Goal: Feedback & Contribution: Submit feedback/report problem

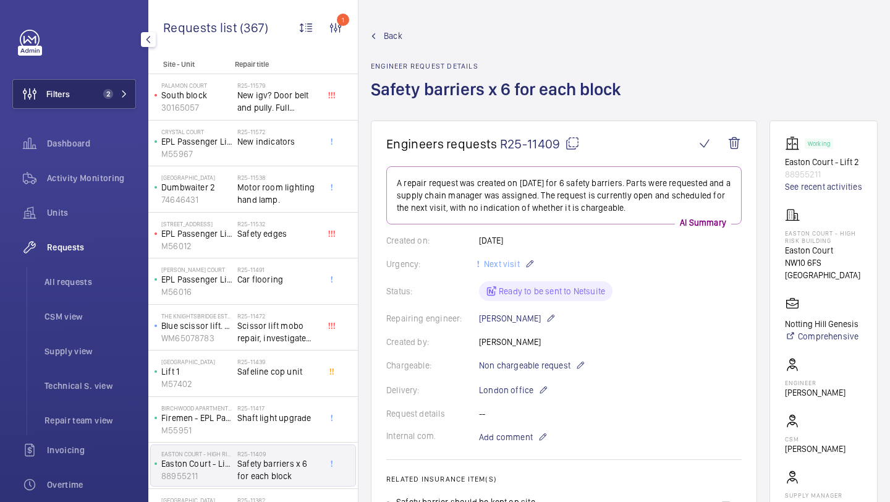
scroll to position [92, 0]
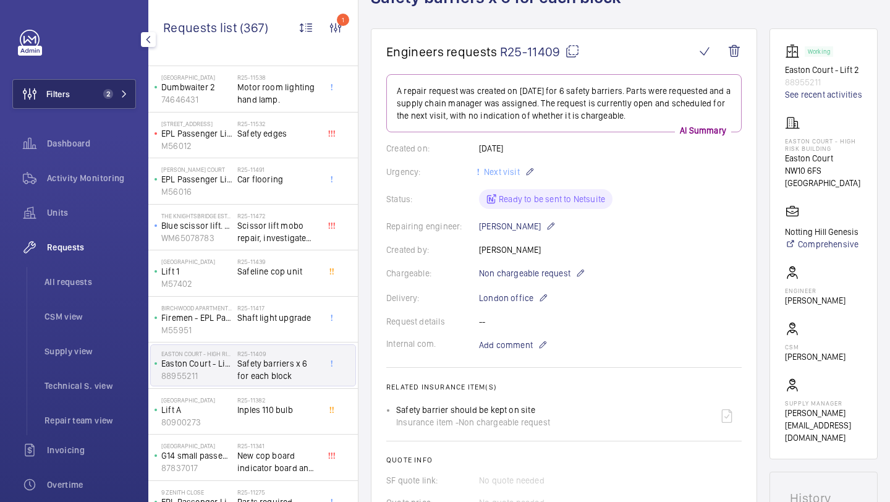
click at [104, 96] on span "2" at bounding box center [108, 94] width 10 height 10
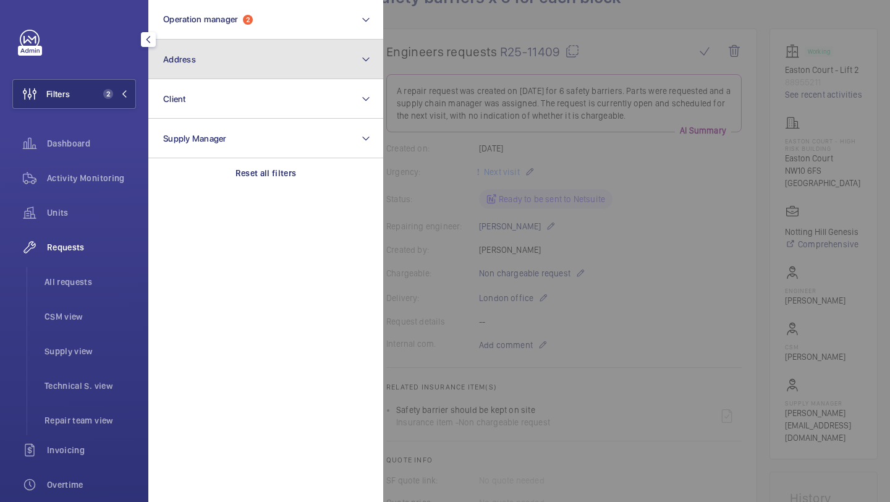
click at [227, 40] on button "Address" at bounding box center [265, 60] width 235 height 40
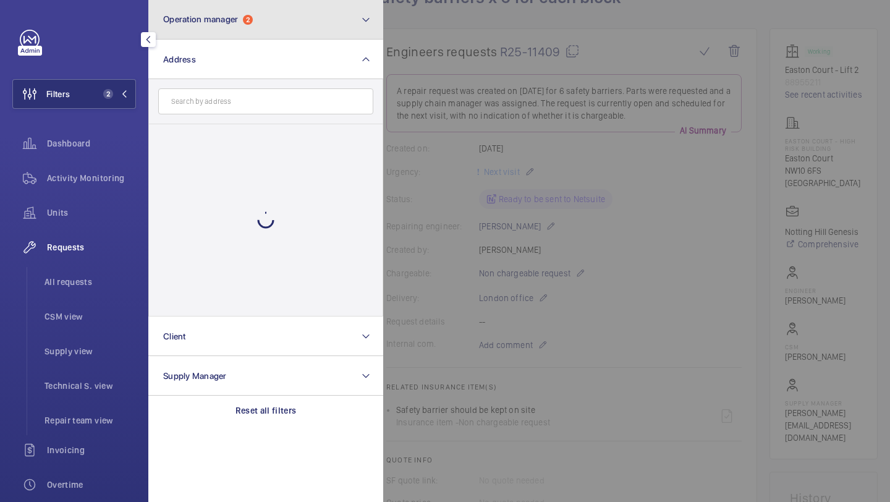
click at [227, 32] on button "Operation manager 2" at bounding box center [265, 20] width 235 height 40
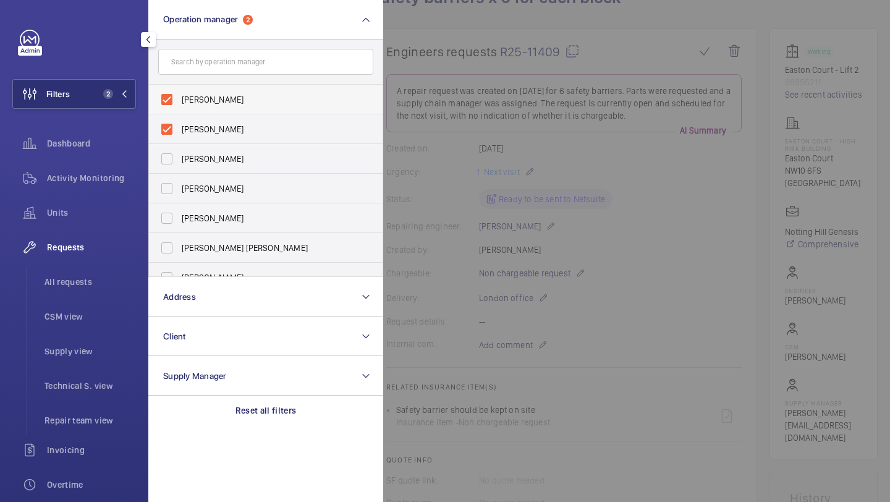
click at [214, 99] on span "[PERSON_NAME]" at bounding box center [267, 99] width 170 height 12
click at [179, 99] on input "[PERSON_NAME]" at bounding box center [166, 99] width 25 height 25
checkbox input "false"
click at [212, 94] on span "[PERSON_NAME]" at bounding box center [267, 99] width 170 height 12
click at [179, 94] on input "[PERSON_NAME]" at bounding box center [166, 99] width 25 height 25
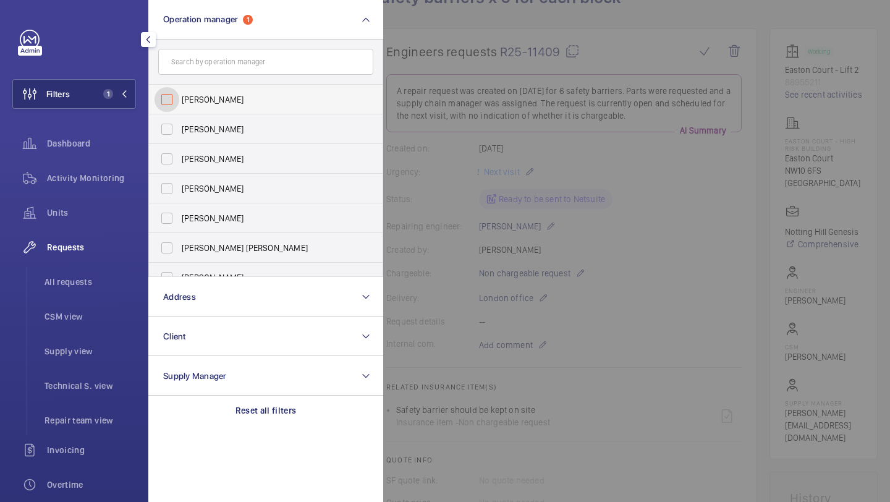
checkbox input "false"
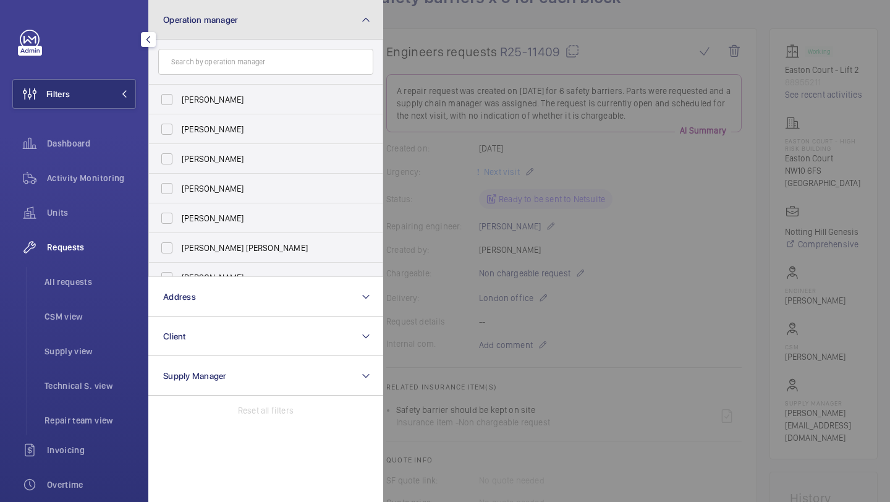
click at [342, 20] on button "Operation manager" at bounding box center [265, 20] width 235 height 40
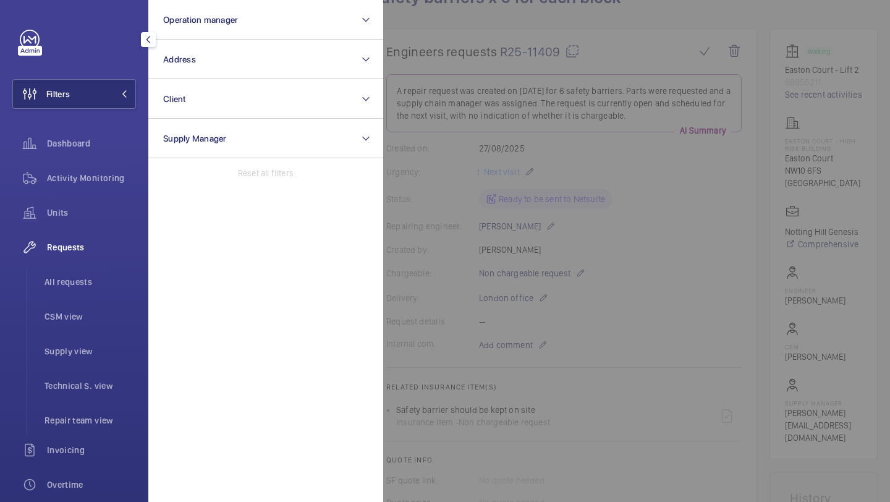
click at [75, 67] on div "Filters Operation manager Address Client Supply Manager Reset all filters Dashb…" at bounding box center [74, 336] width 124 height 613
click at [80, 88] on button "Filters" at bounding box center [74, 94] width 124 height 30
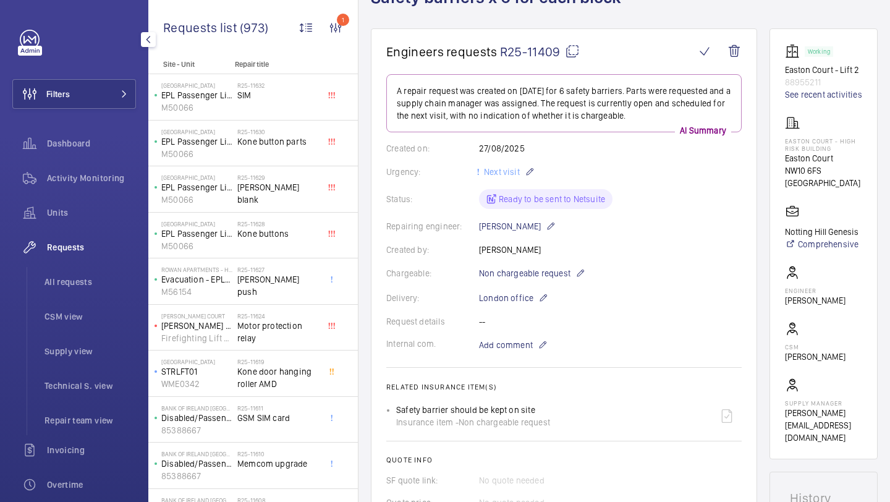
click at [80, 124] on div "Filters Dashboard Activity Monitoring Units Requests All requests CSM view Supp…" at bounding box center [74, 336] width 124 height 613
click at [80, 111] on div "Filters Dashboard Activity Monitoring Units Requests All requests CSM view Supp…" at bounding box center [74, 336] width 124 height 613
click at [87, 93] on button "Filters" at bounding box center [74, 94] width 124 height 30
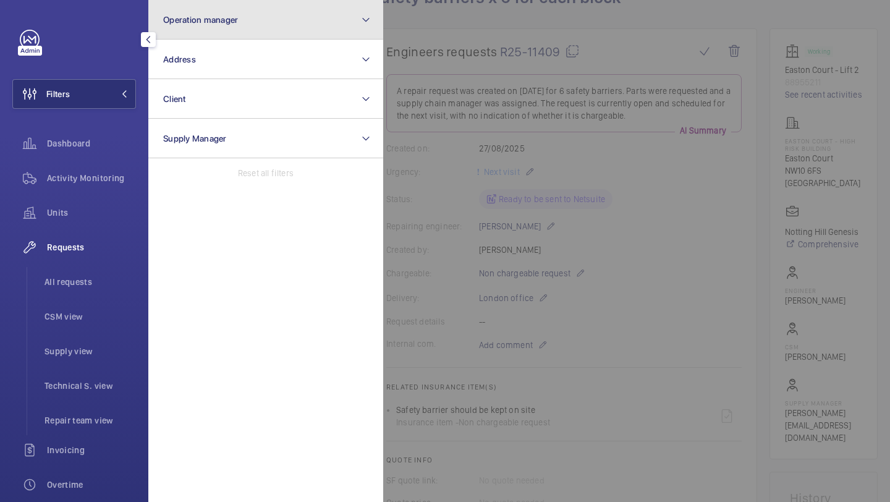
click at [182, 33] on button "Operation manager" at bounding box center [265, 20] width 235 height 40
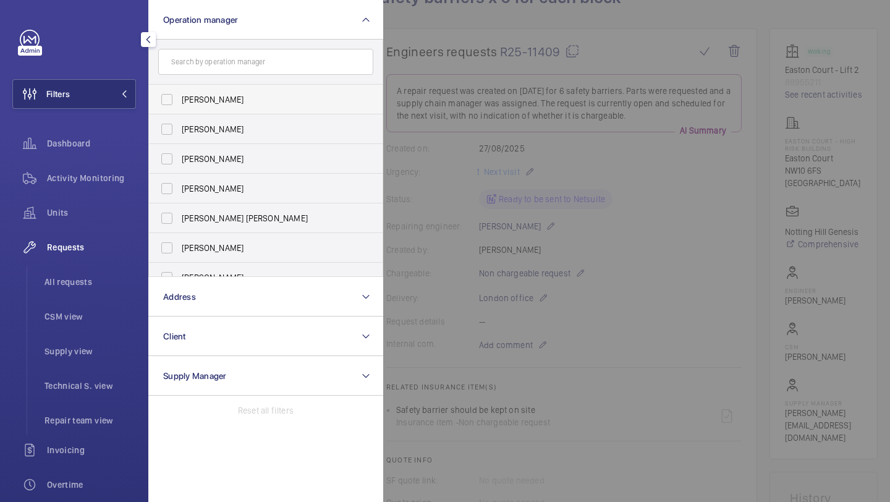
click at [193, 103] on span "Abby Archer" at bounding box center [267, 99] width 170 height 12
click at [179, 103] on input "Abby Archer" at bounding box center [166, 99] width 25 height 25
checkbox input "true"
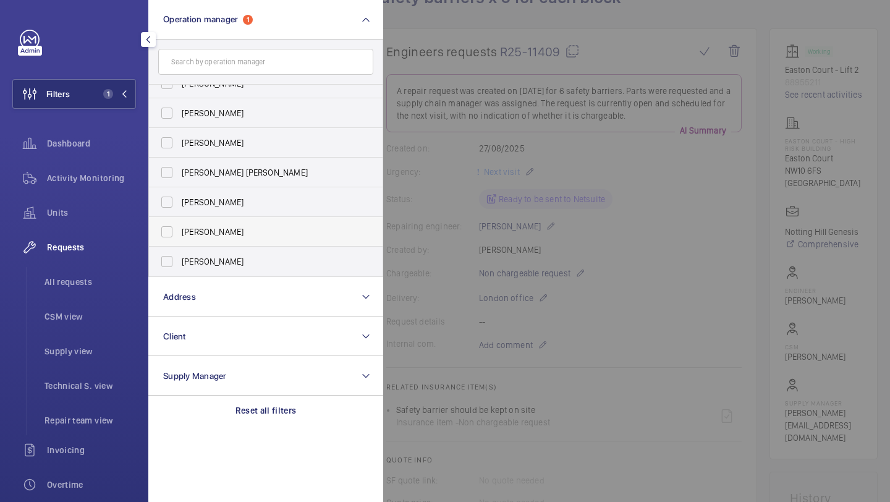
click at [203, 245] on label "[PERSON_NAME]" at bounding box center [256, 232] width 215 height 30
click at [179, 244] on input "[PERSON_NAME]" at bounding box center [166, 231] width 25 height 25
click at [197, 239] on label "[PERSON_NAME]" at bounding box center [256, 232] width 215 height 30
click at [179, 239] on input "[PERSON_NAME]" at bounding box center [166, 231] width 25 height 25
checkbox input "false"
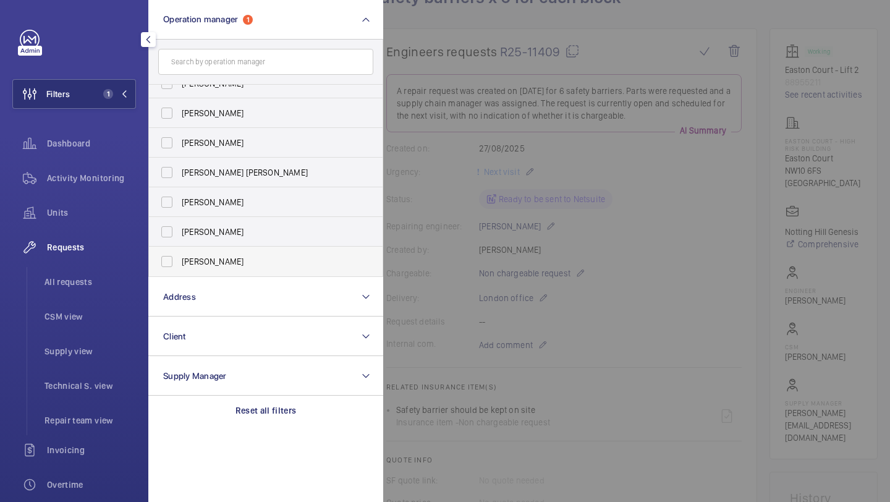
click at [197, 257] on span "[PERSON_NAME]" at bounding box center [267, 261] width 170 height 12
click at [179, 257] on input "[PERSON_NAME]" at bounding box center [166, 261] width 25 height 25
checkbox input "true"
click at [112, 284] on span "All requests" at bounding box center [89, 282] width 91 height 12
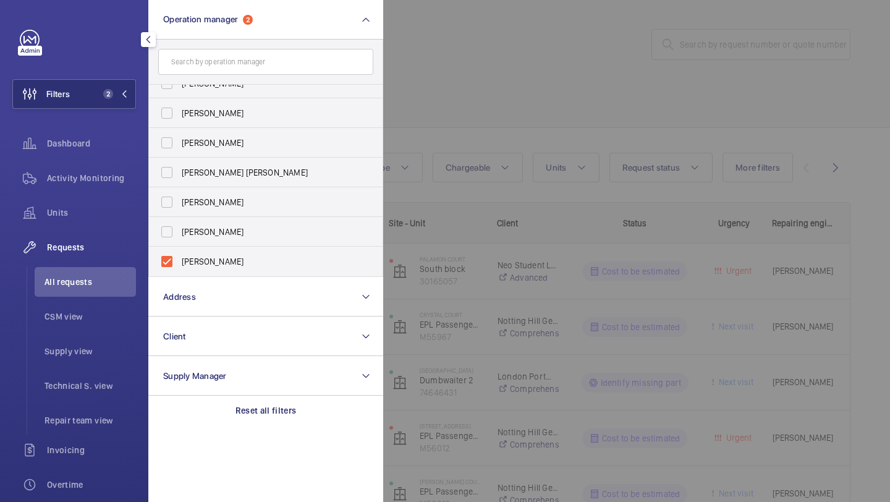
click at [556, 78] on div at bounding box center [828, 251] width 890 height 502
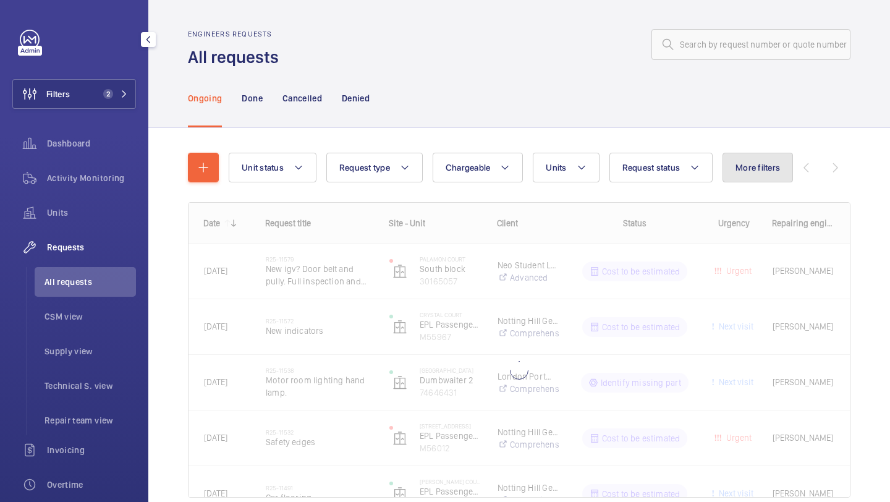
click at [753, 162] on button "More filters" at bounding box center [757, 168] width 70 height 30
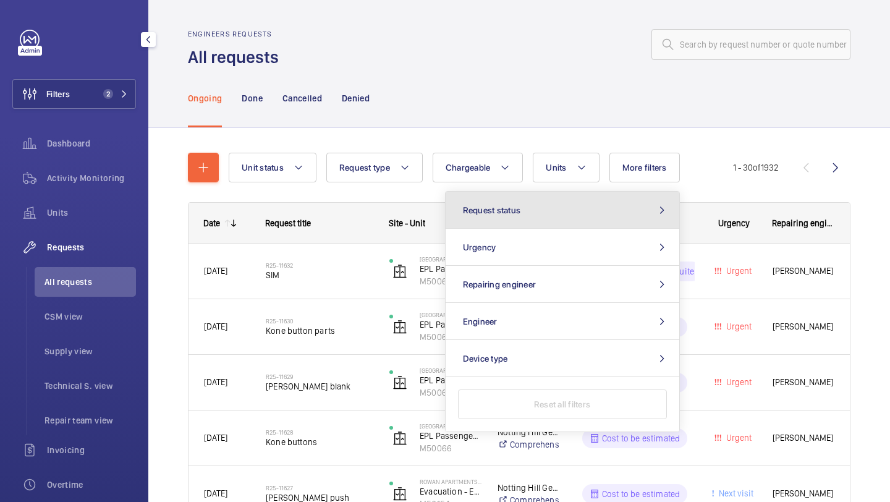
click at [640, 210] on button "Request status" at bounding box center [562, 210] width 234 height 37
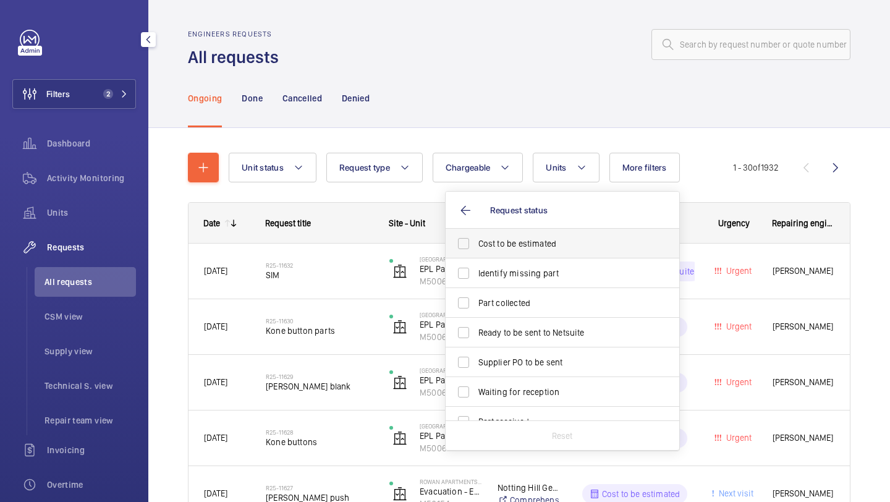
click at [607, 237] on label "Cost to be estimated" at bounding box center [552, 244] width 215 height 30
click at [476, 237] on input "Cost to be estimated" at bounding box center [463, 243] width 25 height 25
checkbox input "true"
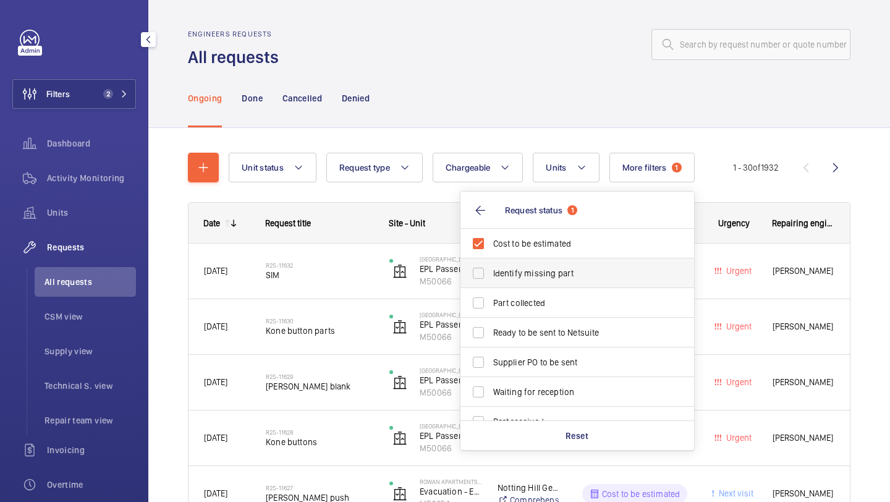
click at [597, 282] on label "Identify missing part" at bounding box center [567, 273] width 215 height 30
click at [491, 282] on input "Identify missing part" at bounding box center [478, 273] width 25 height 25
checkbox input "true"
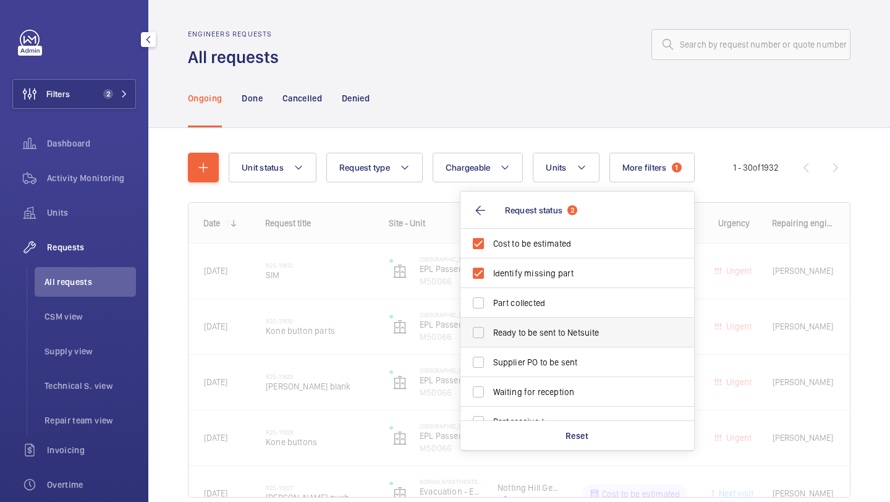
click at [584, 328] on span "Ready to be sent to Netsuite" at bounding box center [578, 332] width 170 height 12
click at [491, 328] on input "Ready to be sent to Netsuite" at bounding box center [478, 332] width 25 height 25
checkbox input "true"
click at [584, 354] on label "Supplier PO to be sent" at bounding box center [567, 362] width 215 height 30
click at [491, 354] on input "Supplier PO to be sent" at bounding box center [478, 362] width 25 height 25
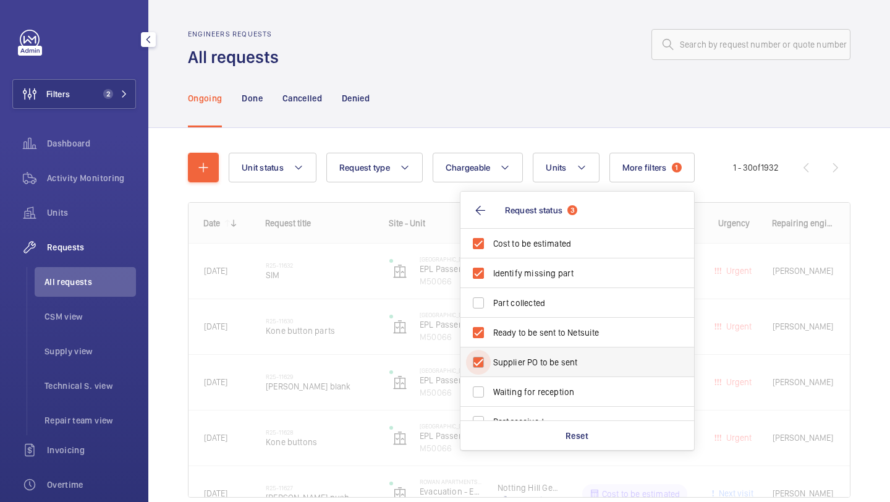
checkbox input "true"
click at [576, 63] on div "Engineers requests All requests" at bounding box center [519, 49] width 662 height 39
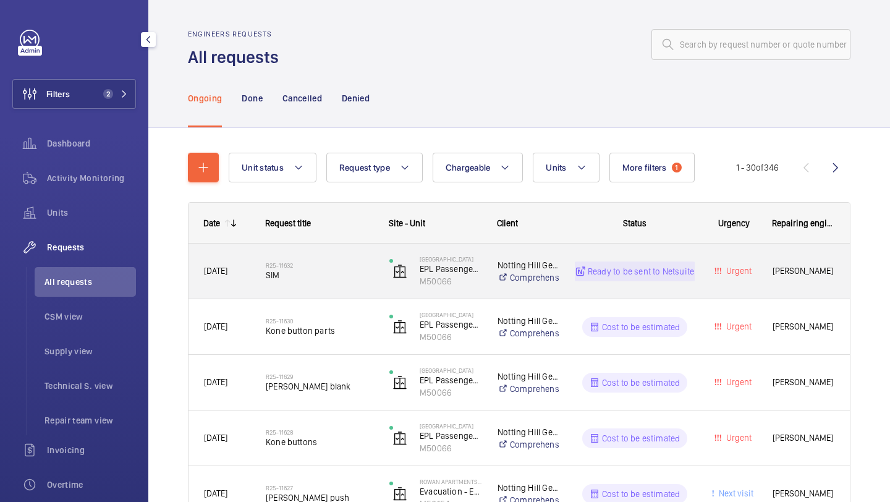
click at [332, 269] on span "SIM" at bounding box center [320, 275] width 108 height 12
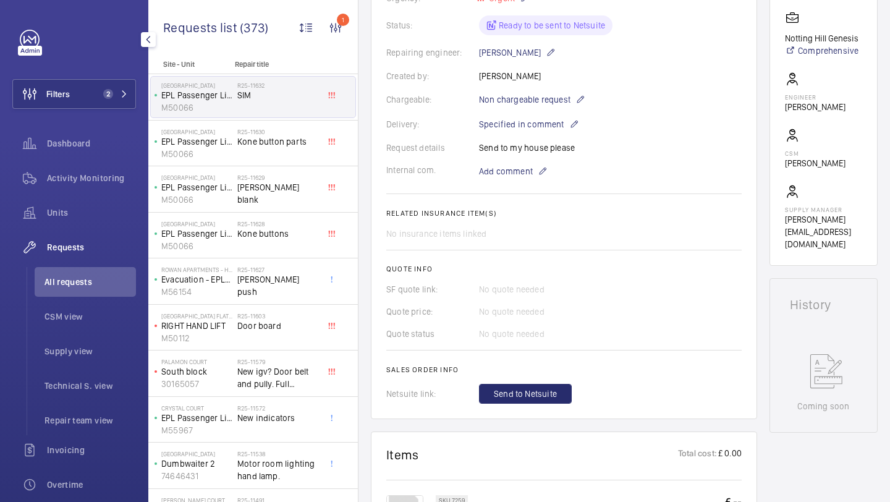
scroll to position [248, 0]
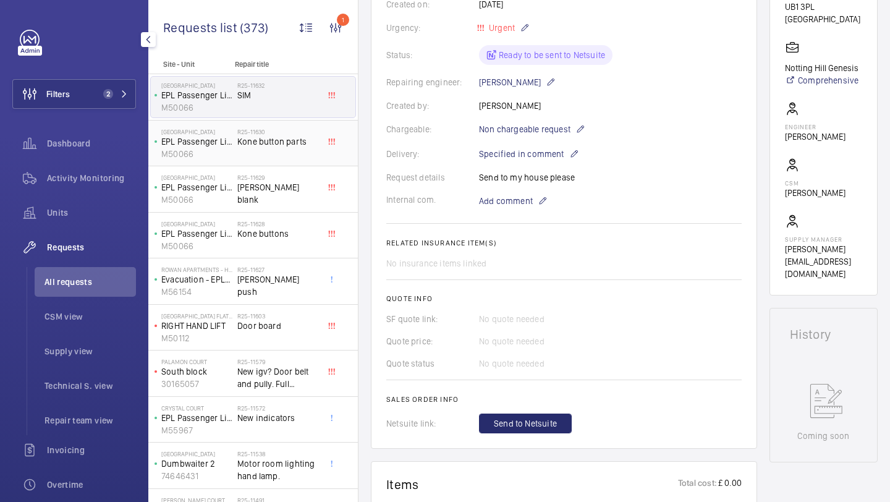
click at [293, 156] on div "R25-11630 Kone button parts" at bounding box center [278, 146] width 82 height 36
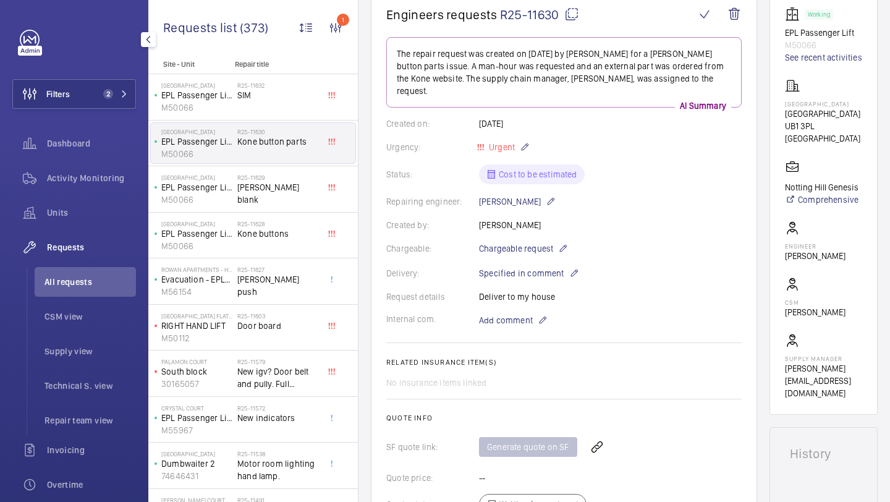
scroll to position [508, 0]
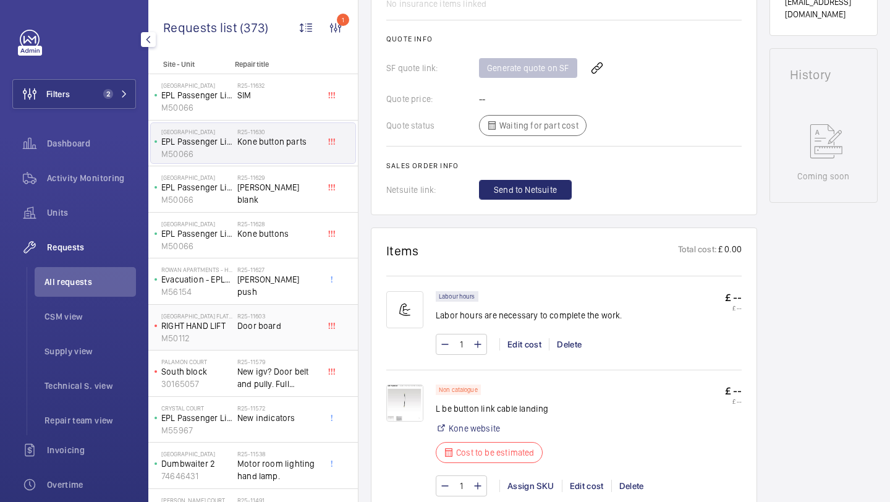
click at [280, 321] on span "Door board" at bounding box center [278, 325] width 82 height 12
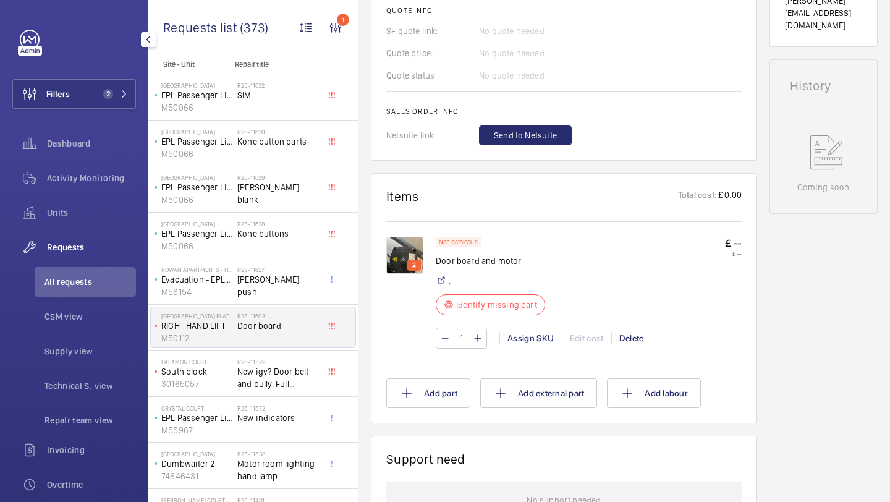
scroll to position [536, 0]
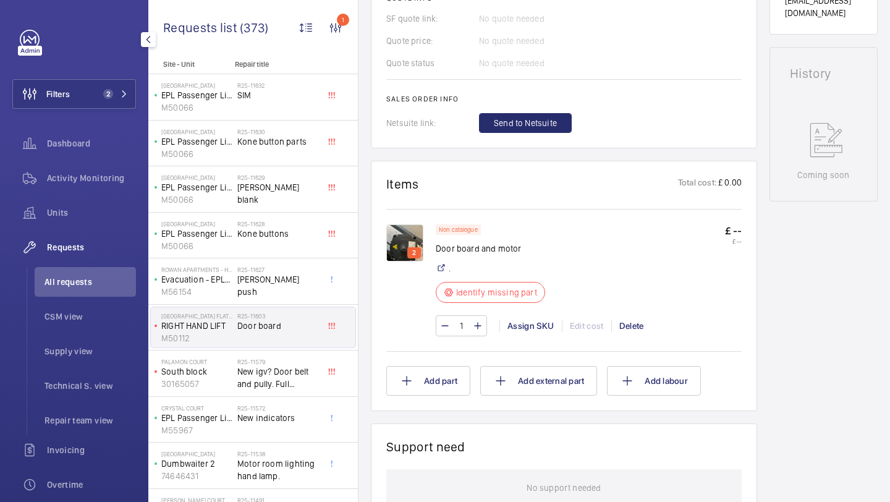
click at [402, 238] on img at bounding box center [404, 242] width 37 height 37
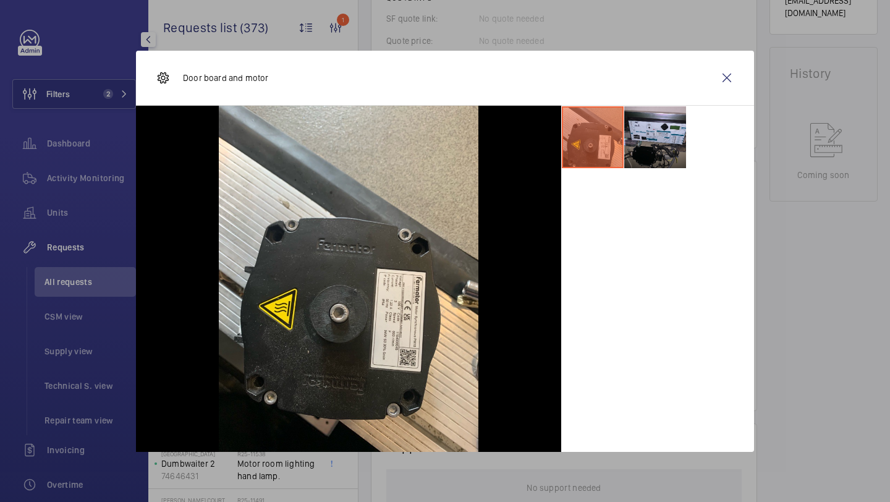
click at [654, 100] on div "Door board and motor" at bounding box center [445, 78] width 618 height 55
click at [655, 119] on li at bounding box center [655, 137] width 62 height 62
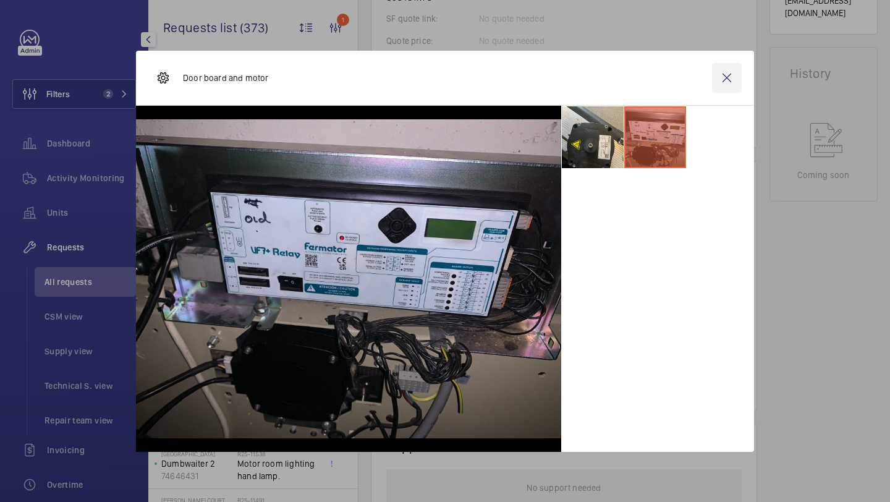
click at [725, 77] on wm-front-icon-button at bounding box center [727, 78] width 30 height 30
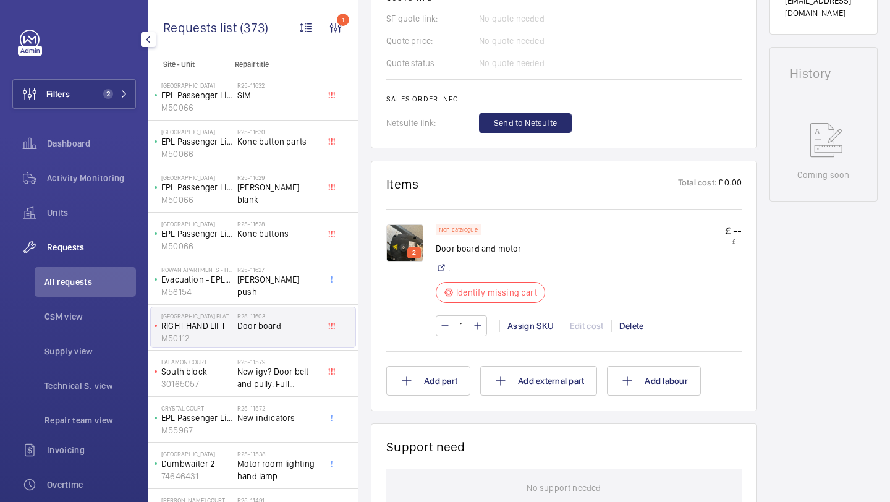
scroll to position [0, 0]
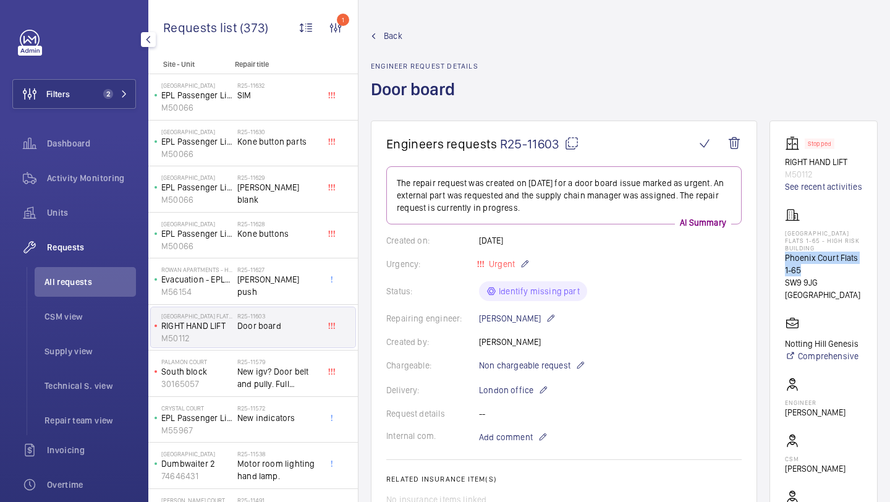
drag, startPoint x: 804, startPoint y: 271, endPoint x: 780, endPoint y: 260, distance: 27.1
click at [780, 260] on wm-front-card "Stopped RIGHT HAND LIFT M50112 See recent activities Phoenix Court Flats 1-65 -…" at bounding box center [823, 345] width 108 height 450
copy p "Phoenix Court Flats 1-65"
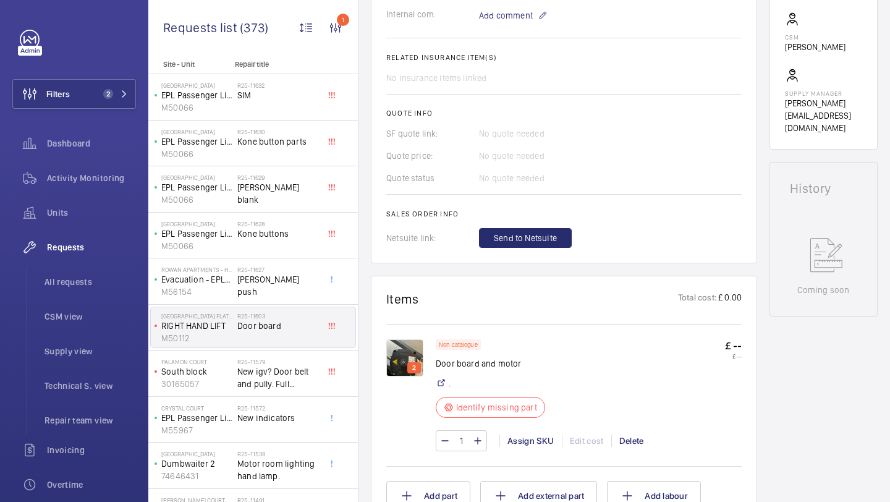
scroll to position [607, 0]
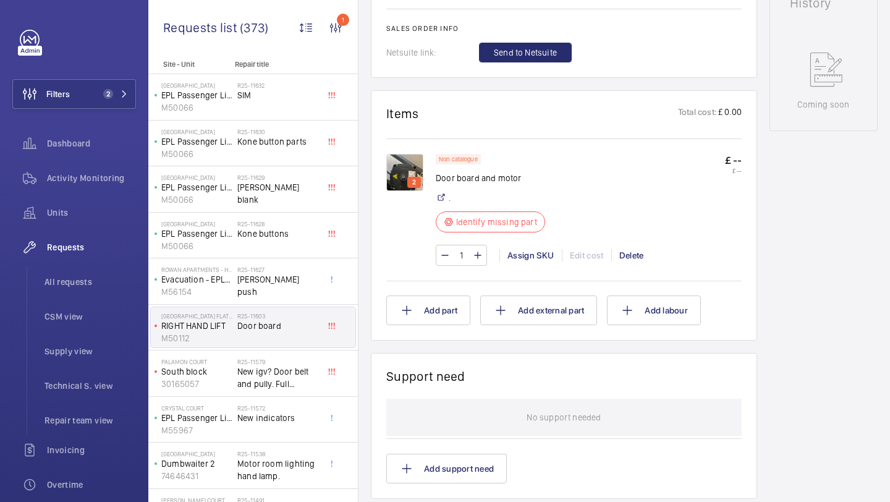
click at [415, 175] on img at bounding box center [404, 172] width 37 height 37
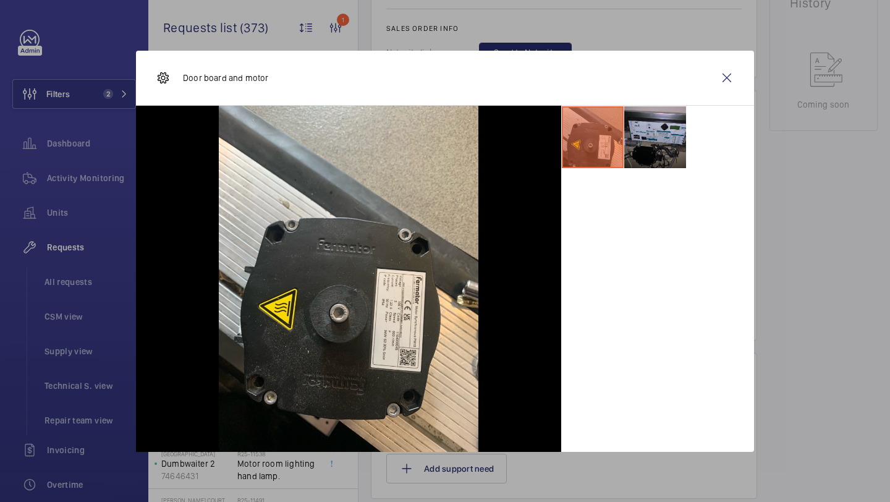
click at [670, 152] on li at bounding box center [655, 137] width 62 height 62
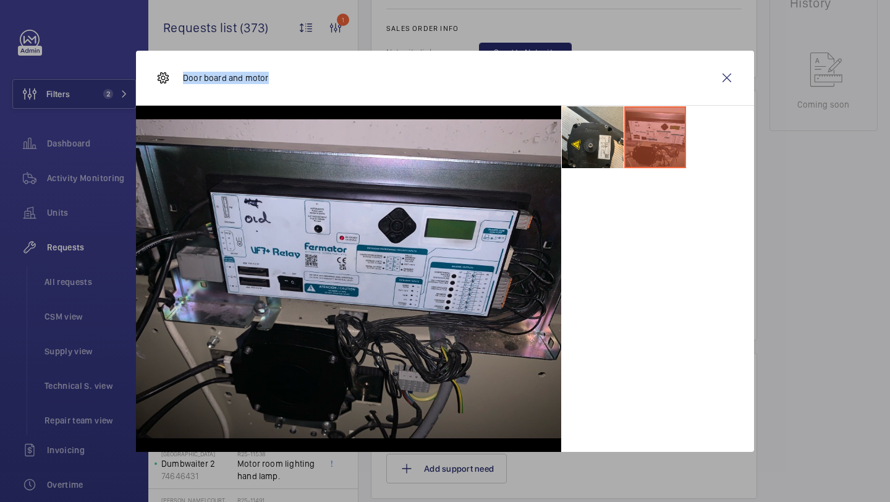
drag, startPoint x: 270, startPoint y: 83, endPoint x: 184, endPoint y: 83, distance: 85.9
click at [184, 83] on div "Door board and motor" at bounding box center [445, 78] width 618 height 55
copy p "Door board and motor"
click at [738, 72] on wm-front-icon-button at bounding box center [727, 78] width 30 height 30
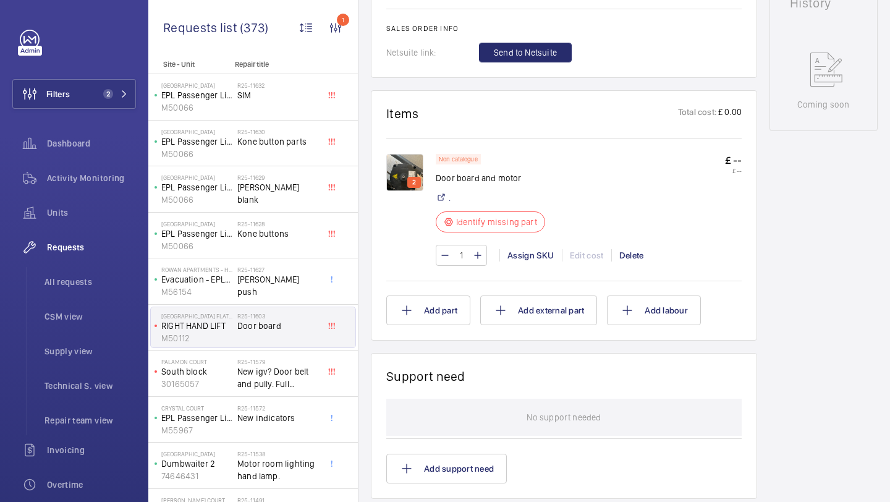
scroll to position [0, 0]
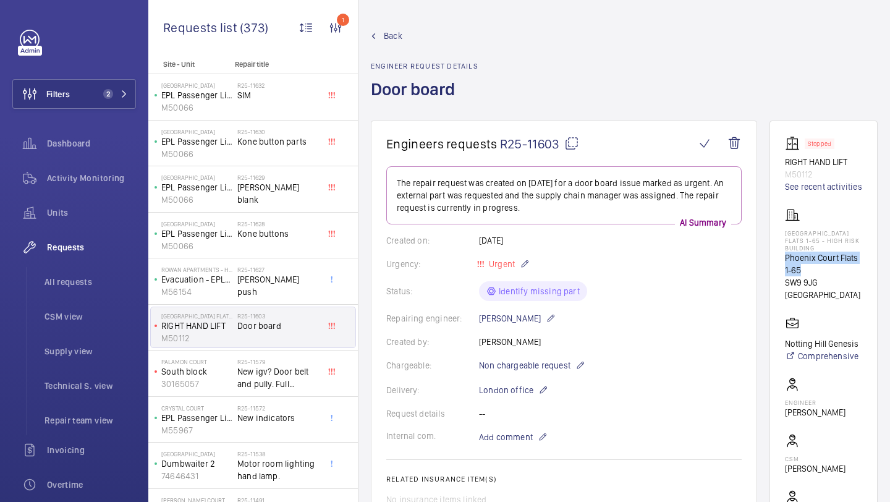
drag, startPoint x: 803, startPoint y: 272, endPoint x: 783, endPoint y: 262, distance: 21.6
click at [783, 262] on wm-front-card "Stopped RIGHT HAND LIFT M50112 See recent activities Phoenix Court Flats 1-65 -…" at bounding box center [823, 345] width 108 height 450
copy p "Phoenix Court Flats 1-65"
click at [87, 98] on button "Filters 2" at bounding box center [74, 94] width 124 height 30
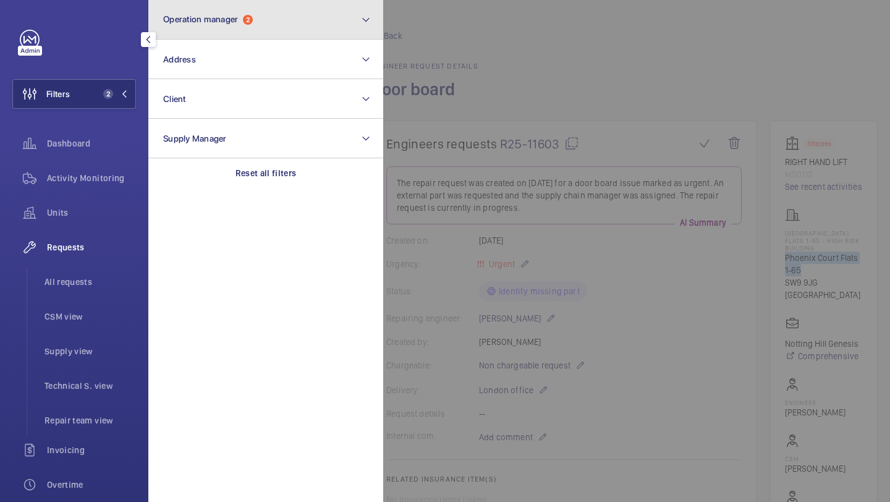
click at [210, 17] on span "Operation manager" at bounding box center [200, 19] width 75 height 10
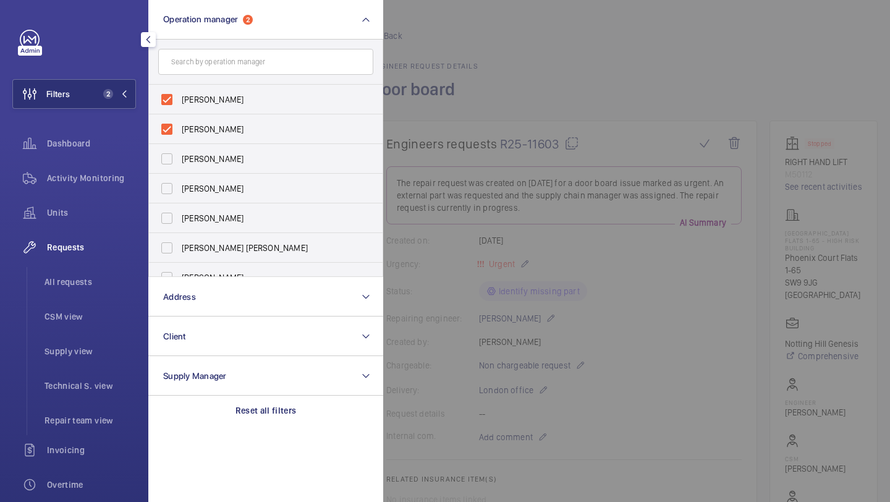
click at [108, 229] on div "Units" at bounding box center [74, 215] width 124 height 35
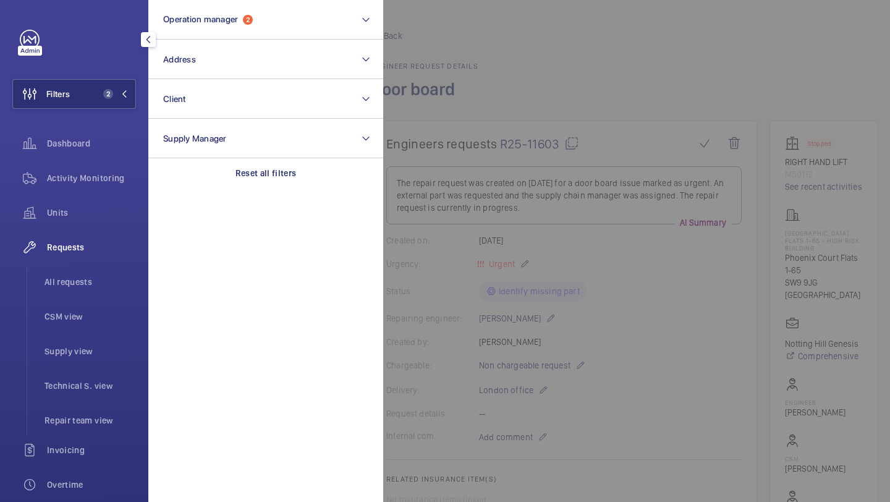
click at [109, 229] on div "Units" at bounding box center [74, 215] width 124 height 35
click at [109, 227] on div "Units" at bounding box center [74, 215] width 124 height 35
click at [109, 223] on div "Units" at bounding box center [74, 213] width 124 height 30
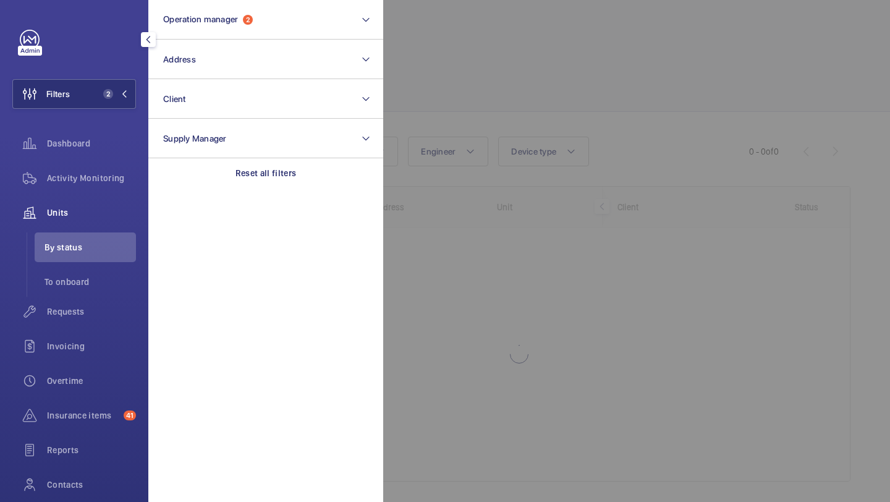
click at [583, 59] on div at bounding box center [828, 251] width 890 height 502
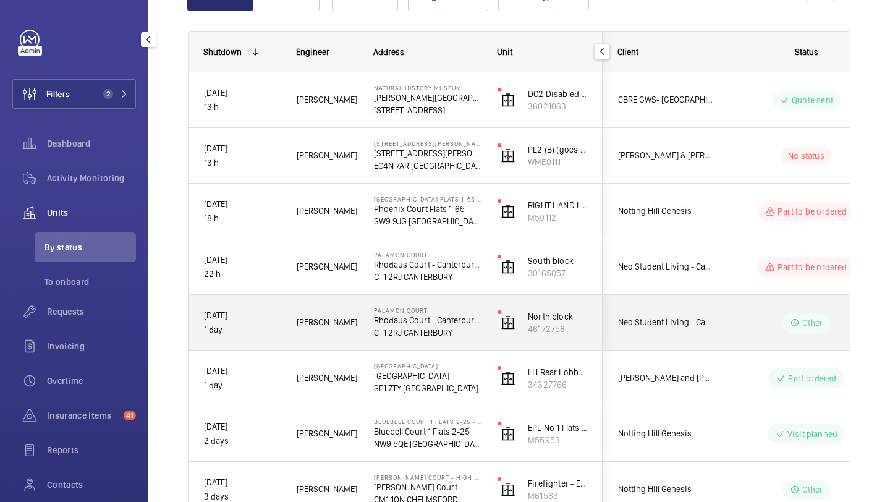
scroll to position [184, 0]
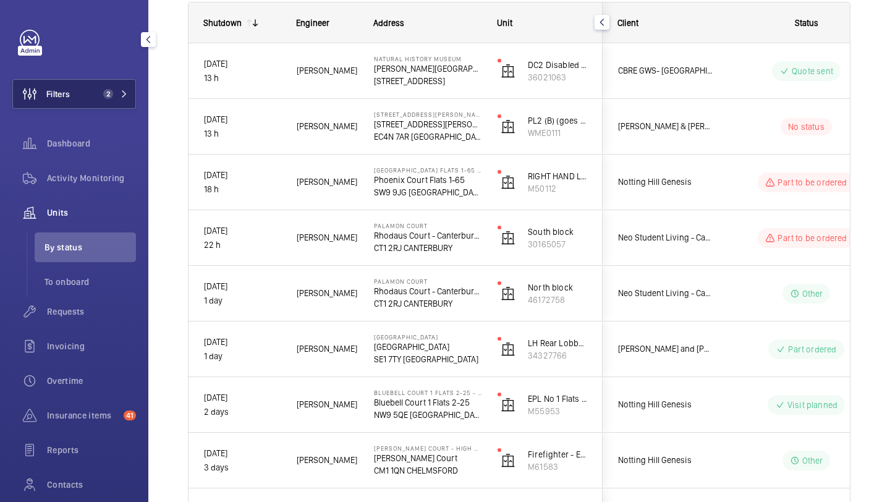
click at [88, 90] on button "Filters 2" at bounding box center [74, 94] width 124 height 30
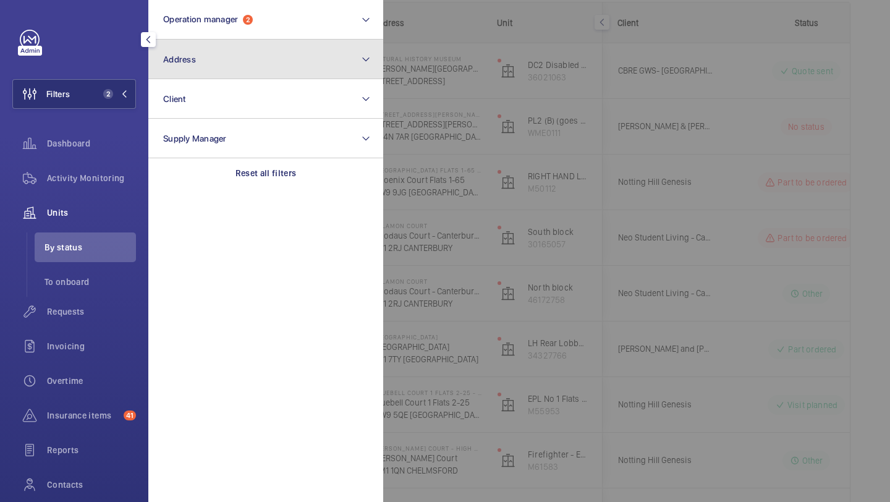
click at [218, 74] on button "Address" at bounding box center [265, 60] width 235 height 40
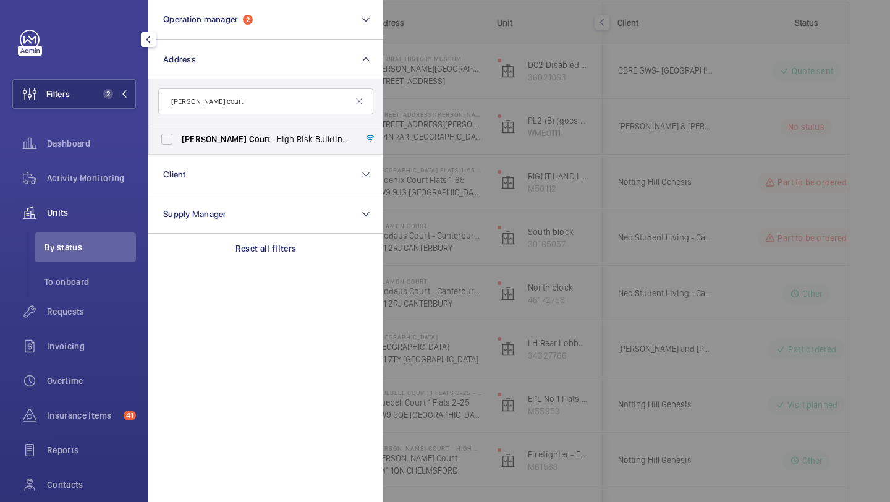
type input "appold court"
click at [249, 143] on span "Court" at bounding box center [260, 139] width 22 height 10
click at [179, 143] on input "Appold Court - High Risk Building - Appold Court , LONDON E2 7NT" at bounding box center [166, 139] width 25 height 25
checkbox input "true"
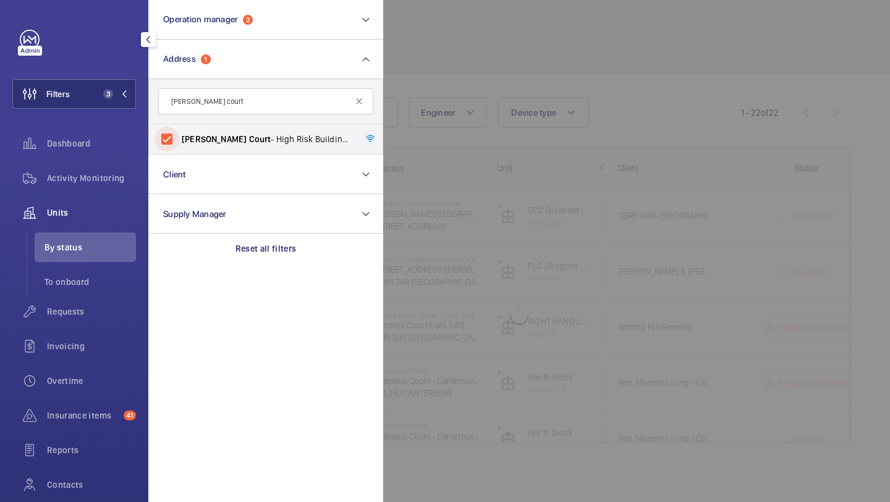
scroll to position [39, 0]
click at [104, 307] on span "Requests" at bounding box center [91, 311] width 89 height 12
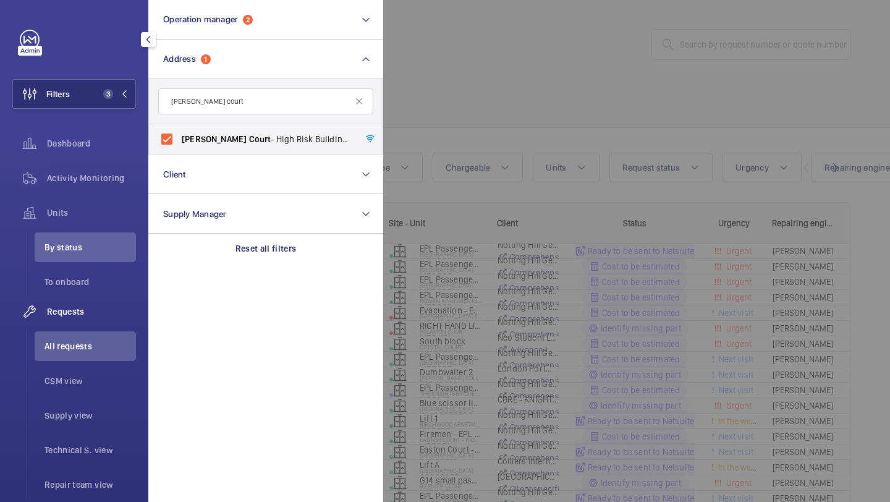
click at [568, 8] on div at bounding box center [828, 251] width 890 height 502
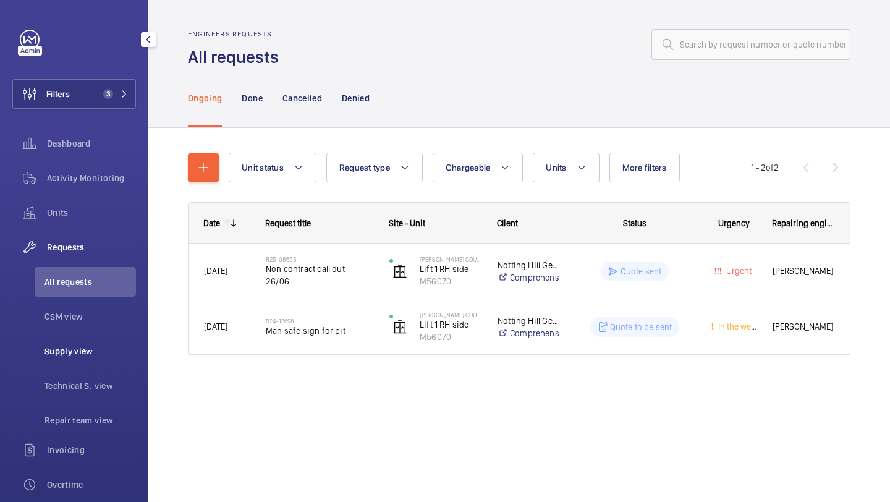
click at [116, 357] on span "Supply view" at bounding box center [89, 351] width 91 height 12
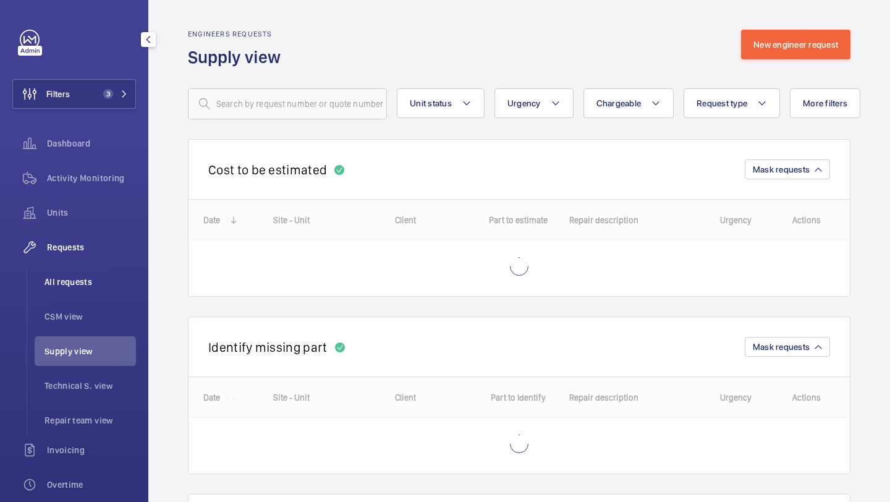
click at [76, 285] on span "All requests" at bounding box center [89, 282] width 91 height 12
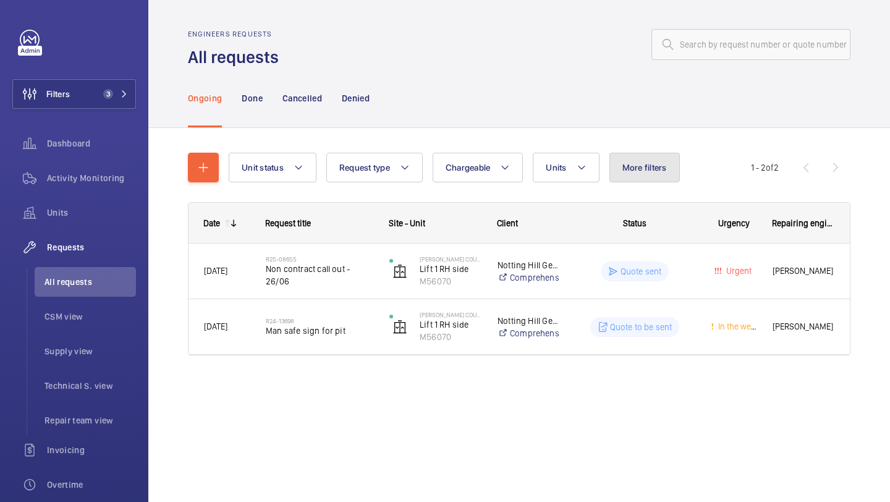
click at [642, 177] on button "More filters" at bounding box center [644, 168] width 70 height 30
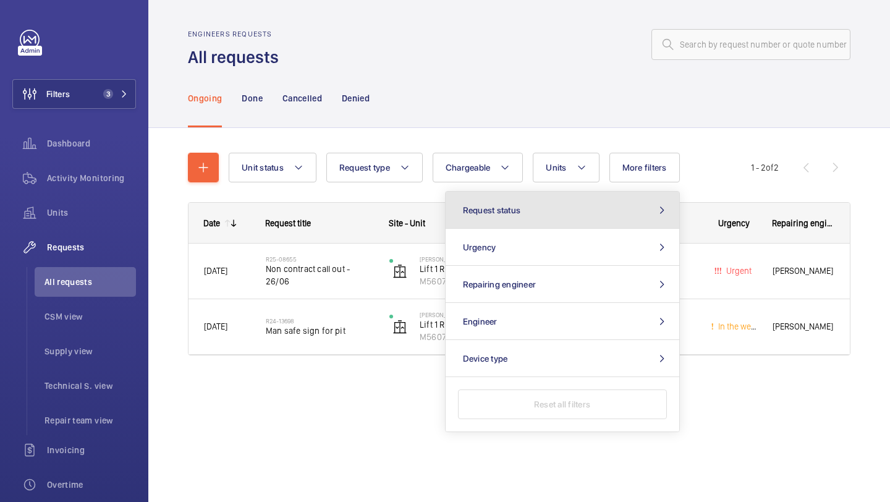
click at [604, 206] on button "Request status" at bounding box center [562, 210] width 234 height 37
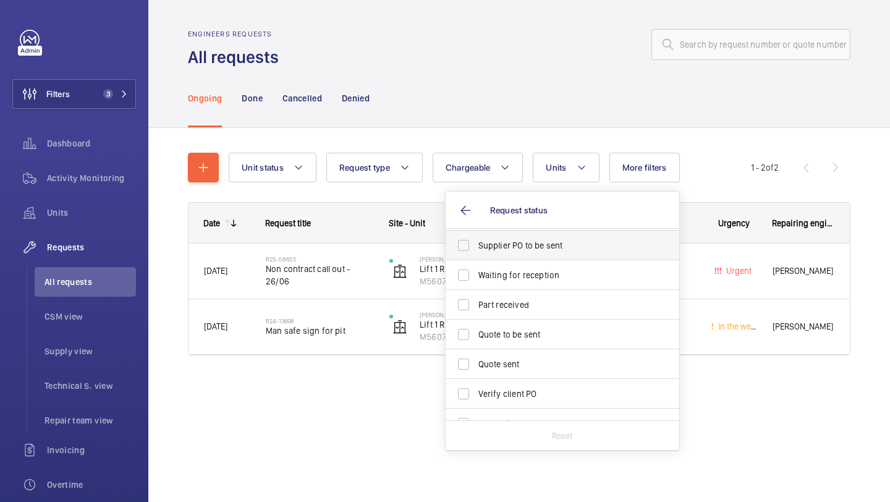
scroll to position [149, 0]
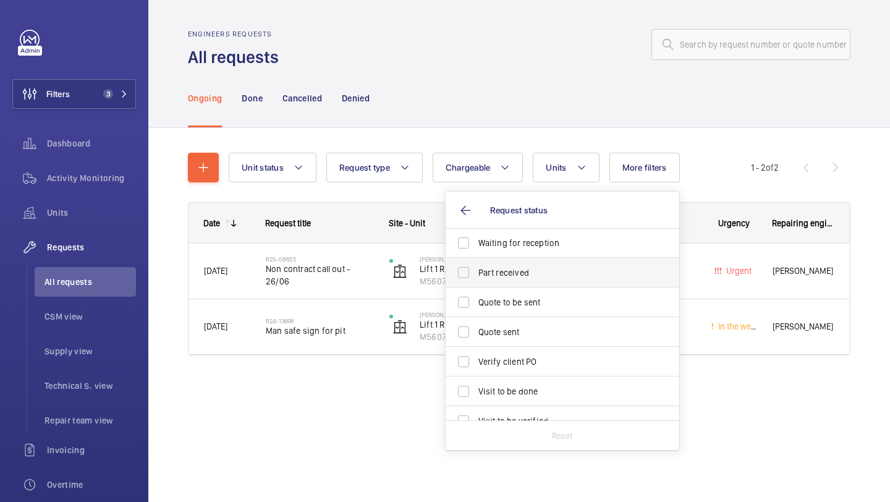
click at [493, 277] on span "Part received" at bounding box center [563, 272] width 170 height 12
click at [476, 277] on input "Part received" at bounding box center [463, 272] width 25 height 25
checkbox input "true"
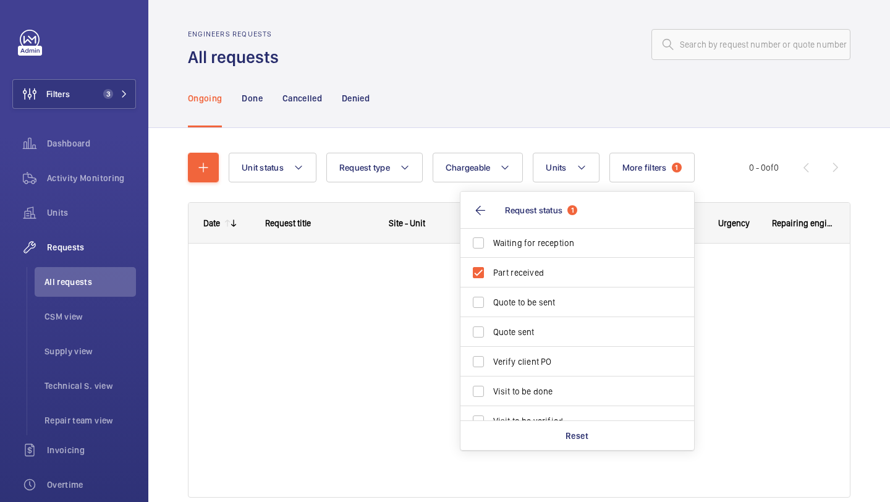
click at [539, 74] on div "Ongoing Done Cancelled Denied" at bounding box center [519, 98] width 662 height 59
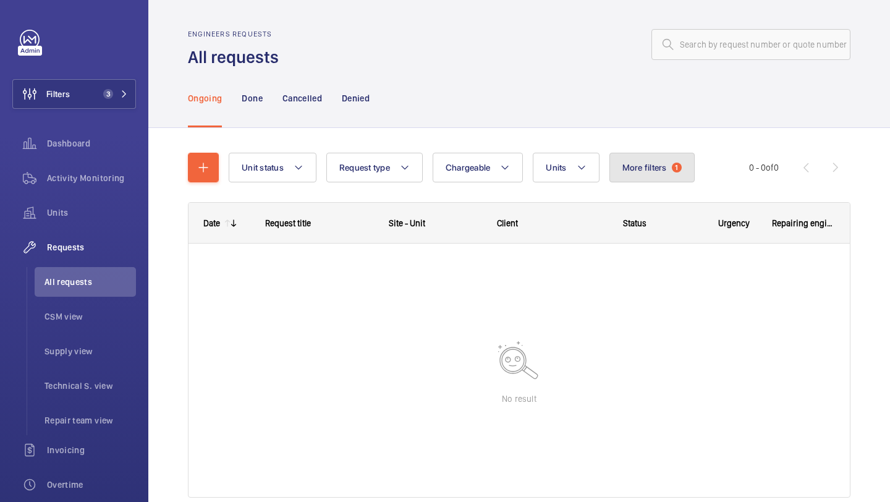
click at [623, 177] on button "More filters 1" at bounding box center [651, 168] width 85 height 30
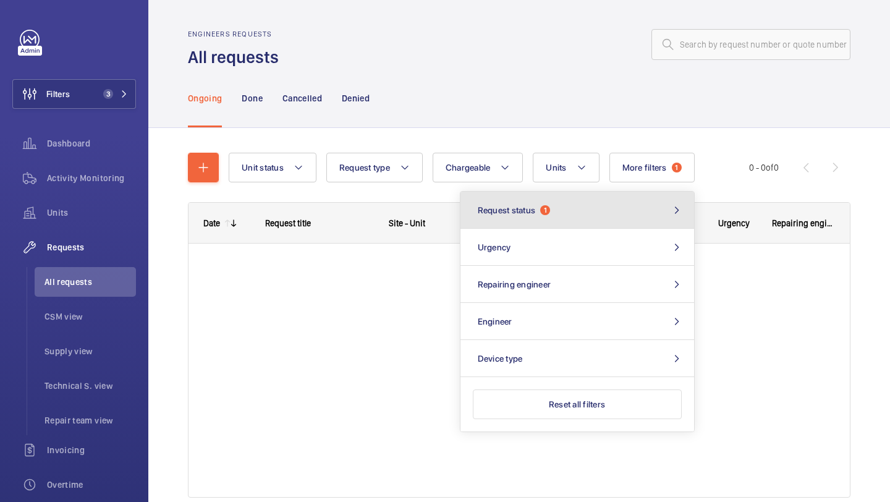
click at [556, 204] on button "Request status 1" at bounding box center [577, 210] width 234 height 37
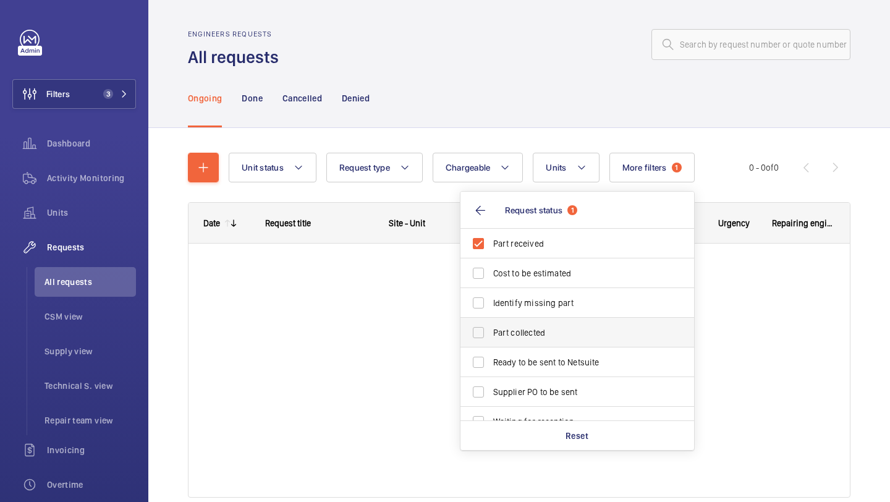
scroll to position [164, 0]
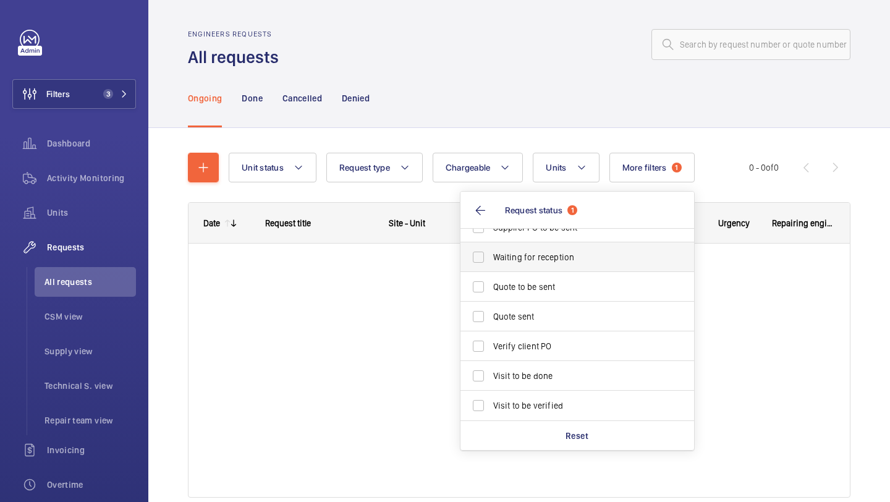
click at [544, 258] on span "Waiting for reception" at bounding box center [578, 257] width 170 height 12
click at [491, 258] on input "Waiting for reception" at bounding box center [478, 257] width 25 height 25
checkbox input "true"
click at [483, 67] on div "Engineers requests All requests" at bounding box center [519, 49] width 662 height 39
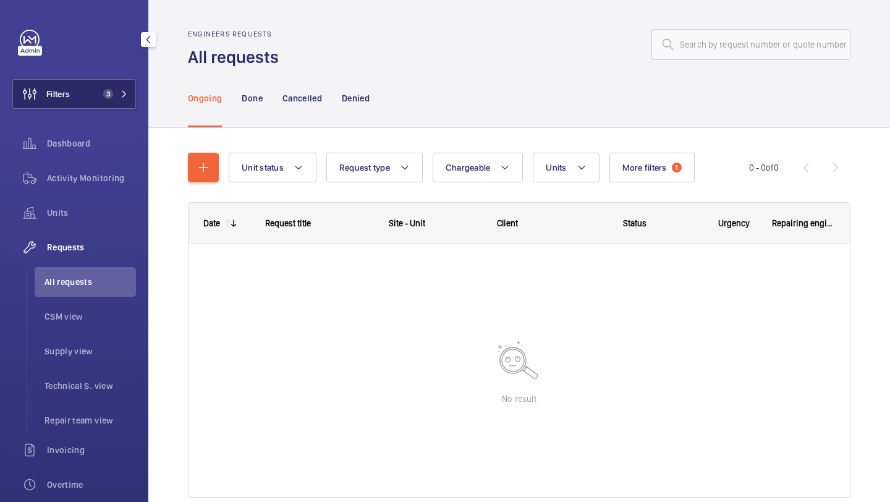
click at [113, 94] on span "3" at bounding box center [113, 94] width 30 height 10
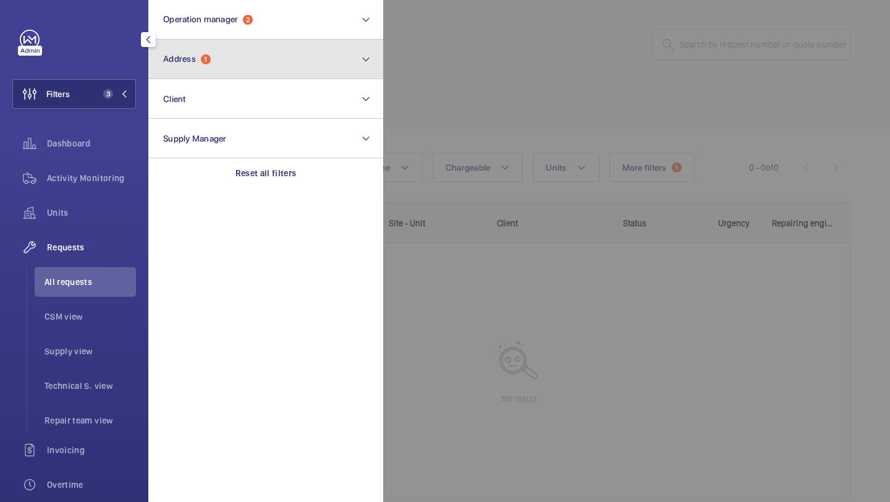
click at [196, 63] on span "Address" at bounding box center [179, 59] width 33 height 10
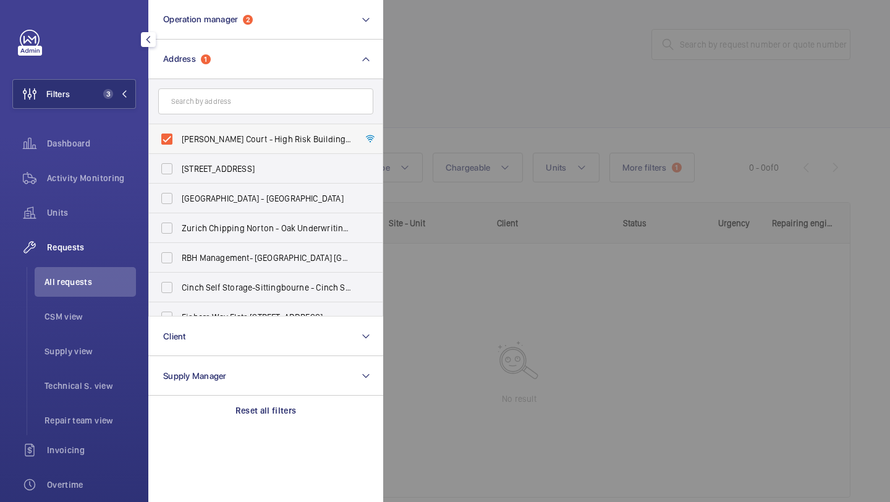
click at [198, 135] on span "Appold Court - High Risk Building - Appold Court, LONDON E2 7NT" at bounding box center [267, 139] width 170 height 12
click at [179, 135] on input "Appold Court - High Risk Building - Appold Court, LONDON E2 7NT" at bounding box center [166, 139] width 25 height 25
checkbox input "false"
click at [102, 227] on div "Units" at bounding box center [74, 213] width 124 height 30
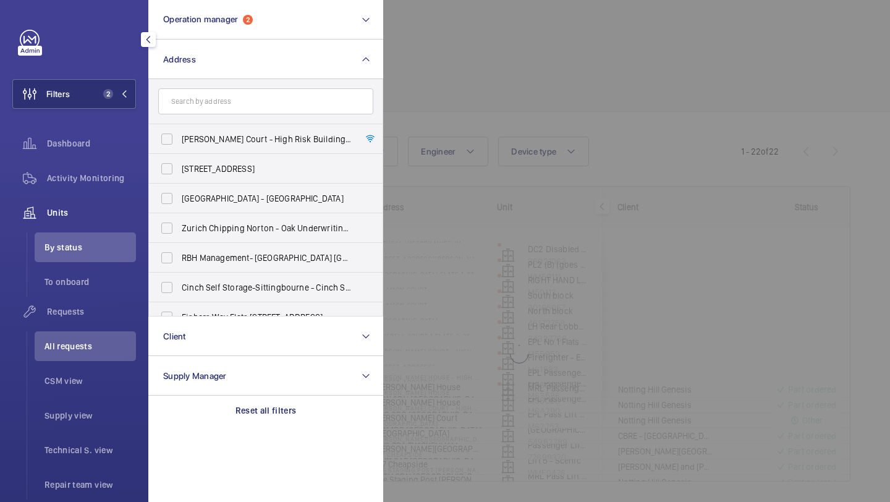
click at [595, 66] on div at bounding box center [828, 251] width 890 height 502
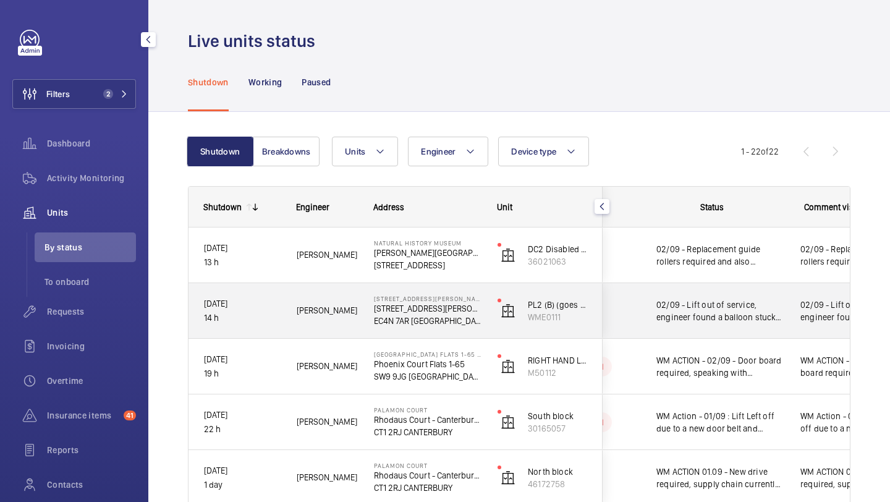
scroll to position [0, 322]
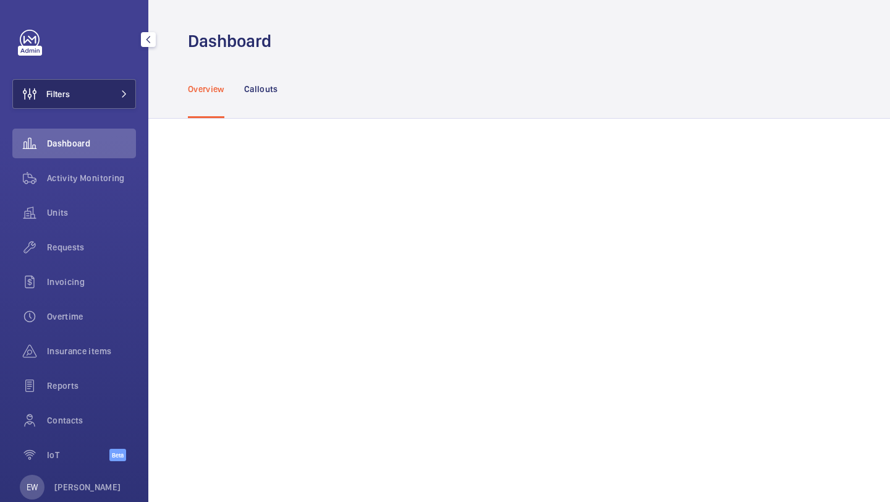
click at [90, 89] on button "Filters" at bounding box center [74, 94] width 124 height 30
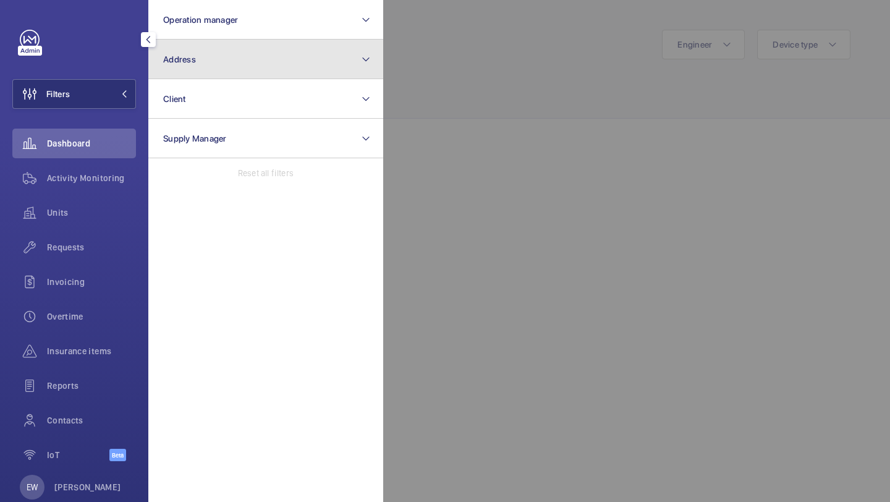
click at [171, 54] on span "Address" at bounding box center [179, 59] width 33 height 10
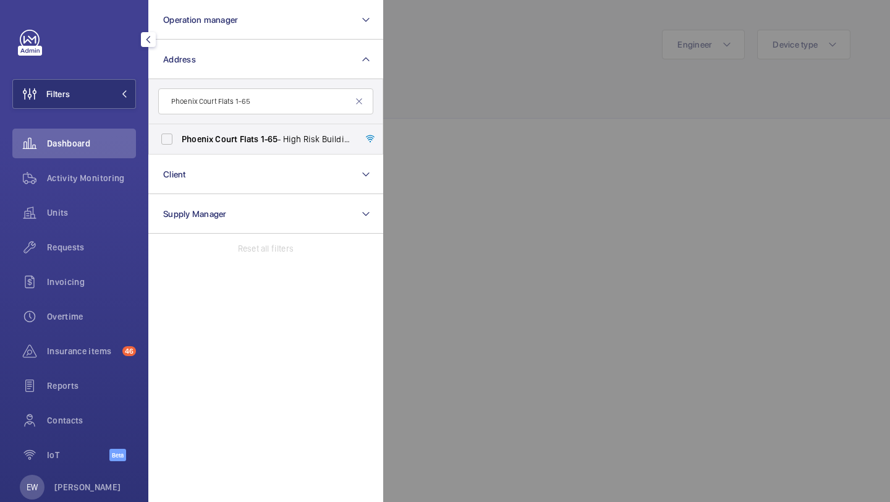
type input "Phoenix Court Flats 1-65"
click at [238, 136] on span "Phoenix Court Flats 1-65 - High Risk Building - Phoenix Court Flats 1-65 , LOND…" at bounding box center [267, 139] width 170 height 12
click at [179, 136] on input "Phoenix Court Flats 1-65 - High Risk Building - Phoenix Court Flats 1-65 , LOND…" at bounding box center [166, 139] width 25 height 25
checkbox input "true"
click at [104, 205] on div "Units" at bounding box center [74, 213] width 124 height 30
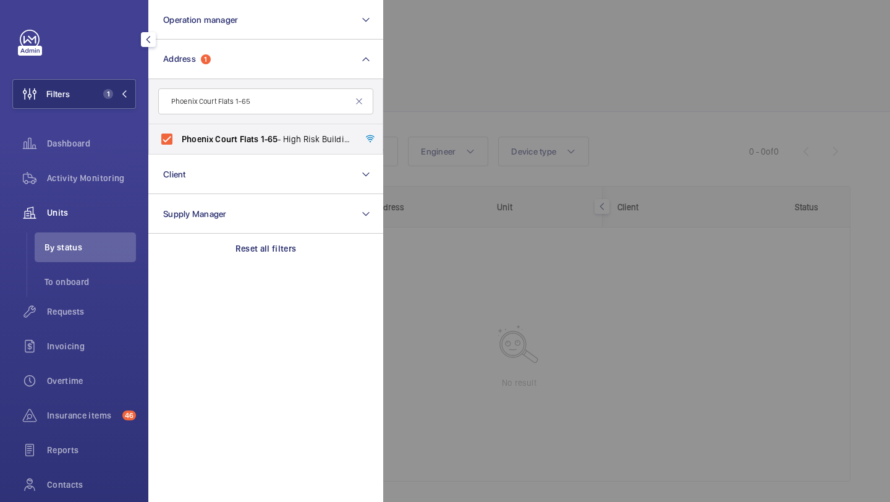
click at [482, 96] on div at bounding box center [828, 251] width 890 height 502
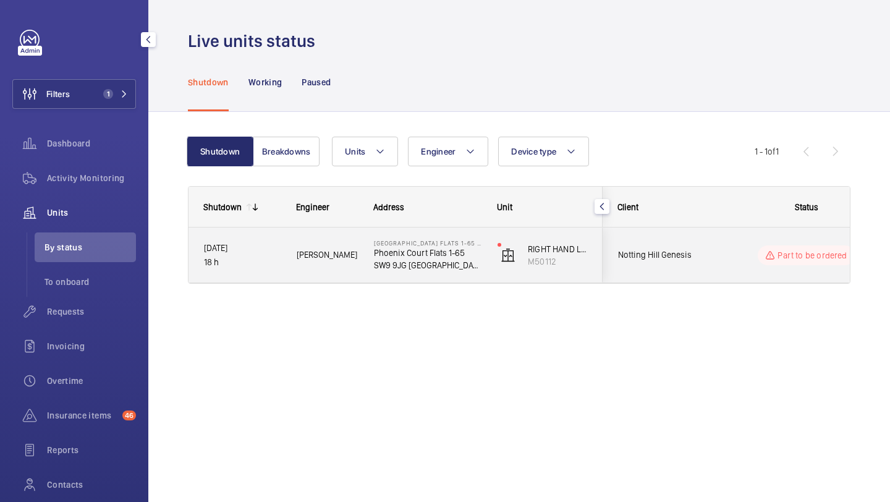
click at [704, 241] on div "Notting Hill Genesis" at bounding box center [658, 254] width 110 height 39
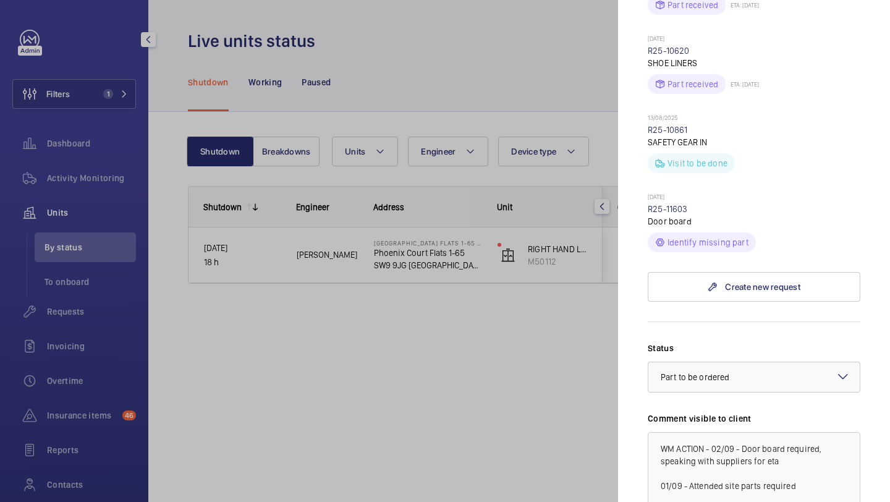
scroll to position [719, 0]
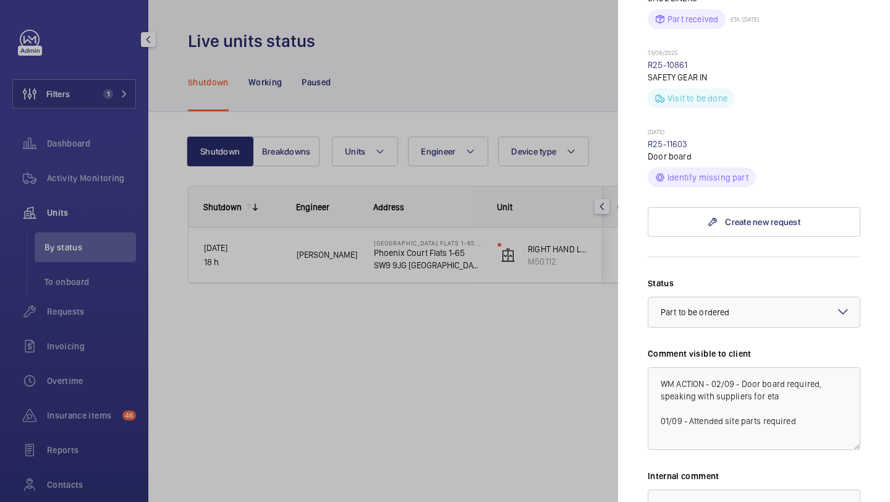
click at [111, 79] on div at bounding box center [445, 251] width 890 height 502
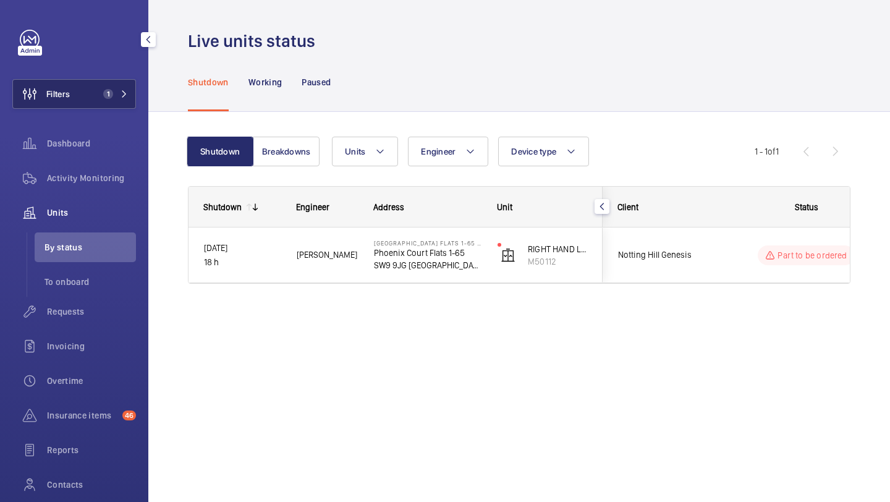
click at [90, 98] on button "Filters 1" at bounding box center [74, 94] width 124 height 30
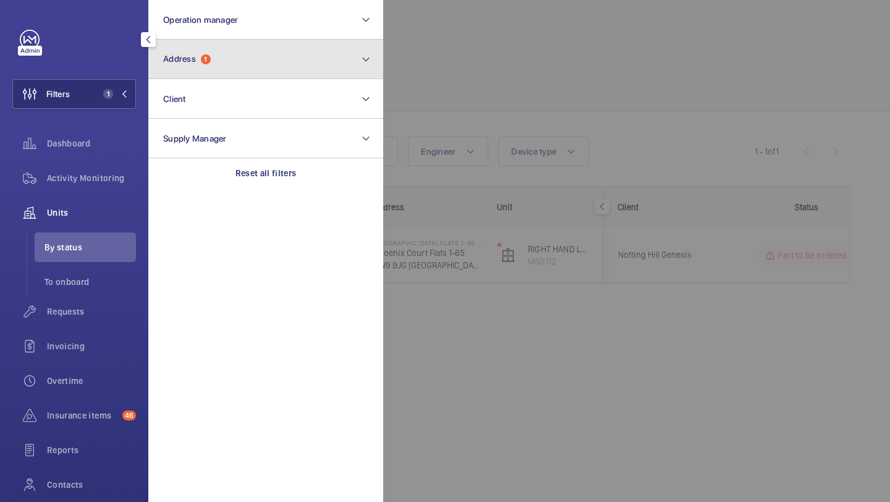
click at [237, 72] on button "Address 1" at bounding box center [265, 60] width 235 height 40
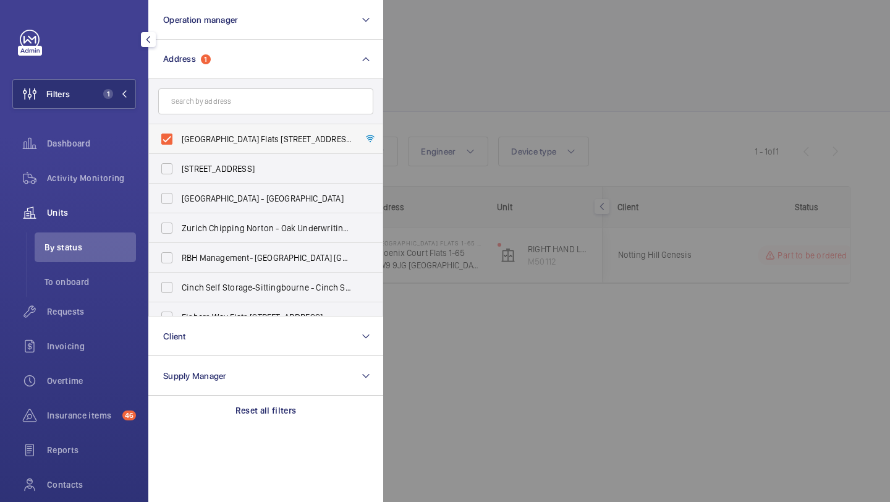
click at [210, 135] on span "Phoenix Court Flats 1-65 - High Risk Building - Phoenix Court Flats 1-65, LONDO…" at bounding box center [267, 139] width 170 height 12
click at [179, 135] on input "Phoenix Court Flats 1-65 - High Risk Building - Phoenix Court Flats 1-65, LONDO…" at bounding box center [166, 139] width 25 height 25
checkbox input "false"
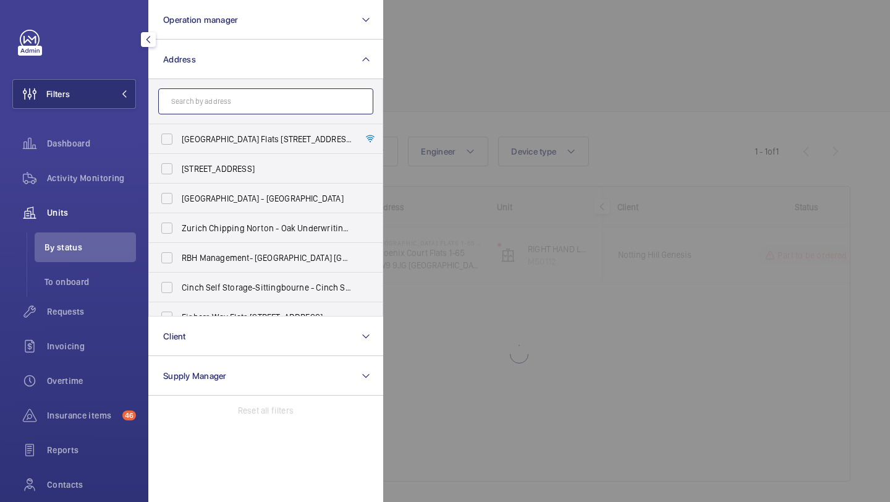
click at [211, 93] on input "text" at bounding box center [265, 101] width 215 height 26
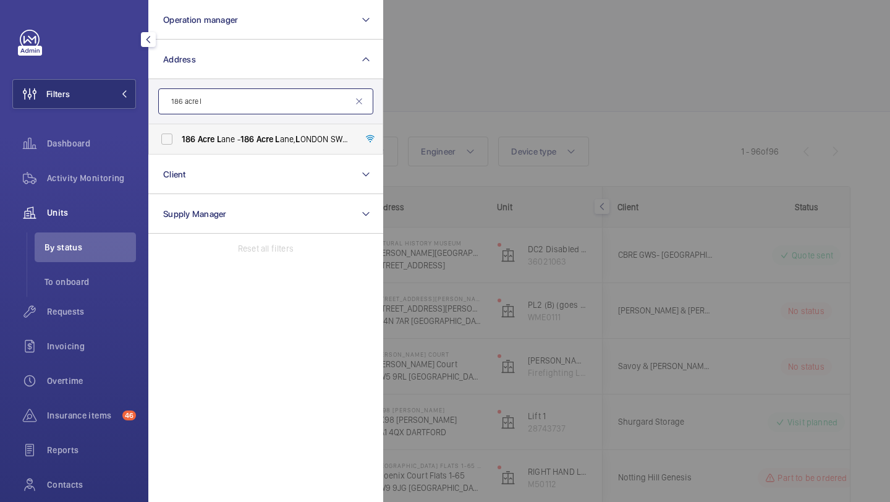
type input "186 acre l"
click at [222, 146] on label "186 Acre L ane - 186 Acre L ane, L ONDON SW2 5U L" at bounding box center [256, 139] width 215 height 30
click at [179, 146] on input "186 Acre L ane - 186 Acre L ane, L ONDON SW2 5U L" at bounding box center [166, 139] width 25 height 25
checkbox input "true"
click at [451, 74] on div at bounding box center [828, 251] width 890 height 502
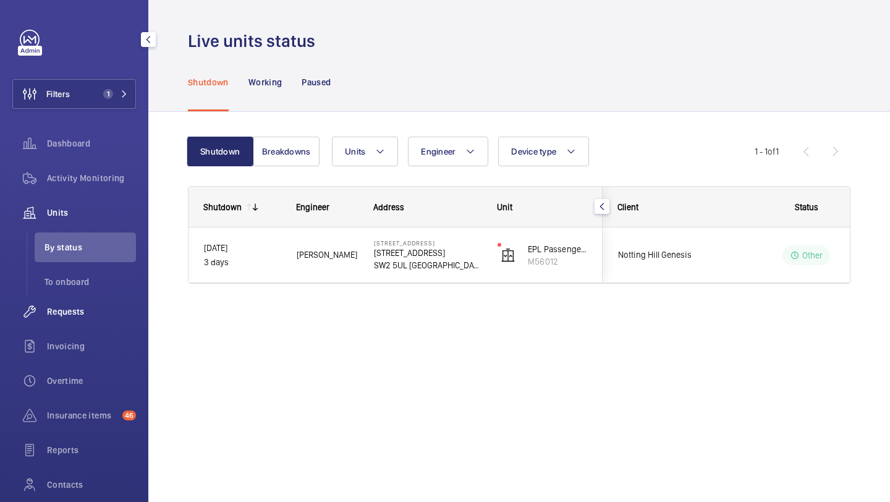
click at [72, 298] on div "Requests" at bounding box center [74, 312] width 124 height 30
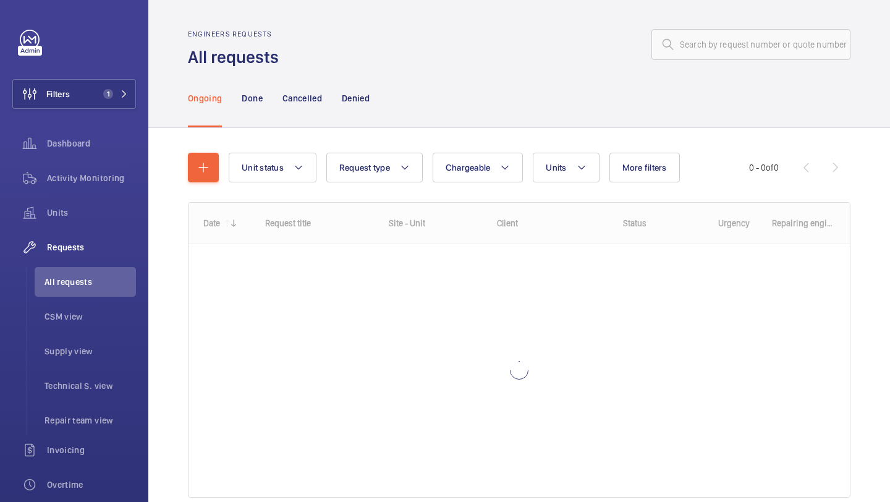
click at [510, 89] on div "Ongoing Done Cancelled Denied" at bounding box center [519, 98] width 662 height 59
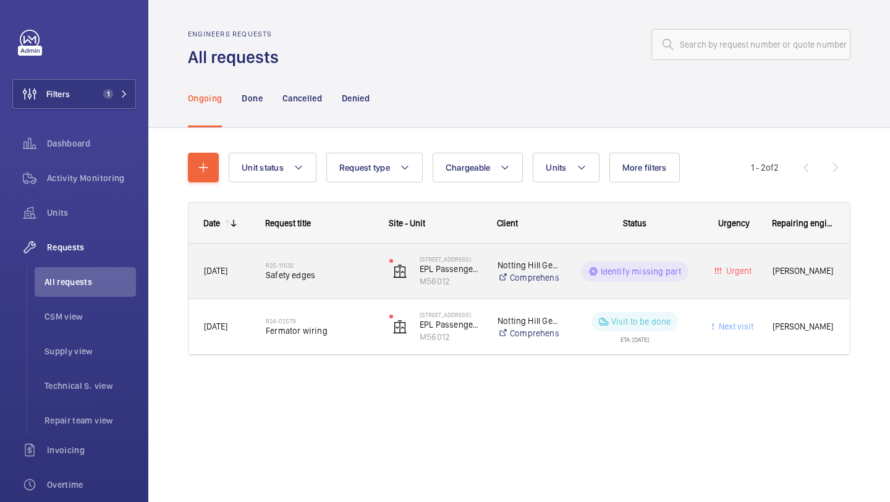
click at [326, 269] on span "Safety edges" at bounding box center [320, 275] width 108 height 12
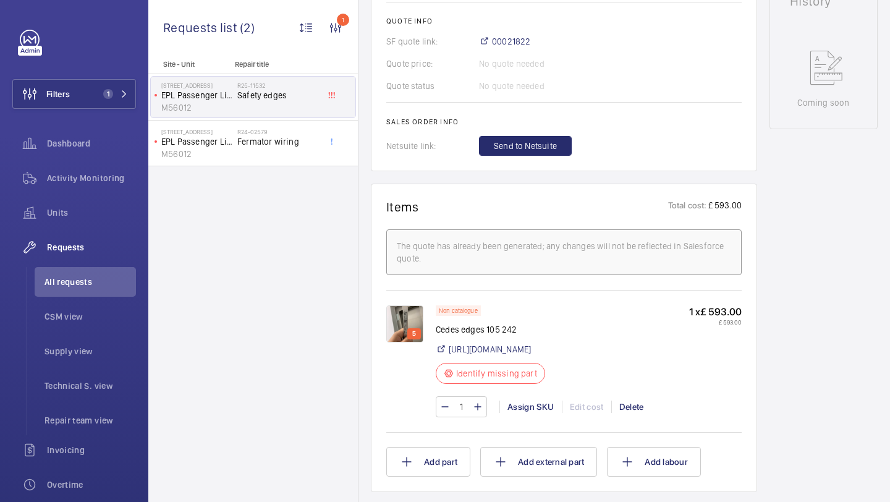
scroll to position [604, 0]
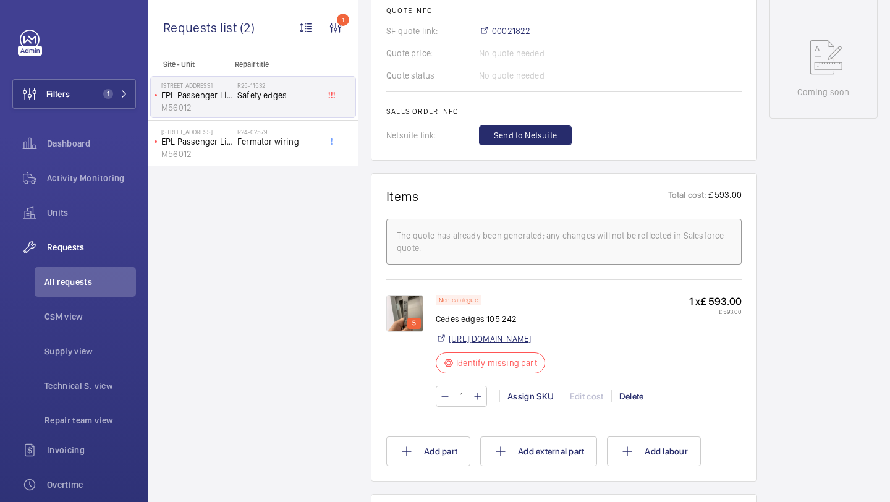
click at [509, 336] on link "https://shop.shorts-lifts.co.uk/ce072-0018-cedes-cegard-mini-16-detector-edges-…" at bounding box center [490, 338] width 82 height 12
click at [519, 402] on div "1 Assign SKU Edit cost Delete" at bounding box center [589, 396] width 306 height 21
click at [519, 402] on div "Assign SKU" at bounding box center [530, 396] width 62 height 12
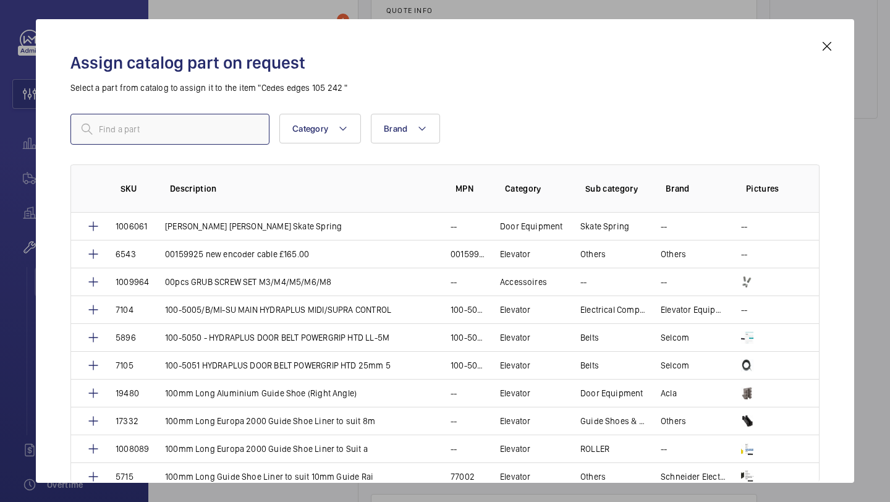
click at [192, 119] on input "text" at bounding box center [169, 129] width 199 height 31
paste input "Cedes Cegard Mini-16 Detector Edges only 105 245 (Without Power Supply)"
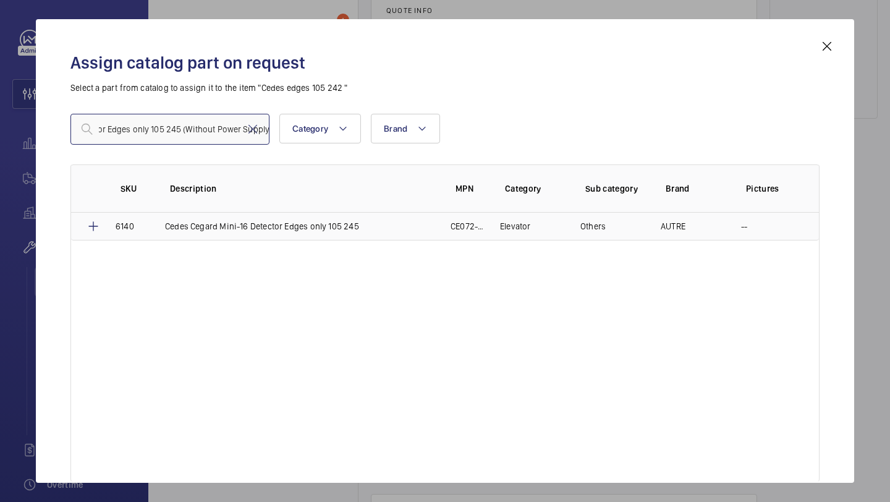
type input "Cedes Cegard Mini-16 Detector Edges only 105 245 (Without Power Supply)"
click at [106, 222] on td "6140" at bounding box center [125, 227] width 49 height 28
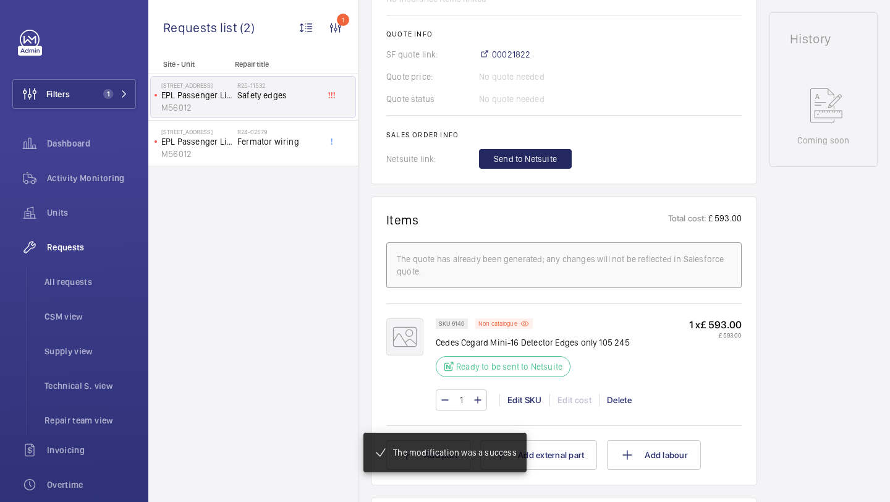
scroll to position [581, 0]
click at [536, 155] on span "Send to Netsuite" at bounding box center [525, 159] width 63 height 12
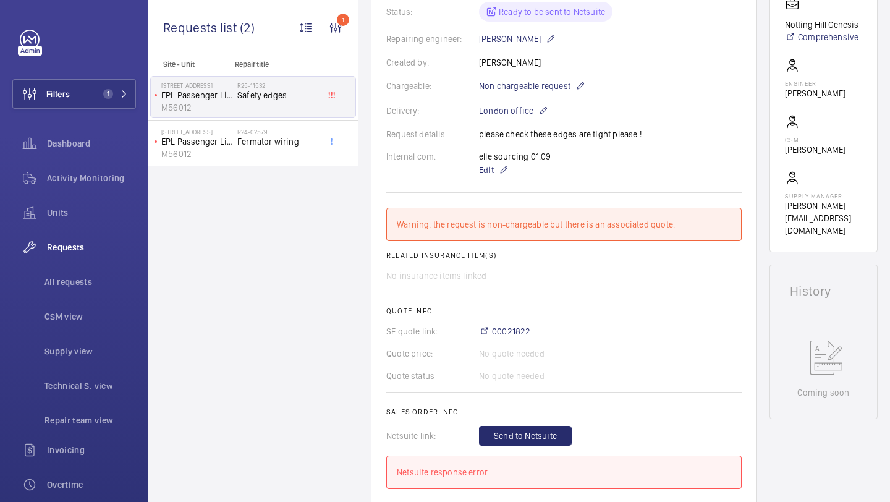
scroll to position [306, 0]
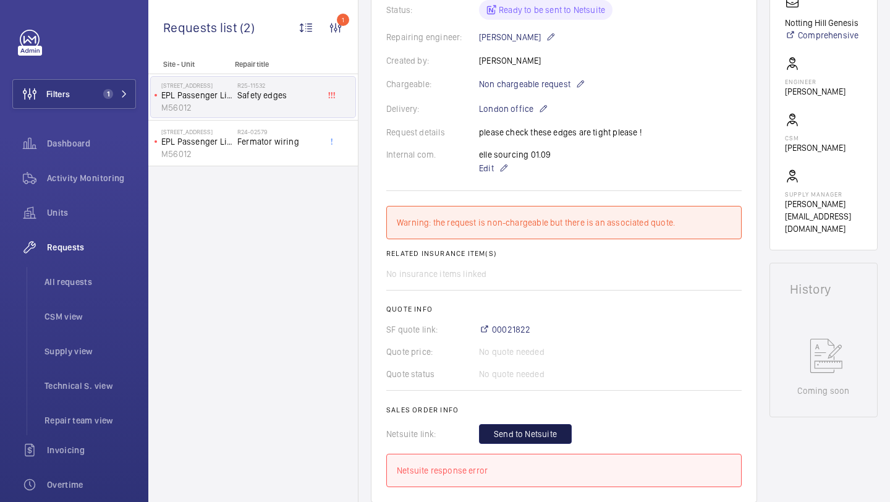
click at [513, 430] on span "Send to Netsuite" at bounding box center [525, 434] width 63 height 12
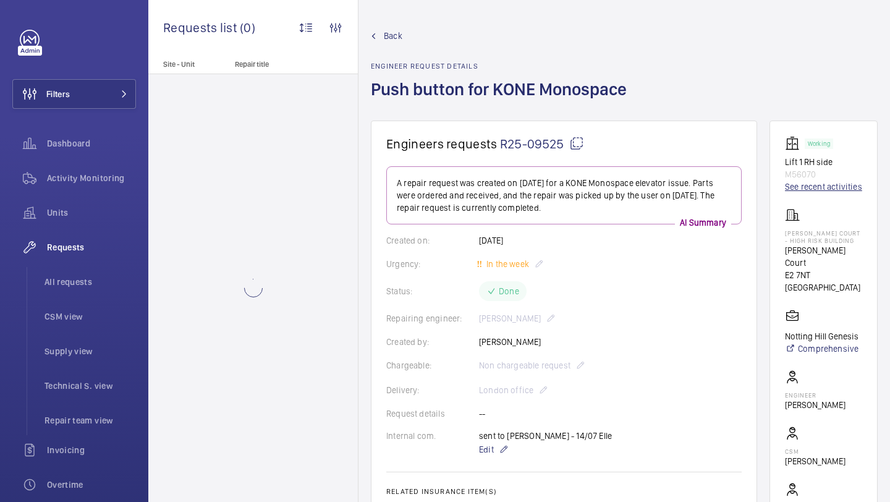
click at [809, 189] on link "See recent activities" at bounding box center [823, 186] width 77 height 12
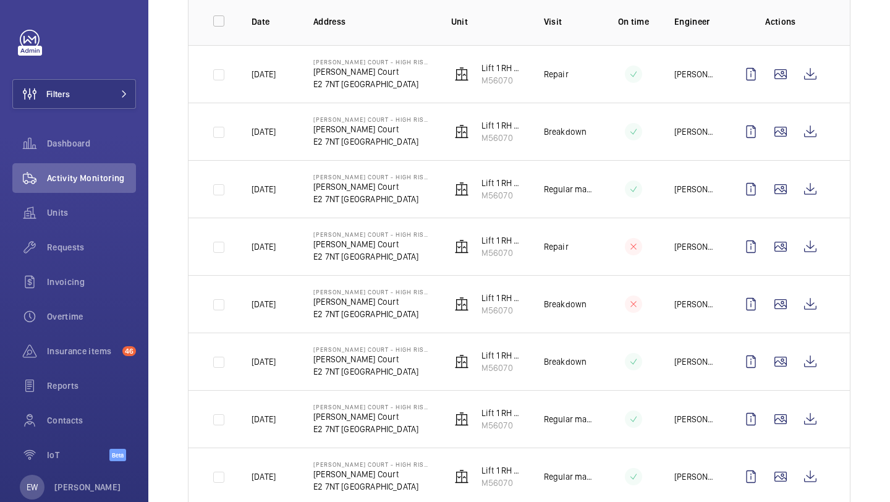
scroll to position [196, 0]
click at [808, 252] on wm-front-icon-button at bounding box center [810, 246] width 30 height 30
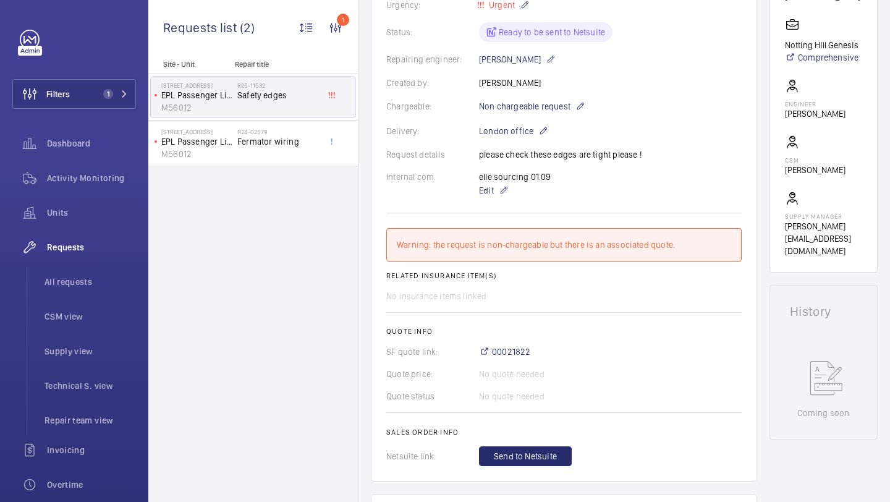
scroll to position [377, 0]
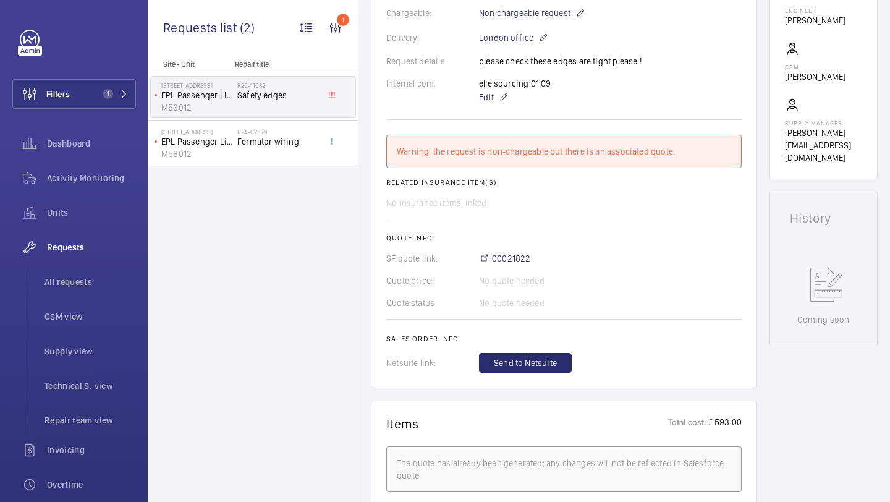
click at [544, 347] on wm-front-card-body "The repair request was created on [DATE] for urgent safety edge issues. Externa…" at bounding box center [563, 80] width 355 height 583
click at [526, 357] on button "Send to Netsuite" at bounding box center [525, 363] width 93 height 20
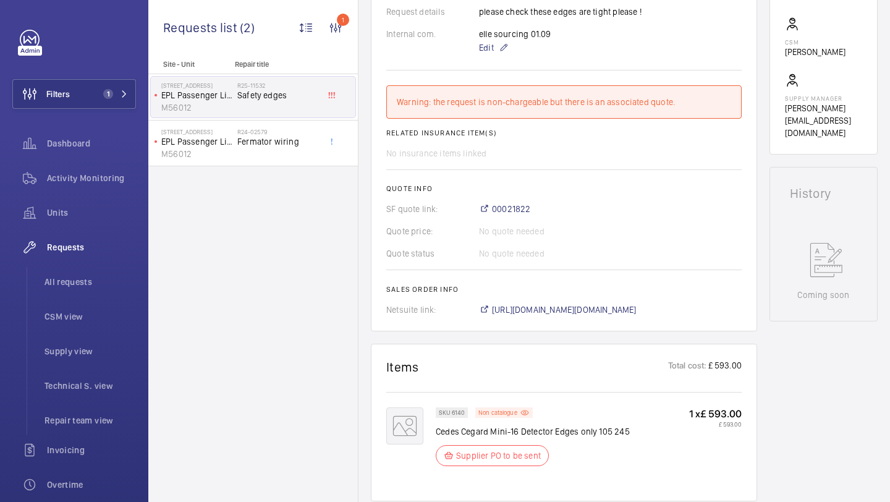
scroll to position [414, 0]
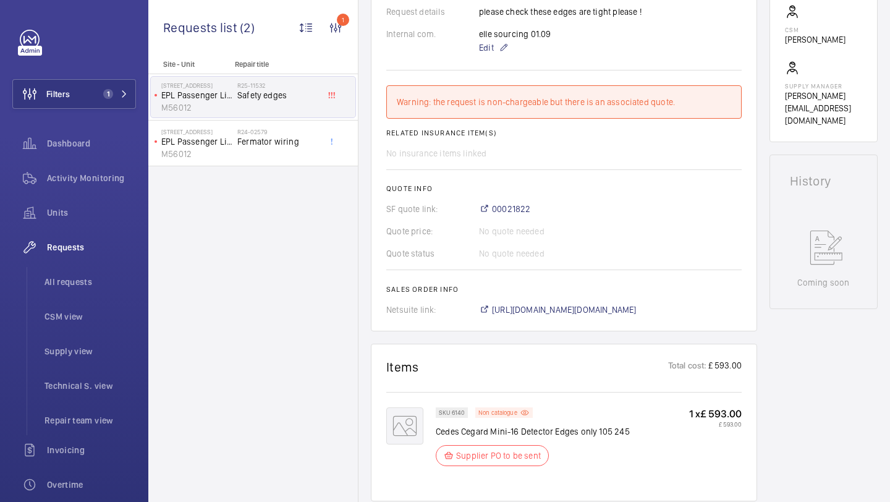
click at [525, 357] on wm-front-card "Items Total cost: £ 593.00 SKU 6140 Non catalogue Cedes Cegard Mini-16 Detector…" at bounding box center [564, 423] width 386 height 158
click at [526, 308] on span "https://6461500.app.netsuite.com/app/accounting/transactions/salesord.nl?id=297…" at bounding box center [564, 309] width 145 height 12
click at [91, 84] on button "Filters 1" at bounding box center [74, 94] width 124 height 30
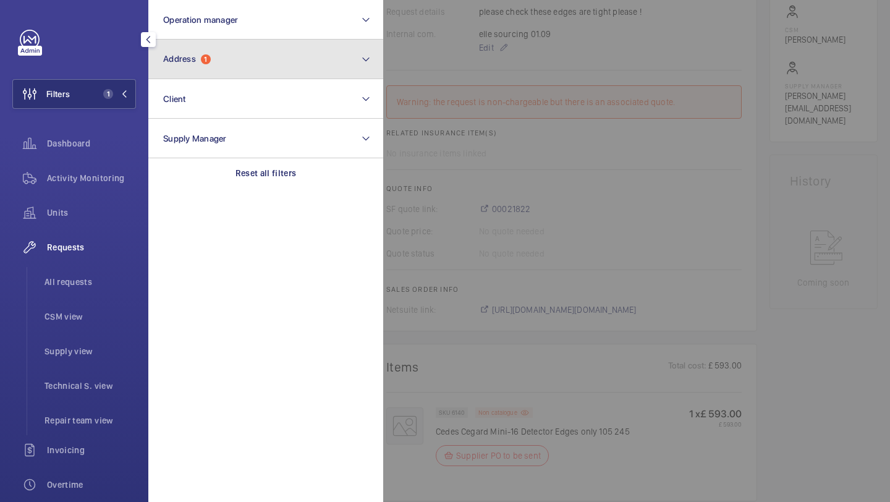
click at [203, 61] on span "1" at bounding box center [206, 59] width 10 height 10
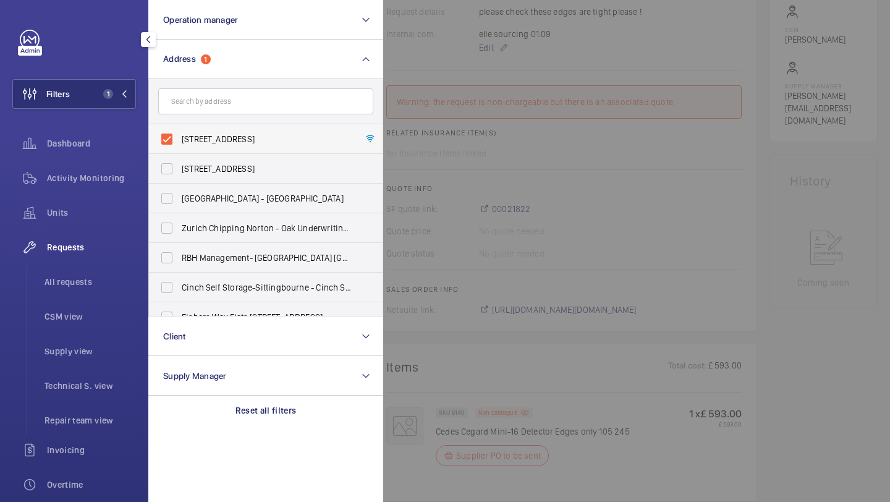
click at [208, 137] on span "186 Acre Lane - 186 Acre Lane, LONDON SW2 5UL" at bounding box center [267, 139] width 170 height 12
click at [179, 137] on input "186 Acre Lane - 186 Acre Lane, LONDON SW2 5UL" at bounding box center [166, 139] width 25 height 25
checkbox input "false"
click at [92, 274] on li "All requests" at bounding box center [85, 282] width 101 height 30
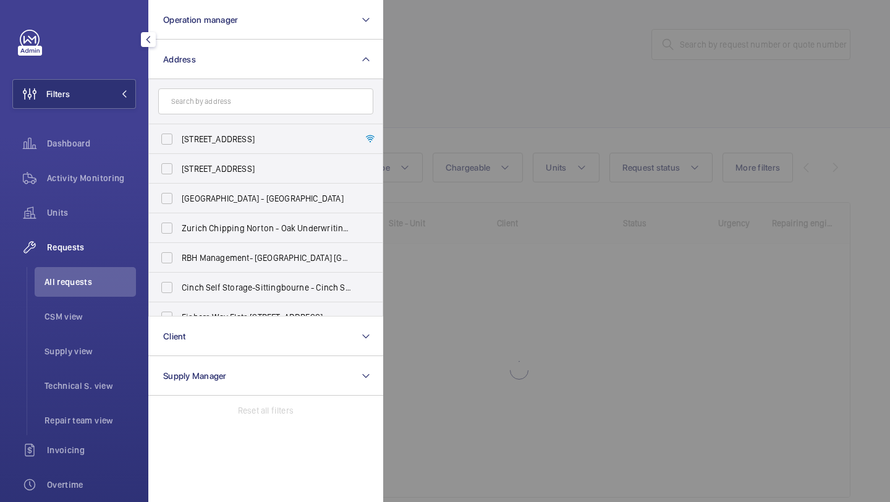
click at [497, 112] on div at bounding box center [828, 251] width 890 height 502
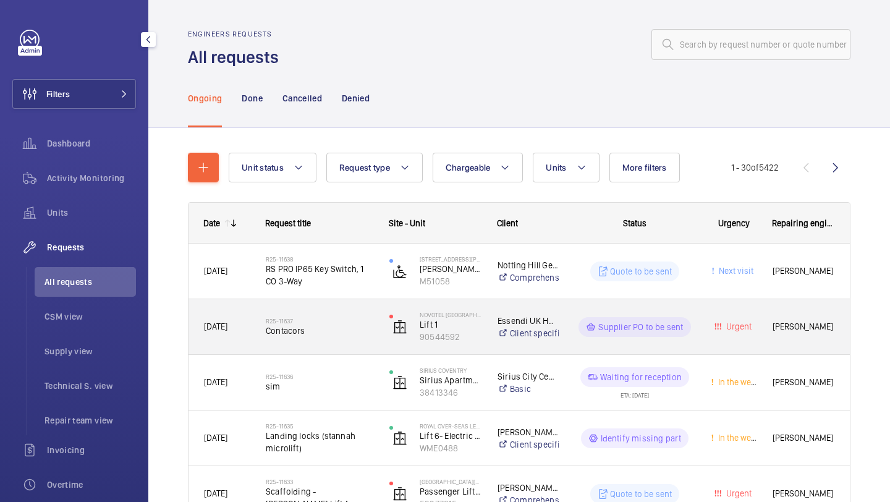
click at [329, 293] on div "R25-11638 RS PRO IP65 Key Switch, 1 CO 3-Way" at bounding box center [312, 271] width 122 height 56
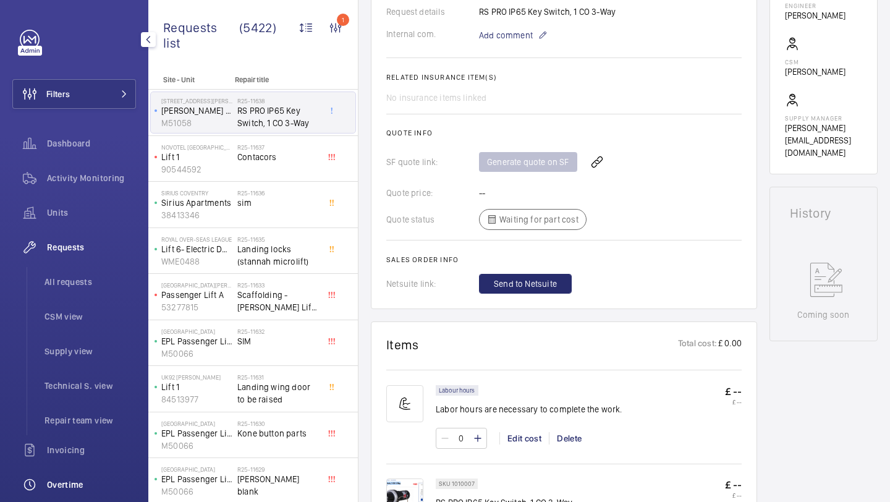
scroll to position [195, 0]
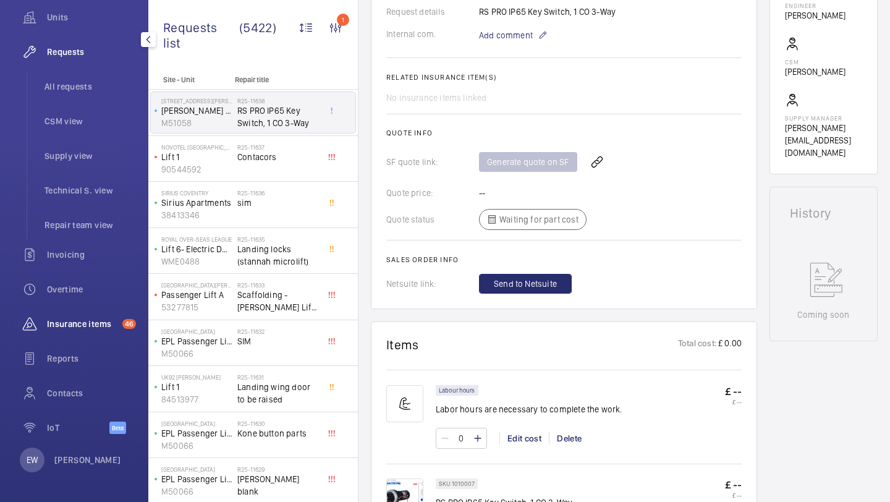
click at [75, 324] on span "Insurance items" at bounding box center [82, 324] width 70 height 12
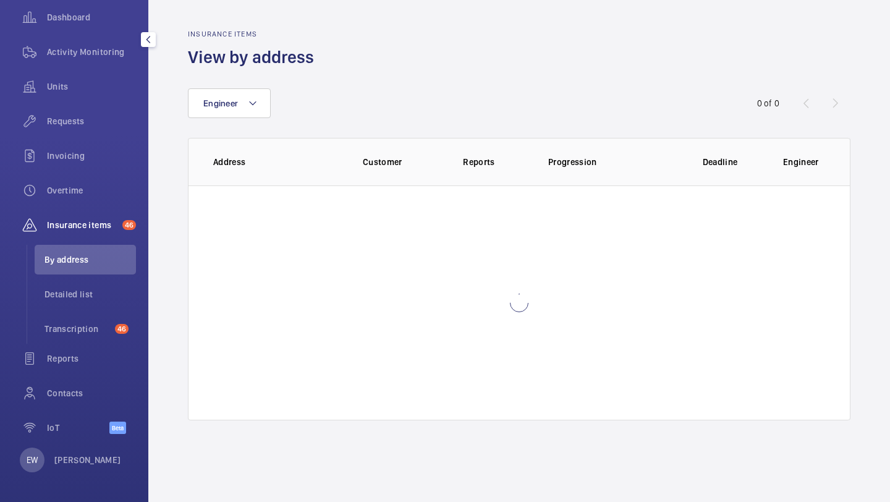
scroll to position [126, 0]
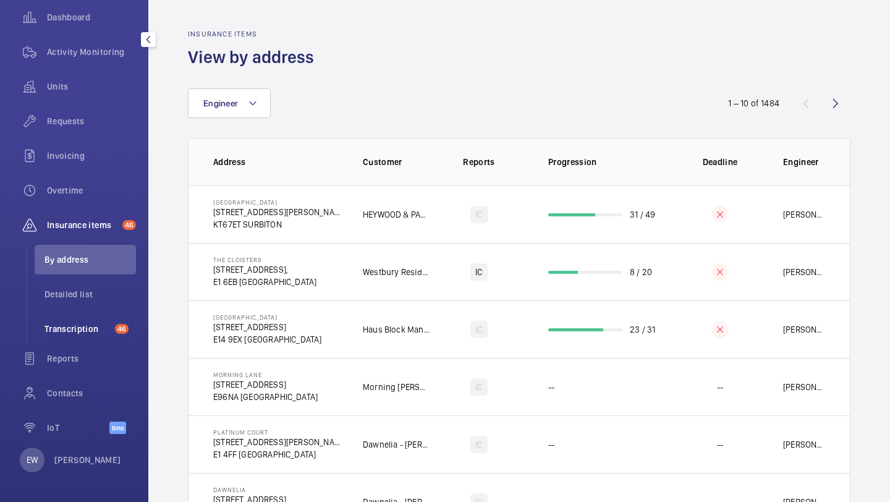
click at [88, 319] on li "Transcription 46" at bounding box center [85, 329] width 101 height 30
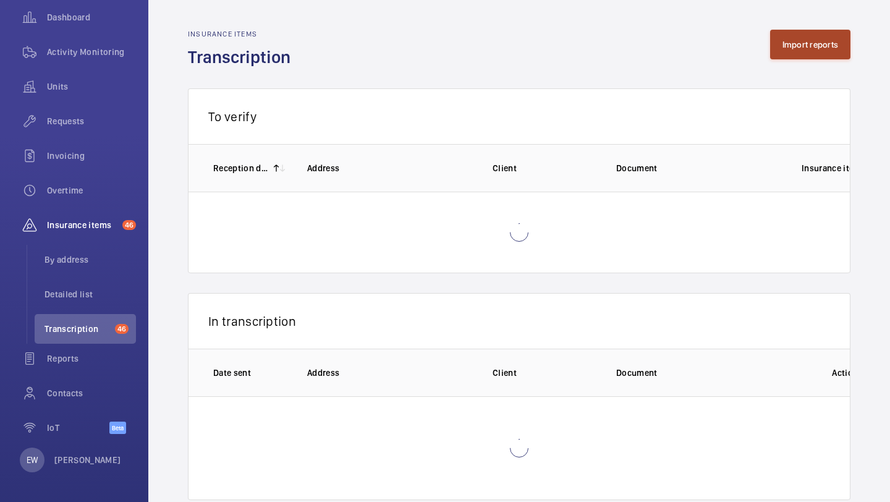
click at [797, 57] on button "Import reports" at bounding box center [810, 45] width 81 height 30
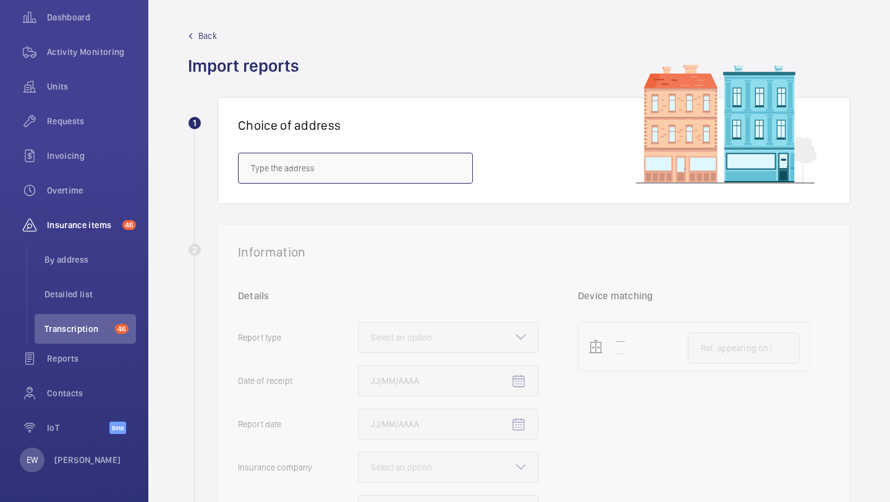
click at [387, 174] on input "text" at bounding box center [355, 168] width 235 height 31
click at [308, 175] on input "text" at bounding box center [355, 168] width 235 height 31
click at [305, 171] on input "185 hermit" at bounding box center [355, 168] width 235 height 31
click at [287, 184] on div "No result" at bounding box center [355, 202] width 235 height 37
click at [286, 182] on input "185 hermi" at bounding box center [355, 168] width 235 height 31
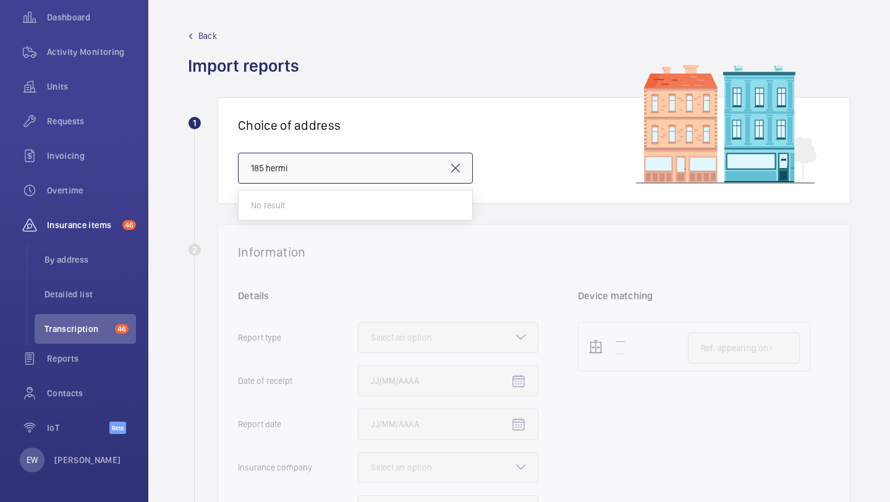
click at [286, 171] on input "185 hermi" at bounding box center [355, 168] width 235 height 31
click at [326, 211] on mat-option "185 Stephens Court - 185 Stephens Court, LONDON E16 4LB" at bounding box center [356, 205] width 234 height 30
type input "185 Stephens Court - 185 Stephens Court, LONDON E16 4LB"
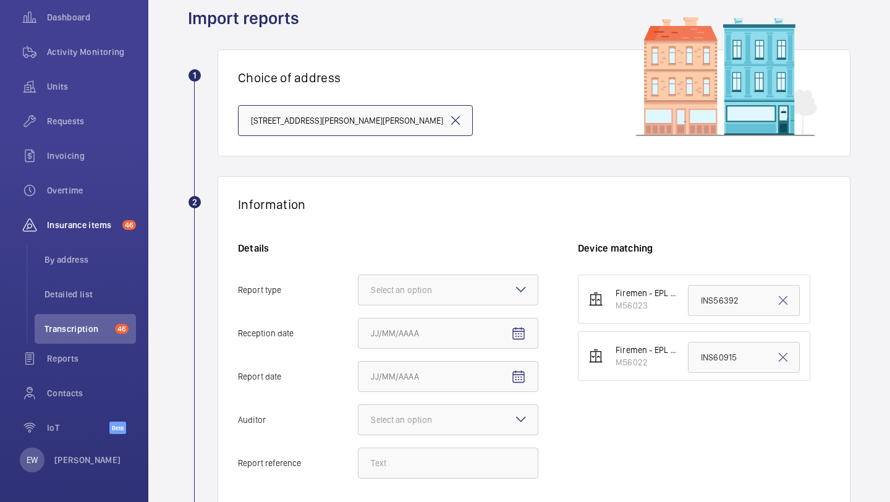
scroll to position [56, 0]
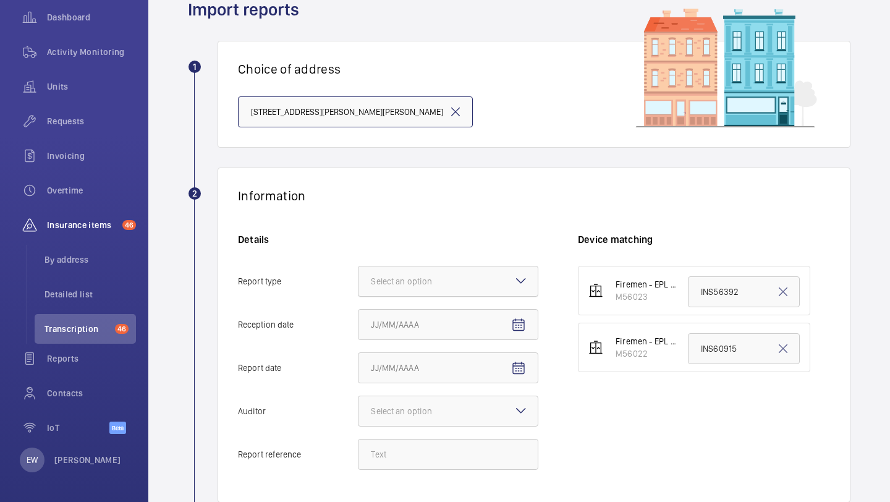
click at [393, 286] on div "Select an option" at bounding box center [417, 281] width 92 height 12
click at [358, 286] on input "Report type Select an option" at bounding box center [358, 281] width 0 height 30
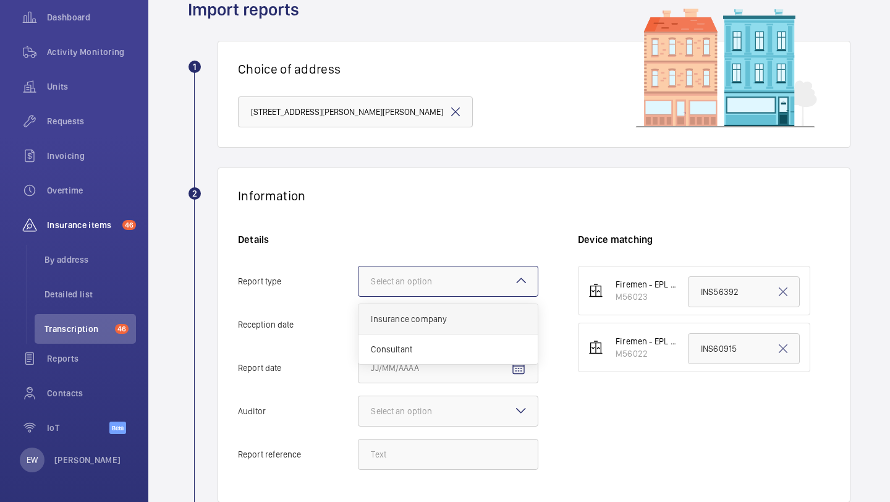
click at [394, 312] on div "Insurance company" at bounding box center [447, 319] width 179 height 30
click at [358, 296] on input "Report type Select an option Insurance company Consultant" at bounding box center [358, 281] width 0 height 30
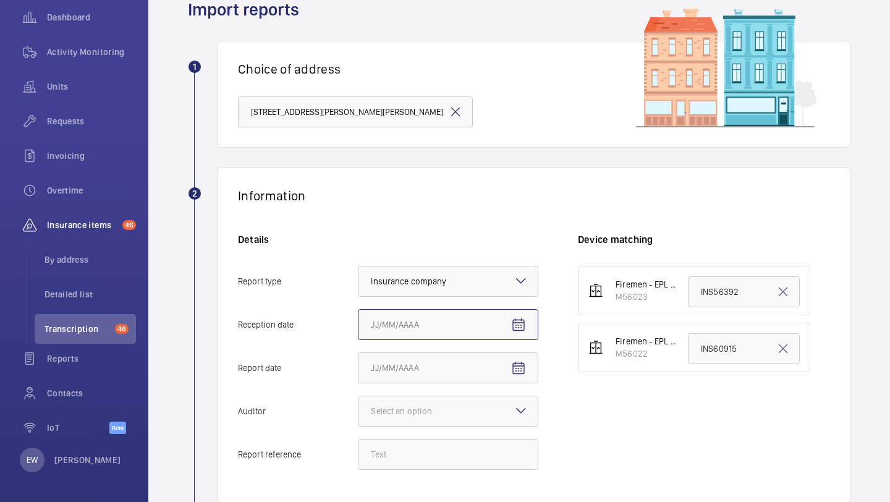
click at [397, 316] on input "Reception date" at bounding box center [448, 324] width 180 height 31
click at [522, 323] on mat-icon "Open calendar" at bounding box center [518, 325] width 15 height 15
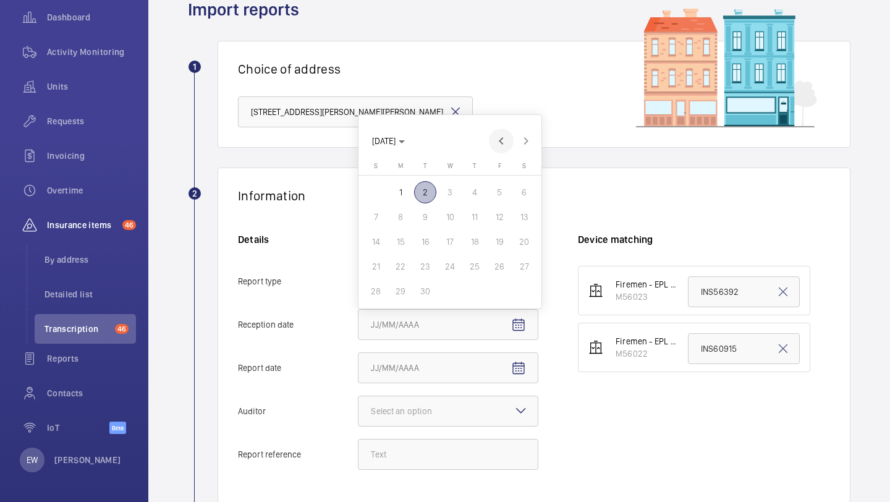
click at [489, 138] on span "Previous month" at bounding box center [501, 141] width 25 height 25
click at [498, 262] on span "29" at bounding box center [499, 266] width 22 height 22
type input "8/29/2025"
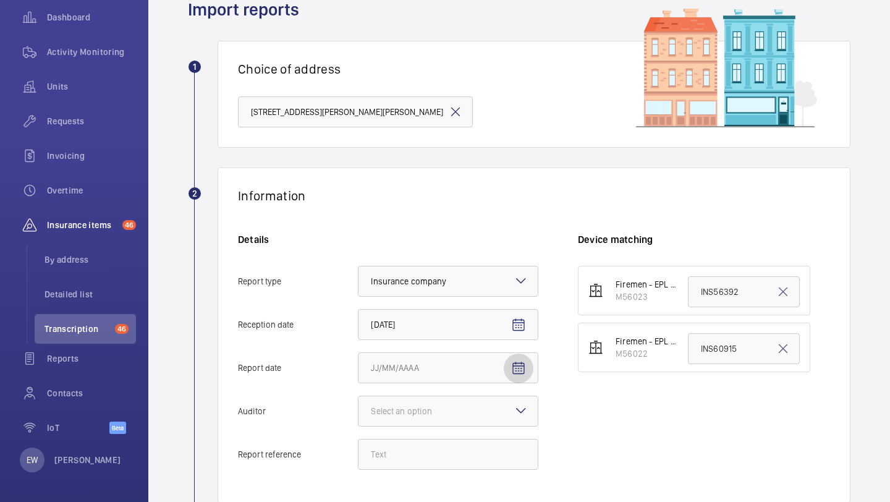
click at [516, 363] on mat-icon "Open calendar" at bounding box center [518, 368] width 15 height 15
click at [406, 235] on span "1" at bounding box center [400, 235] width 22 height 22
type input "9/1/2025"
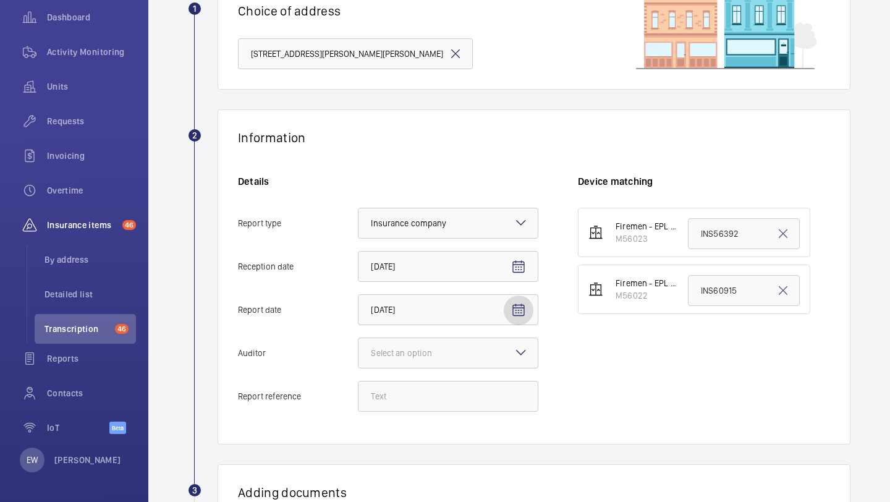
scroll to position [115, 0]
click at [468, 349] on div at bounding box center [447, 352] width 179 height 30
click at [358, 349] on input "Auditor Select an option" at bounding box center [358, 352] width 0 height 30
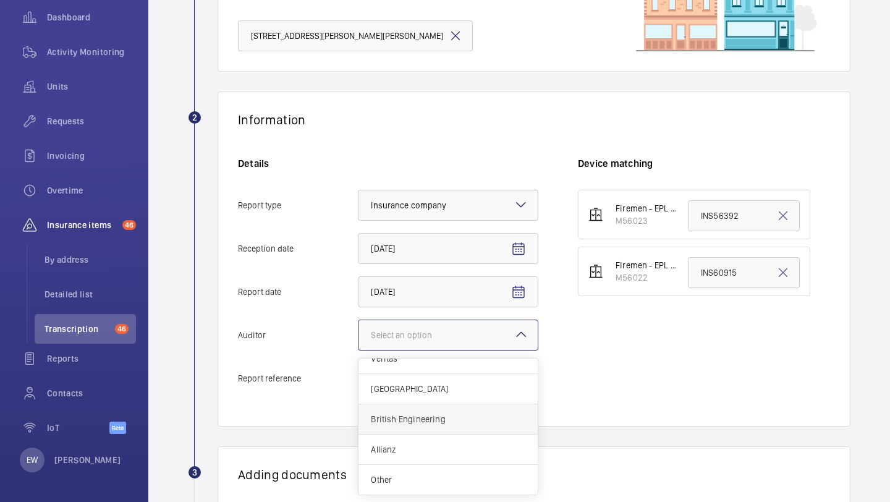
scroll to position [133, 0]
click at [423, 442] on span "Allianz" at bounding box center [448, 448] width 154 height 12
click at [358, 348] on input "Auditor Select an option Veritas Zurich British Engineering Allianz Other" at bounding box center [358, 334] width 0 height 30
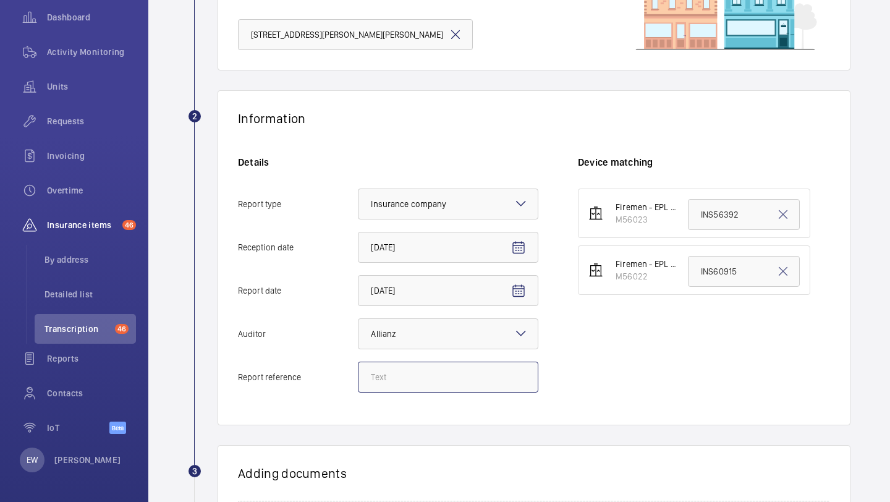
click at [489, 386] on input "Report reference" at bounding box center [448, 376] width 180 height 31
paste input "INS66478"
type input "INS66478"
click at [719, 214] on input "INS56392" at bounding box center [744, 214] width 112 height 31
click at [719, 215] on input "INS56392" at bounding box center [744, 214] width 112 height 31
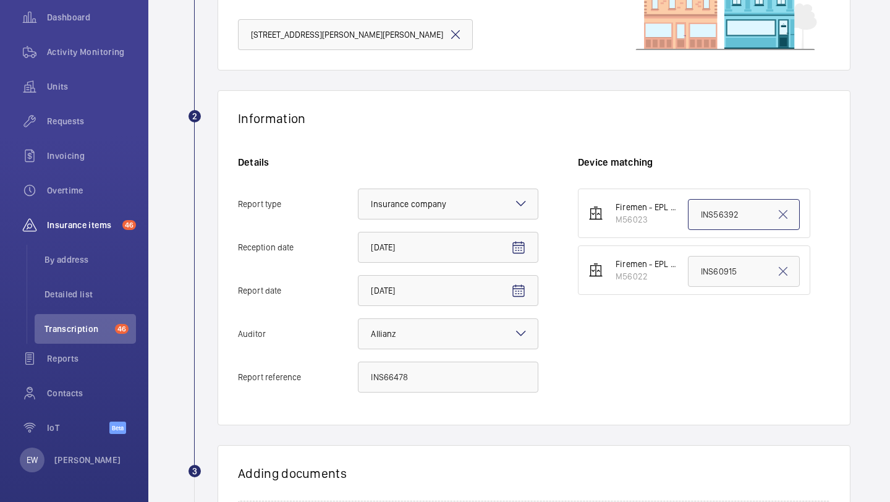
click at [719, 215] on input "INS56392" at bounding box center [744, 214] width 112 height 31
paste input "66478"
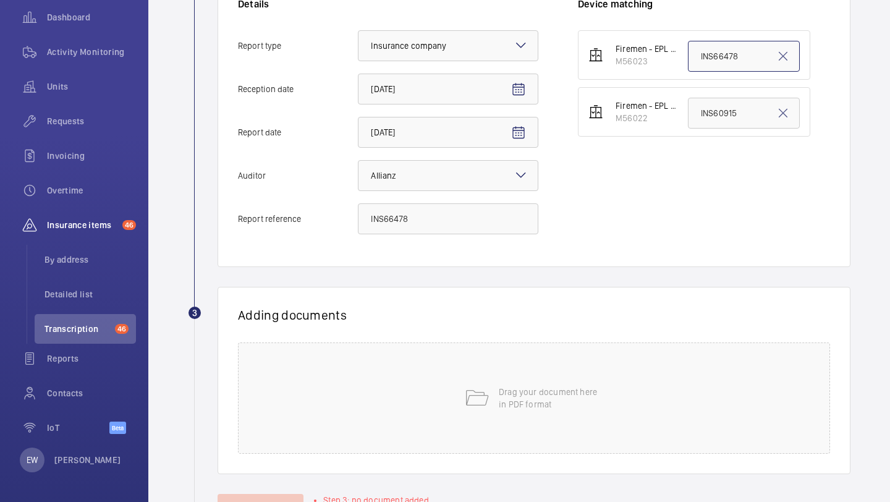
scroll to position [343, 0]
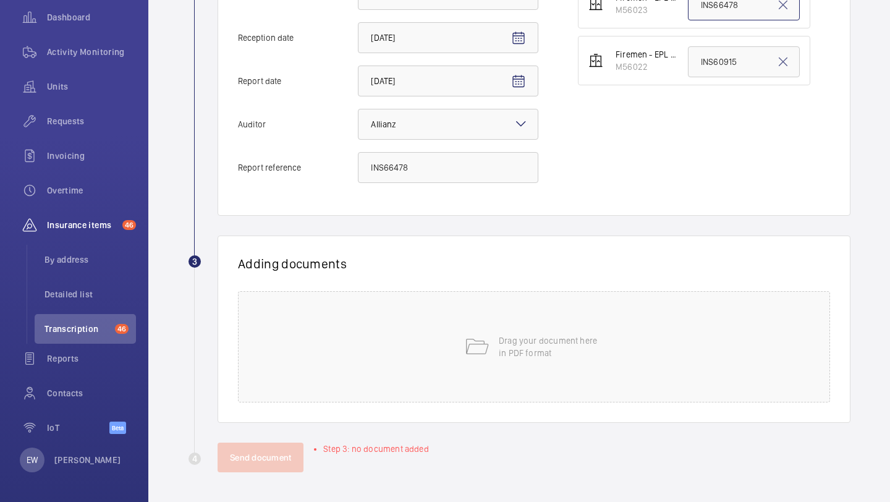
type input "INS66478"
click at [397, 329] on div "Drag your document here in PDF format" at bounding box center [534, 346] width 592 height 111
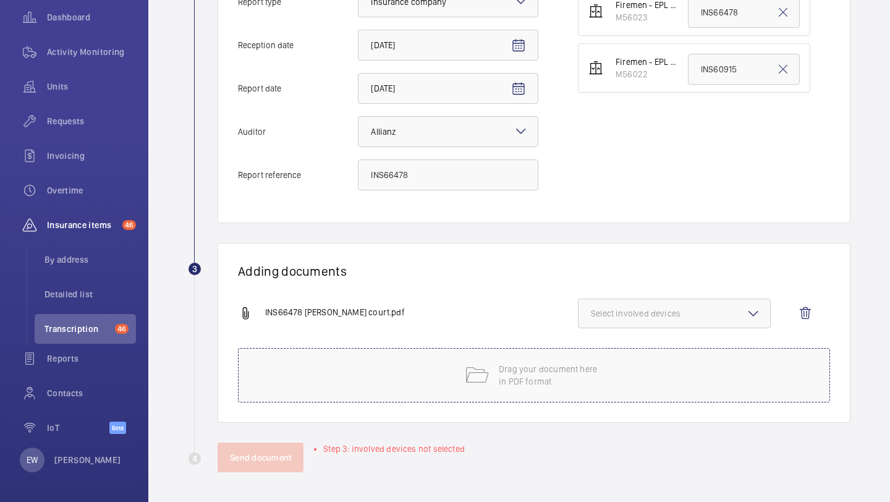
scroll to position [336, 0]
click at [641, 302] on button "Select involved devices" at bounding box center [674, 313] width 193 height 30
click at [622, 345] on label "M56023" at bounding box center [664, 352] width 173 height 30
click at [609, 345] on input "M56023" at bounding box center [596, 352] width 25 height 25
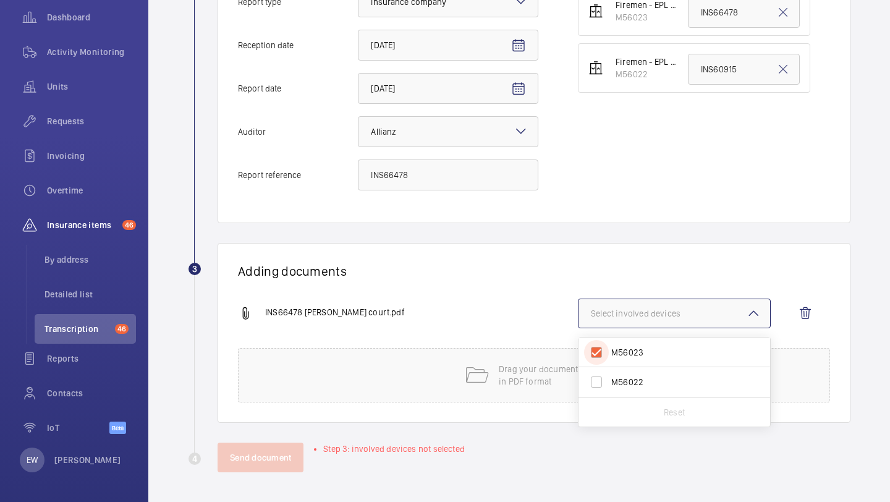
checkbox input "true"
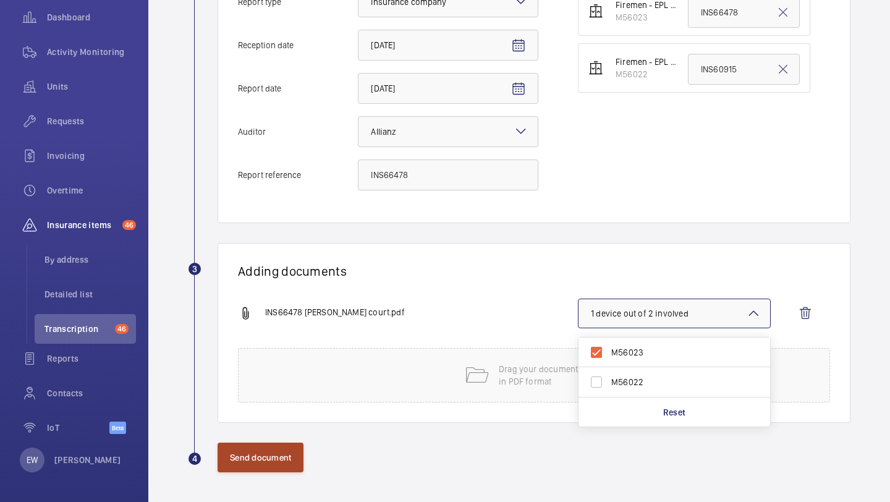
click at [264, 453] on button "Send document" at bounding box center [260, 457] width 86 height 30
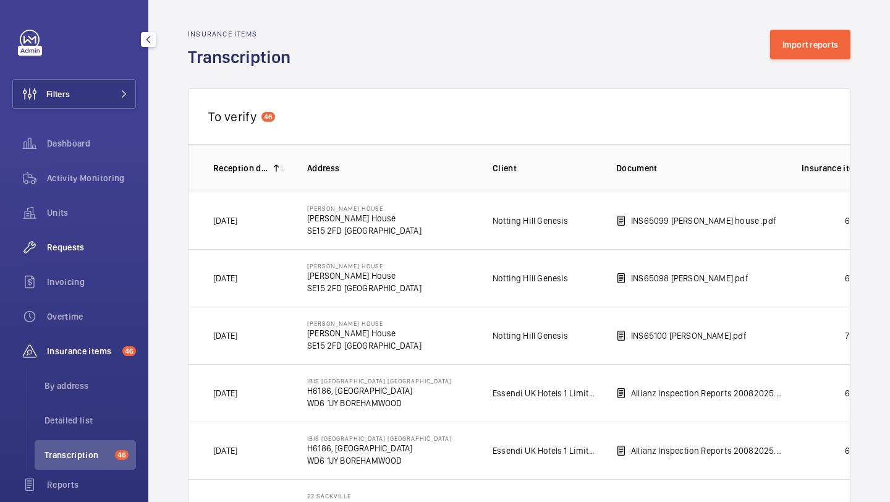
click at [88, 245] on span "Requests" at bounding box center [91, 247] width 89 height 12
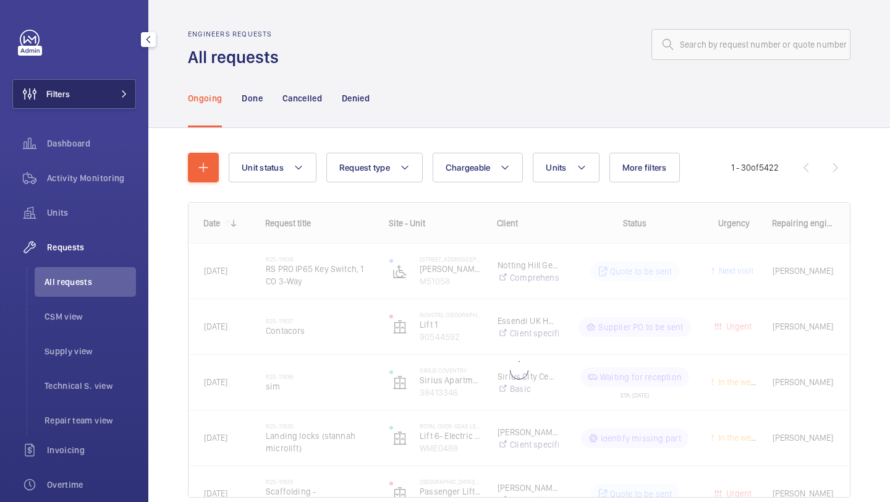
click at [102, 103] on button "Filters" at bounding box center [74, 94] width 124 height 30
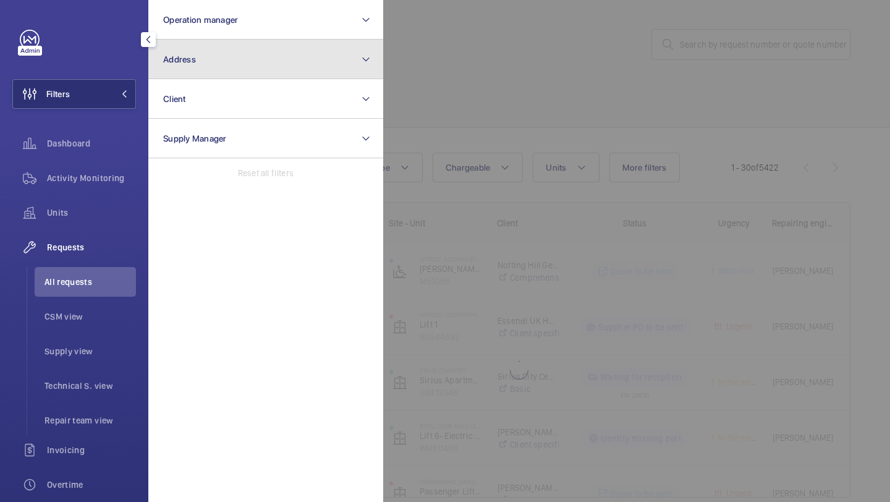
click at [208, 67] on button "Address" at bounding box center [265, 60] width 235 height 40
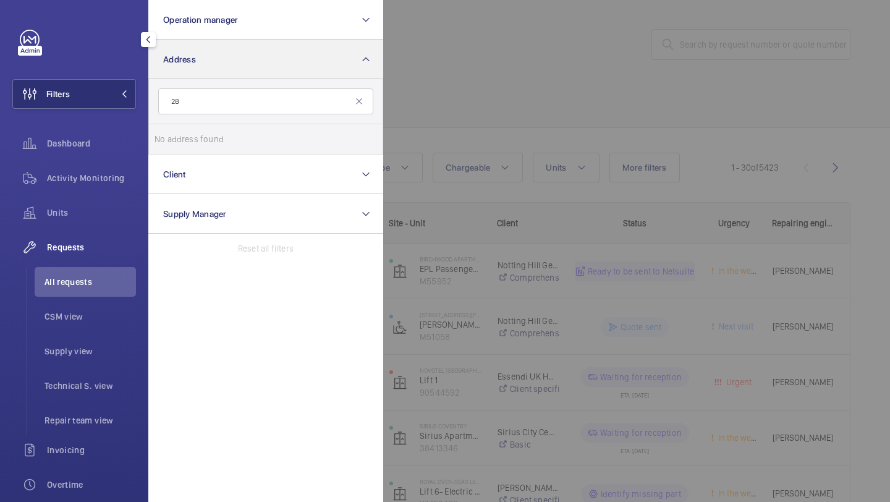
type input "2"
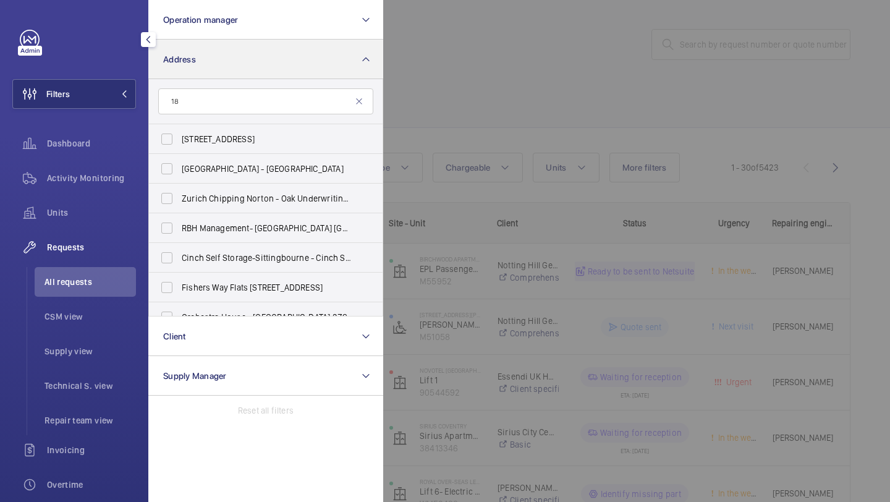
type input "1"
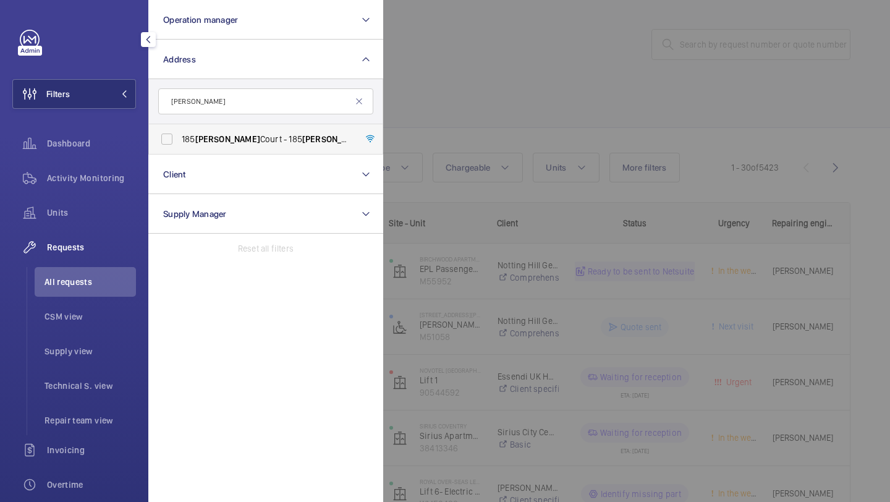
type input "stephens"
click at [243, 139] on span "185 Stephens Court - 185 Stephens Court, LONDON E16 4LB" at bounding box center [267, 139] width 170 height 12
click at [179, 139] on input "185 Stephens Court - 185 Stephens Court, LONDON E16 4LB" at bounding box center [166, 139] width 25 height 25
checkbox input "true"
click at [12, 109] on wm-front-filter-list-menu "Operation manager Address 1 stephens 185 Stephens Court - 185 Stephens Court, L…" at bounding box center [12, 109] width 0 height 0
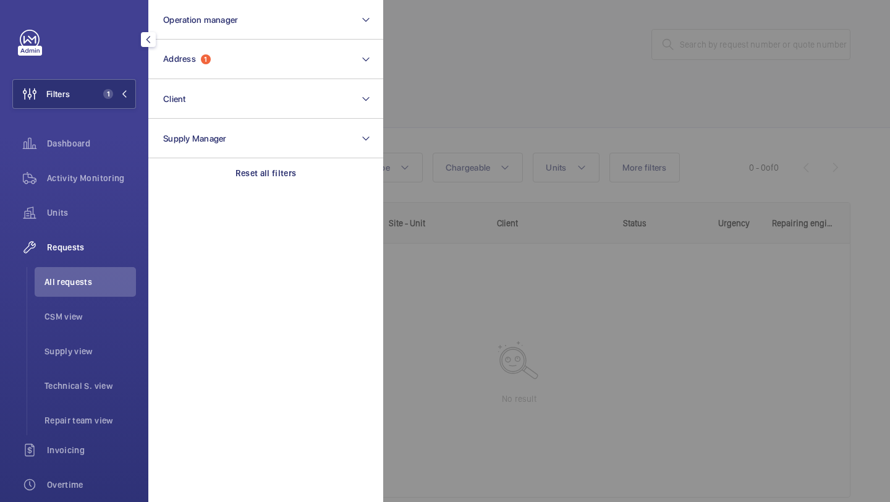
click at [442, 118] on div at bounding box center [828, 251] width 890 height 502
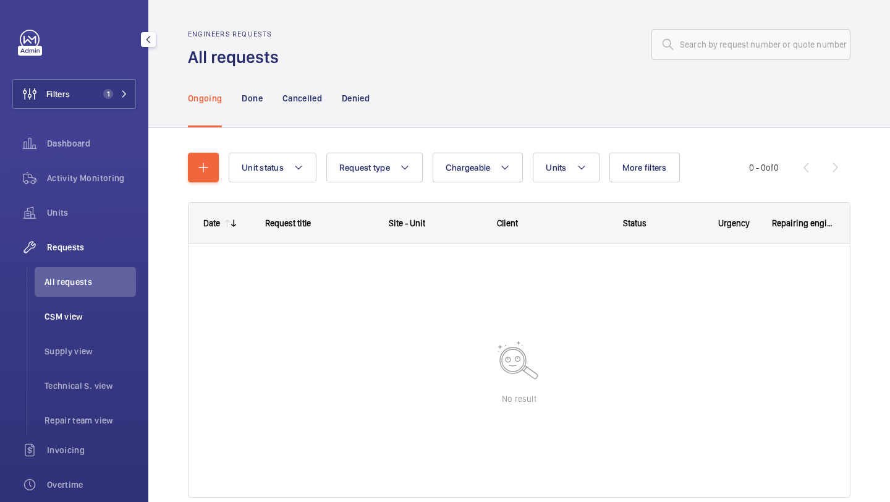
click at [91, 319] on span "CSM view" at bounding box center [89, 316] width 91 height 12
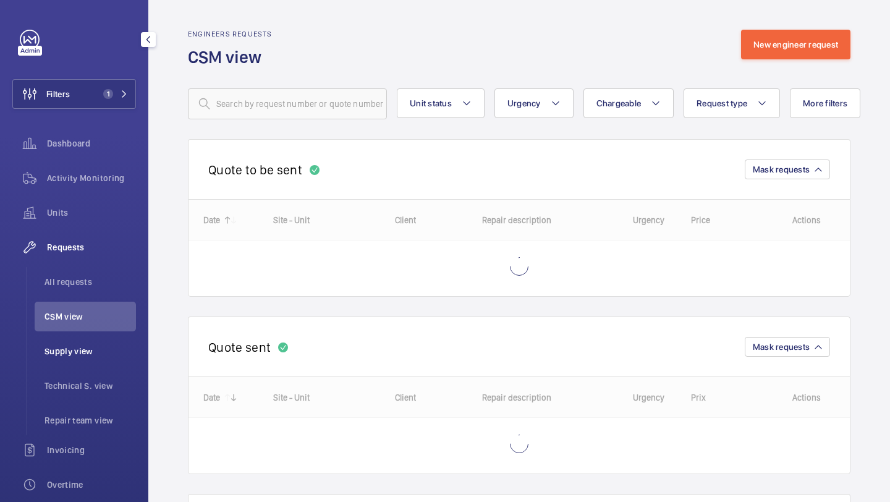
click at [91, 355] on span "Supply view" at bounding box center [89, 351] width 91 height 12
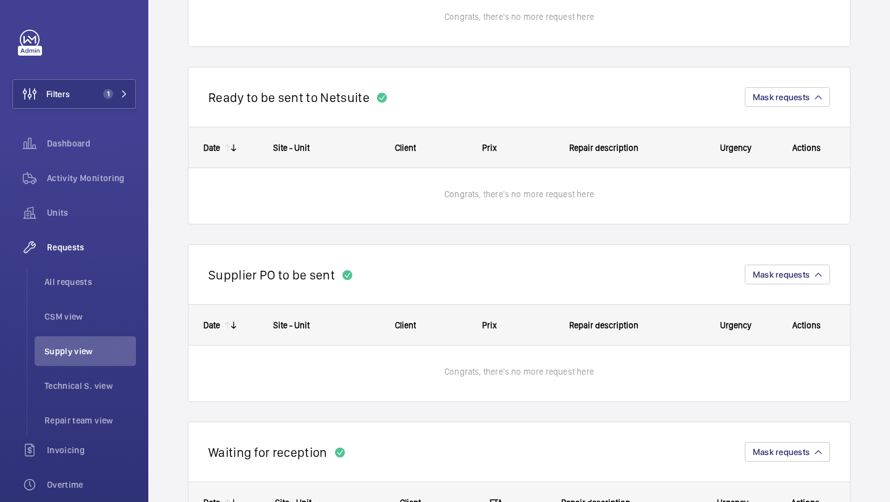
scroll to position [711, 0]
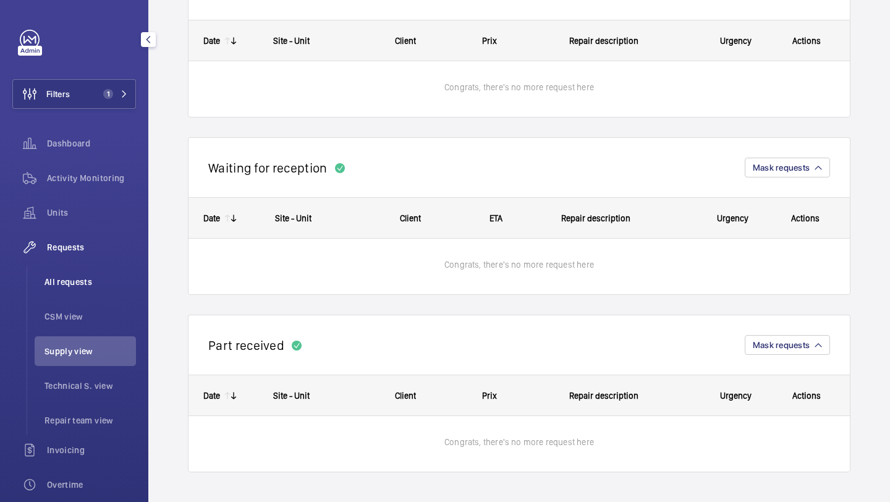
click at [88, 275] on li "All requests" at bounding box center [85, 282] width 101 height 30
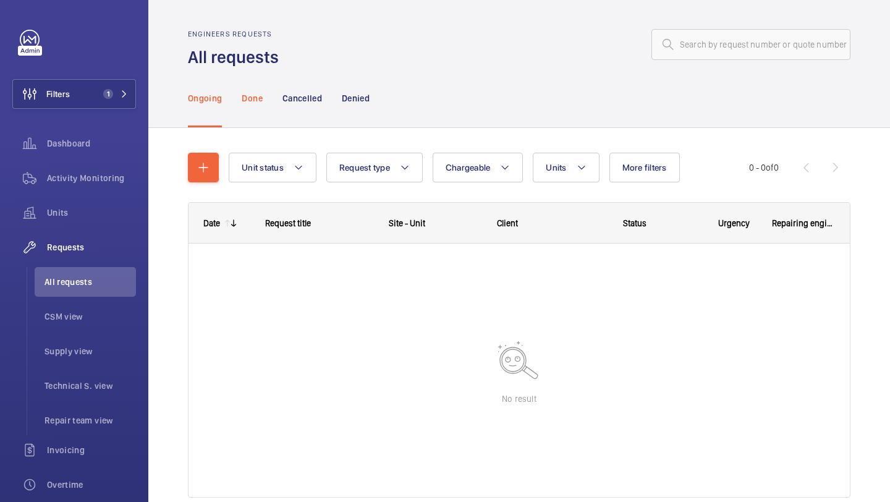
click at [247, 95] on p "Done" at bounding box center [252, 98] width 20 height 12
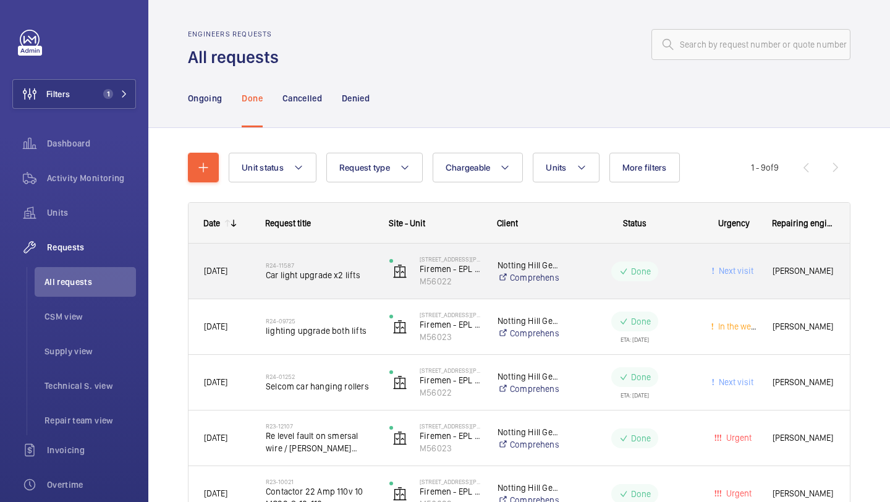
click at [311, 281] on span "Car light upgrade x2 lifts" at bounding box center [320, 275] width 108 height 12
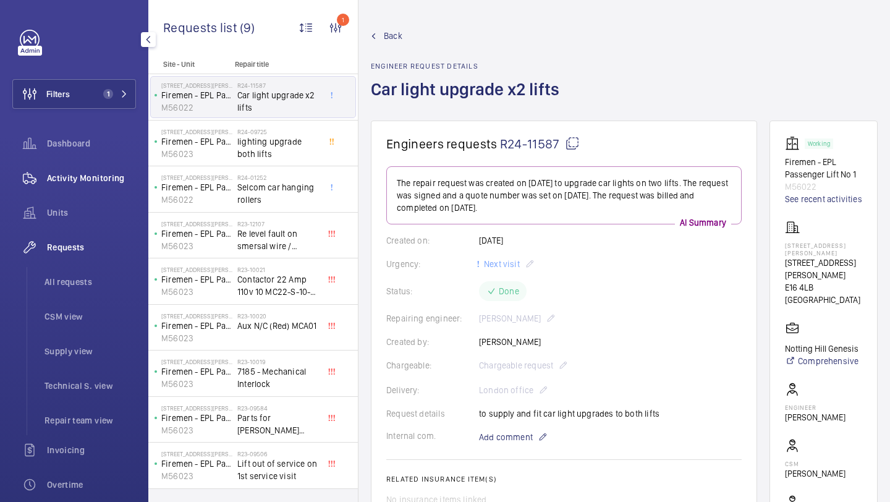
click at [87, 179] on span "Activity Monitoring" at bounding box center [91, 178] width 89 height 12
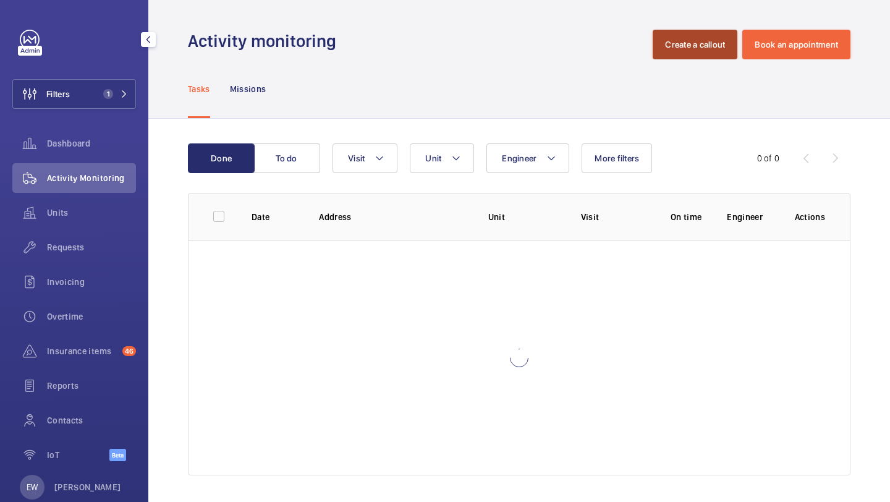
click at [699, 53] on button "Create a callout" at bounding box center [694, 45] width 85 height 30
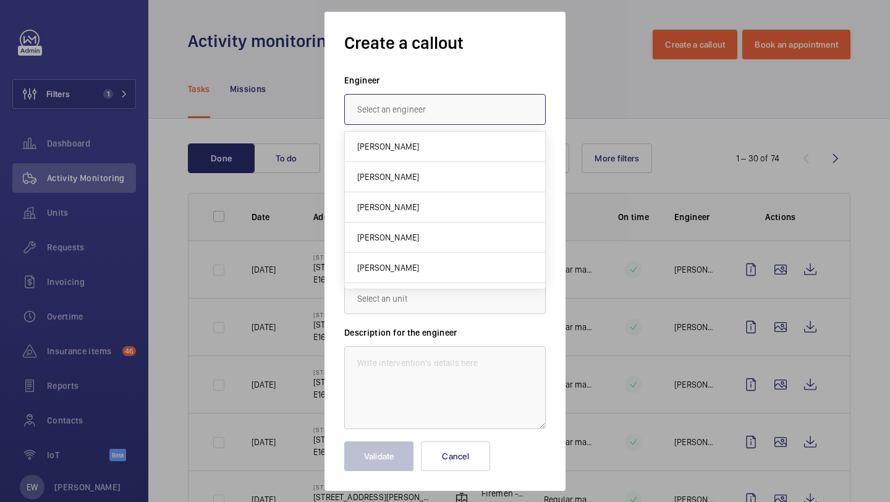
type input "f"
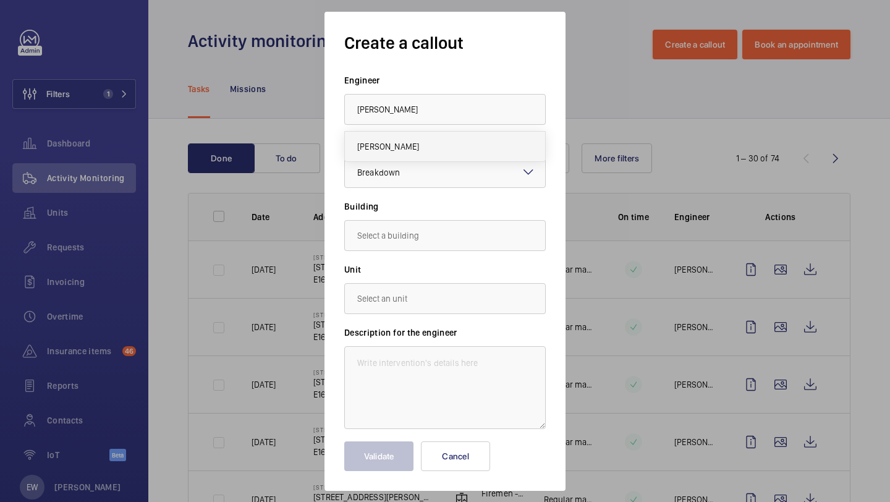
click at [509, 135] on mat-option "[PERSON_NAME]" at bounding box center [445, 147] width 200 height 30
type input "[PERSON_NAME]"
click at [466, 170] on div at bounding box center [445, 173] width 200 height 30
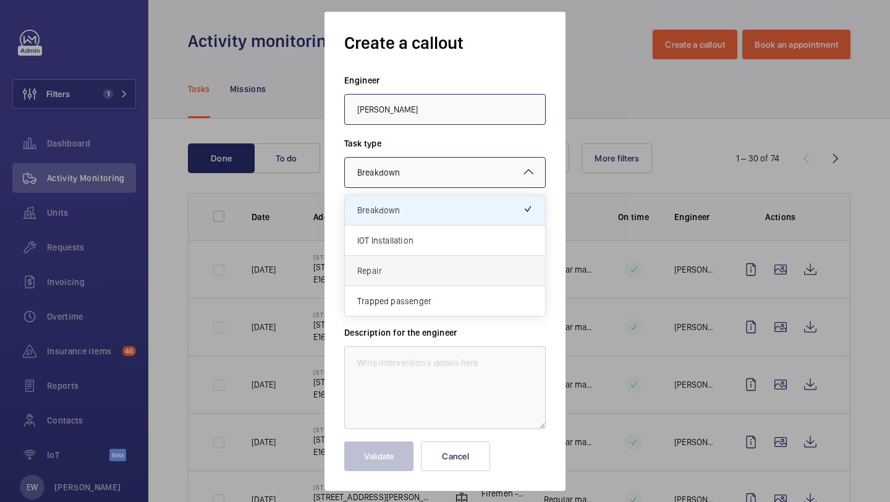
click at [408, 281] on div "Repair" at bounding box center [445, 271] width 200 height 30
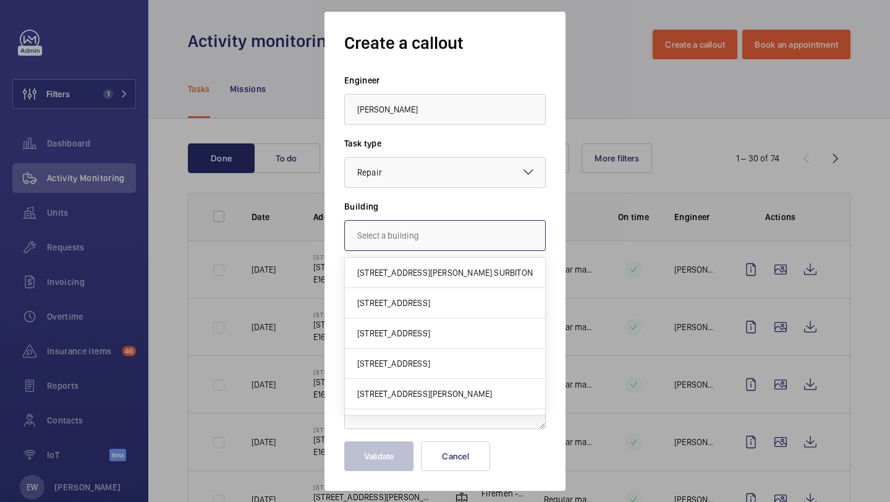
click at [402, 249] on input "text" at bounding box center [444, 235] width 201 height 31
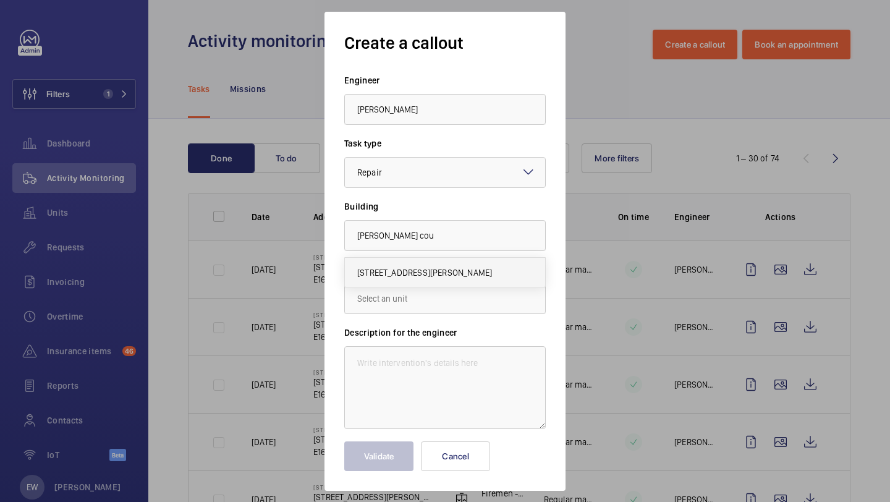
click at [397, 274] on span "185 Stephens Court, E16 4LB LONDON" at bounding box center [424, 272] width 135 height 12
type input "185 Stephens Court, E16 4LB LONDON"
click at [392, 297] on input "text" at bounding box center [444, 298] width 201 height 31
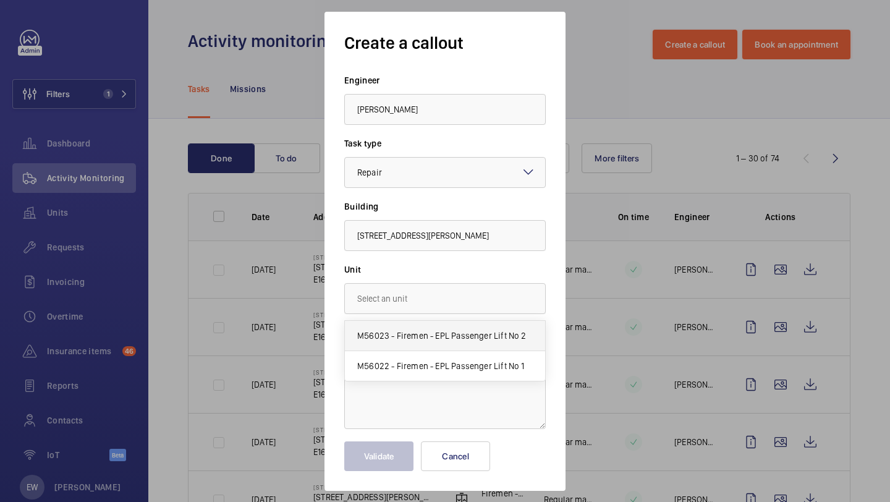
click at [508, 347] on mat-option "M56023 - Firemen - EPL Passenger Lift No 2" at bounding box center [445, 336] width 200 height 30
type input "M56023 - Firemen - EPL Passenger Lift No 2"
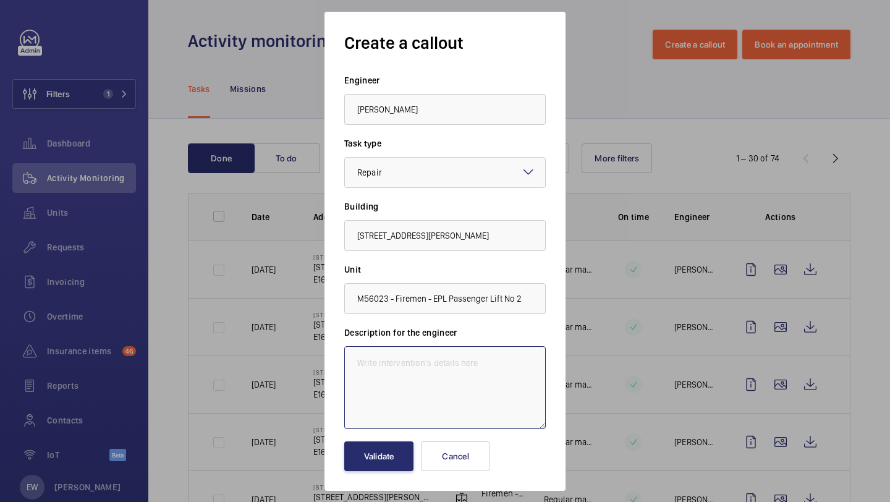
click at [387, 361] on textarea at bounding box center [444, 387] width 201 height 83
paste textarea "Warden call system inoperative but autodialler is working.Alarm is working."
type textarea "Warden call system inoperative but autodialler is working.Alarm is working. 1 w…"
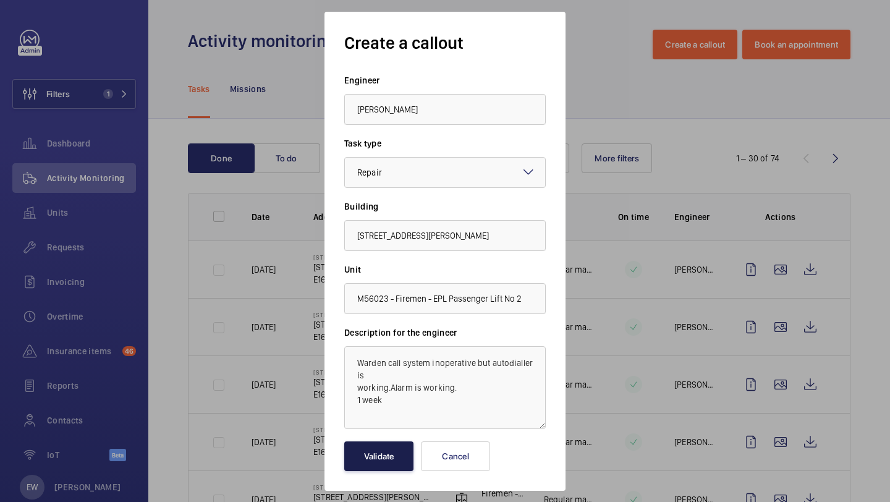
click at [358, 451] on button "Validate" at bounding box center [378, 456] width 69 height 30
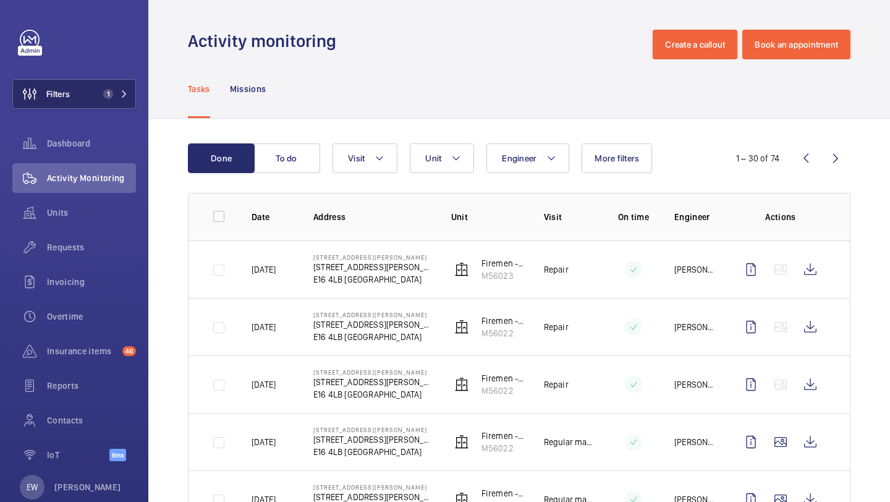
click at [107, 91] on span "1" at bounding box center [108, 94] width 10 height 10
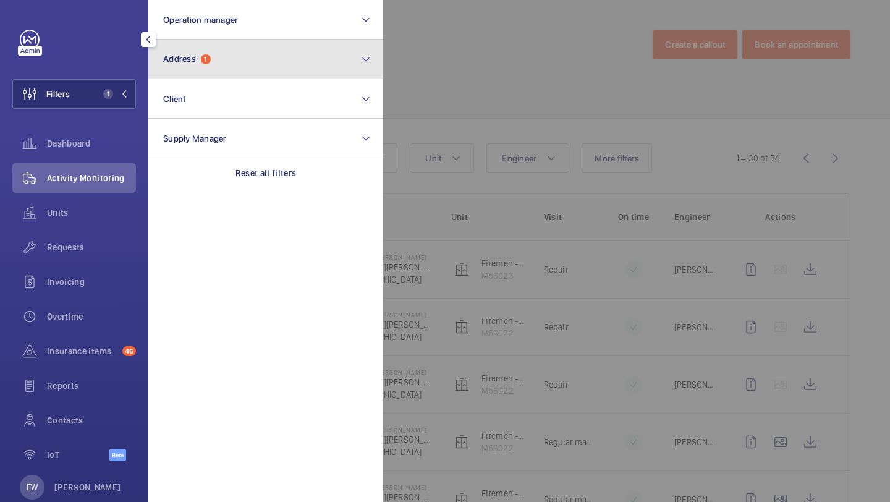
click at [232, 66] on button "Address 1" at bounding box center [265, 60] width 235 height 40
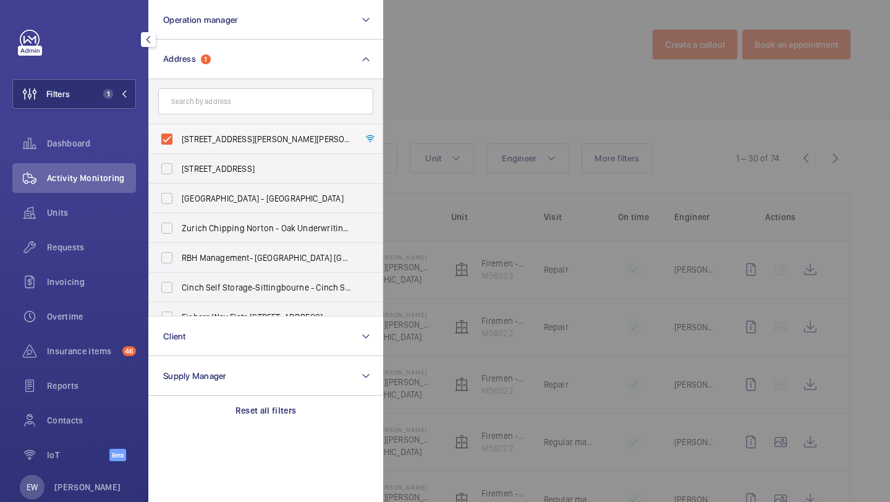
click at [222, 144] on span "185 Stephens Court - 185 Stephens Court, LONDON E16 4LB" at bounding box center [267, 139] width 170 height 12
click at [179, 144] on input "185 Stephens Court - 185 Stephens Court, LONDON E16 4LB" at bounding box center [166, 139] width 25 height 25
checkbox input "false"
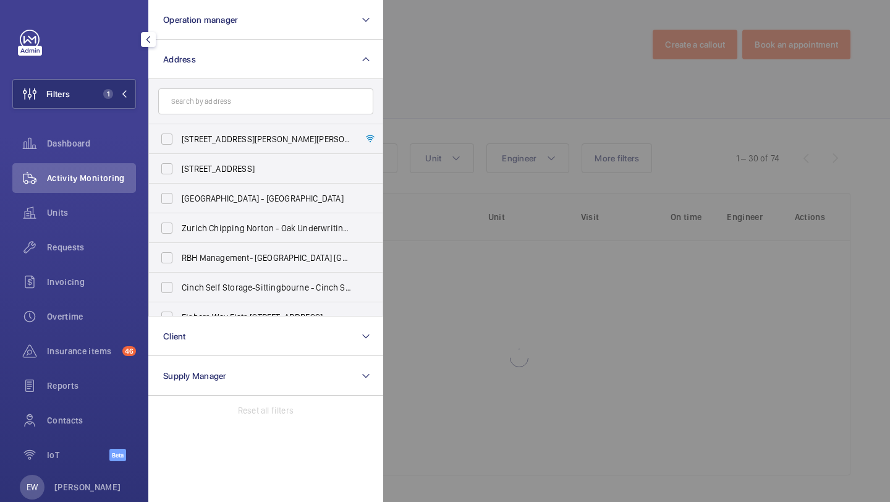
click at [470, 83] on div at bounding box center [828, 251] width 890 height 502
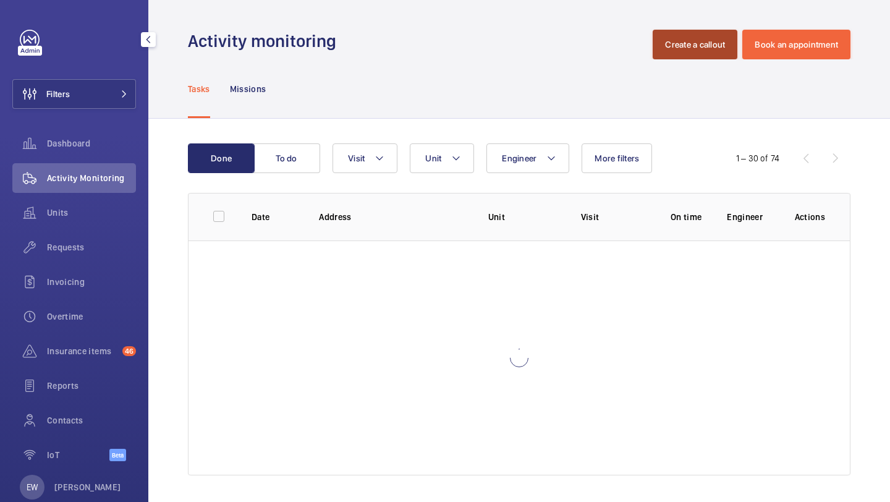
click at [686, 31] on button "Create a callout" at bounding box center [694, 45] width 85 height 30
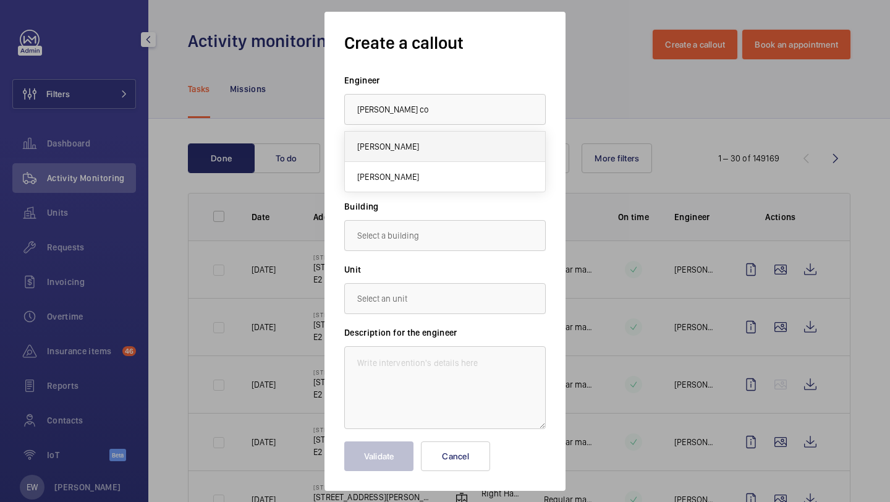
click at [379, 152] on span "[PERSON_NAME]" at bounding box center [388, 146] width 62 height 12
type input "[PERSON_NAME]"
click at [378, 182] on div at bounding box center [445, 173] width 200 height 30
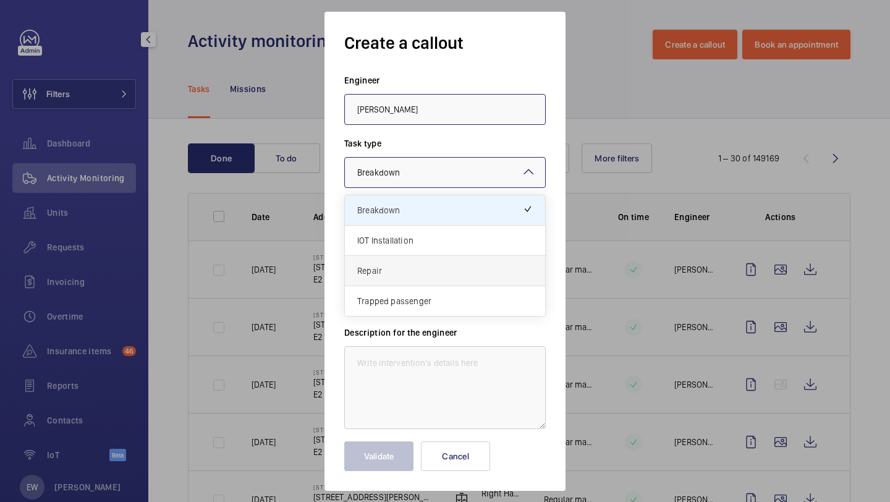
click at [389, 264] on span "Repair" at bounding box center [444, 270] width 175 height 12
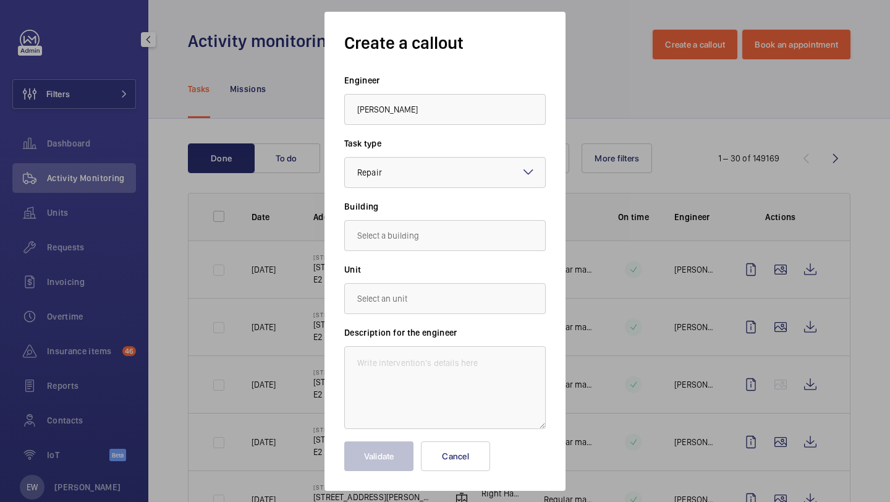
click at [390, 263] on label "Unit" at bounding box center [444, 269] width 201 height 12
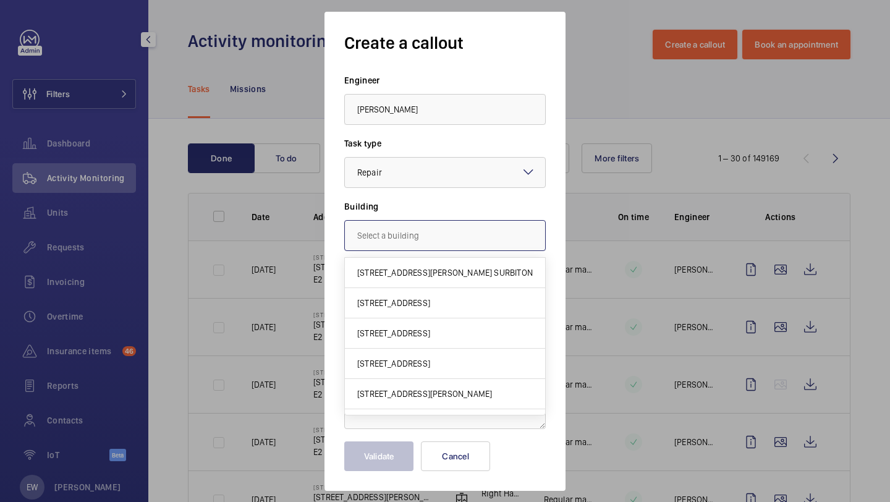
click at [399, 241] on input "text" at bounding box center [444, 235] width 201 height 31
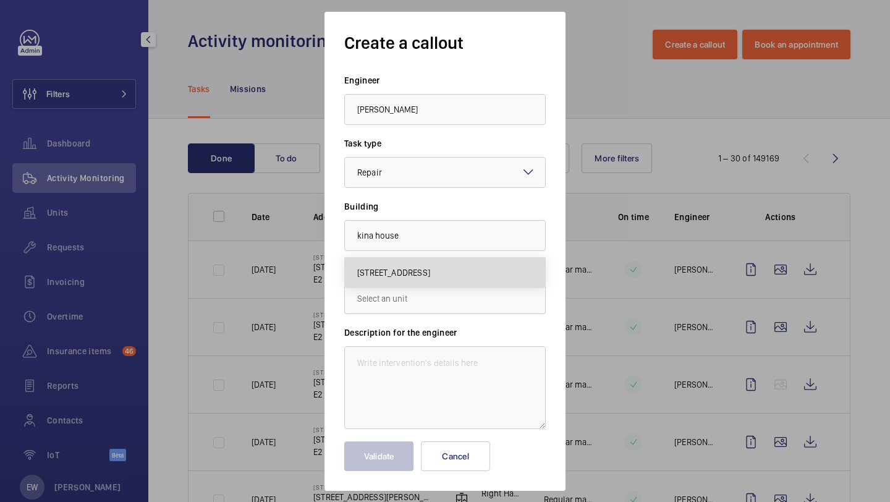
click at [421, 263] on mat-option "7 Kina House, E6 1HJ LONDON" at bounding box center [445, 273] width 200 height 30
type input "7 Kina House, E6 1HJ LONDON"
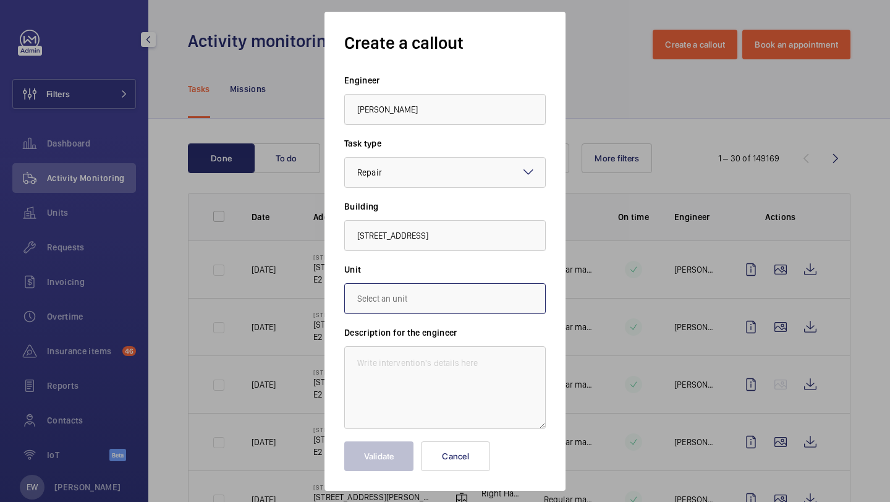
click at [412, 296] on input "text" at bounding box center [444, 298] width 201 height 31
click at [439, 321] on mat-option "M56115 - MRL Passenger Lift" at bounding box center [445, 336] width 200 height 30
type input "M56115 - MRL Passenger Lift"
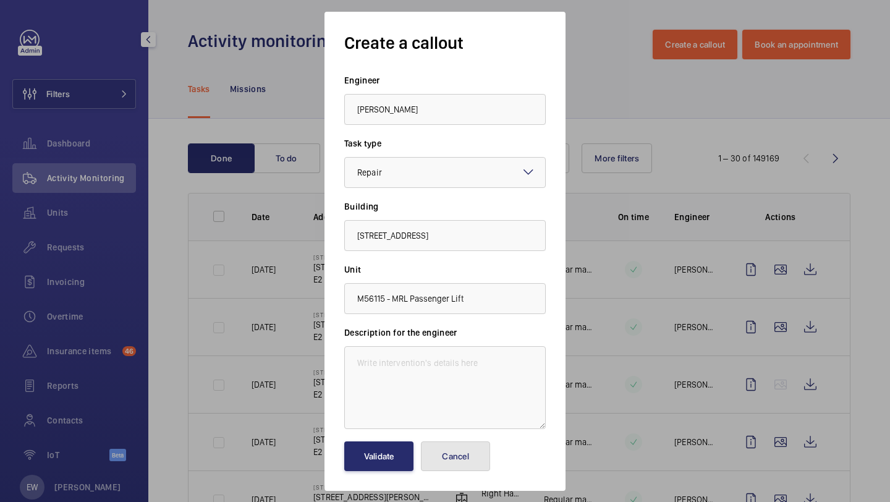
click at [467, 453] on button "Cancel" at bounding box center [455, 456] width 69 height 30
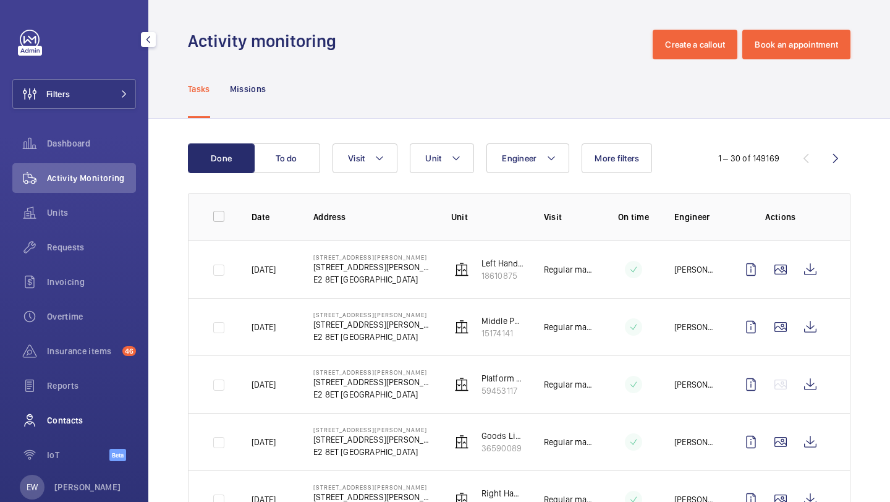
scroll to position [27, 0]
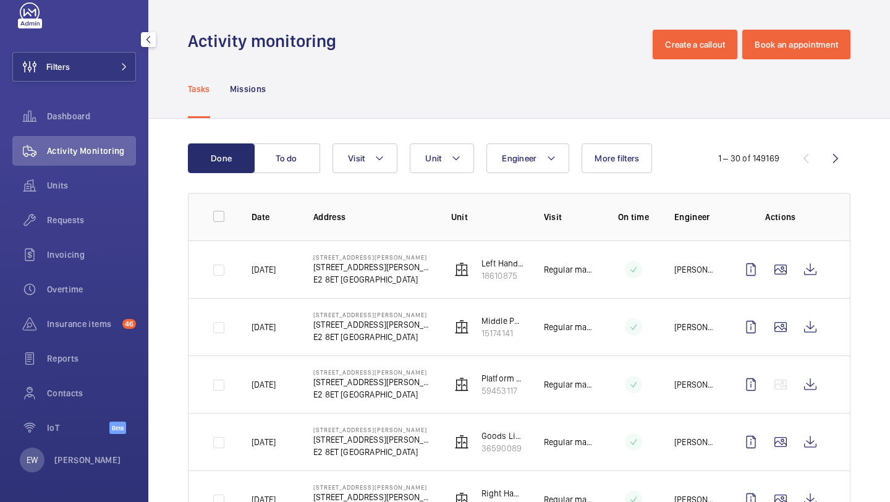
click at [70, 339] on div "Insurance items 46" at bounding box center [74, 326] width 124 height 35
click at [70, 338] on div "Insurance items 46" at bounding box center [74, 324] width 124 height 30
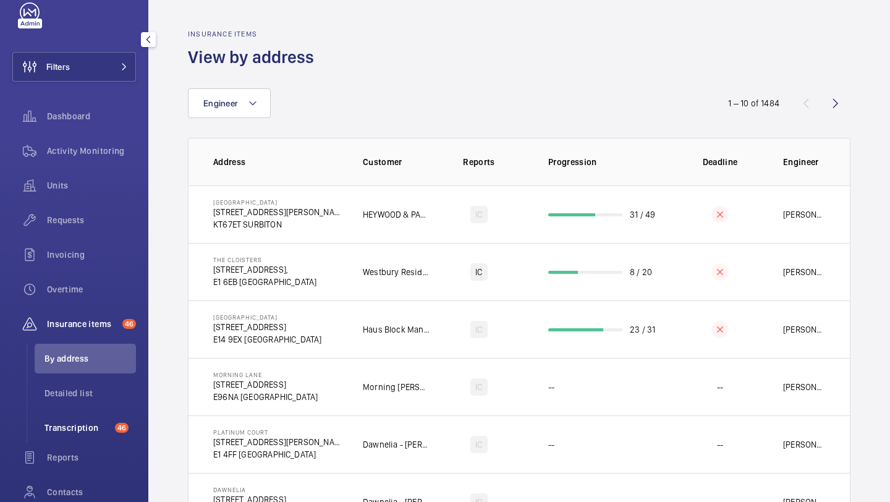
click at [75, 424] on span "Transcription" at bounding box center [76, 427] width 65 height 12
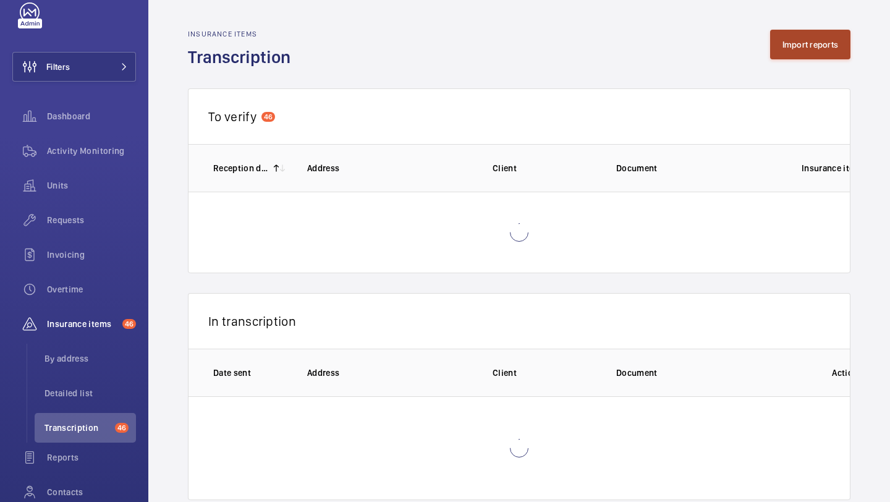
click at [800, 58] on button "Import reports" at bounding box center [810, 45] width 81 height 30
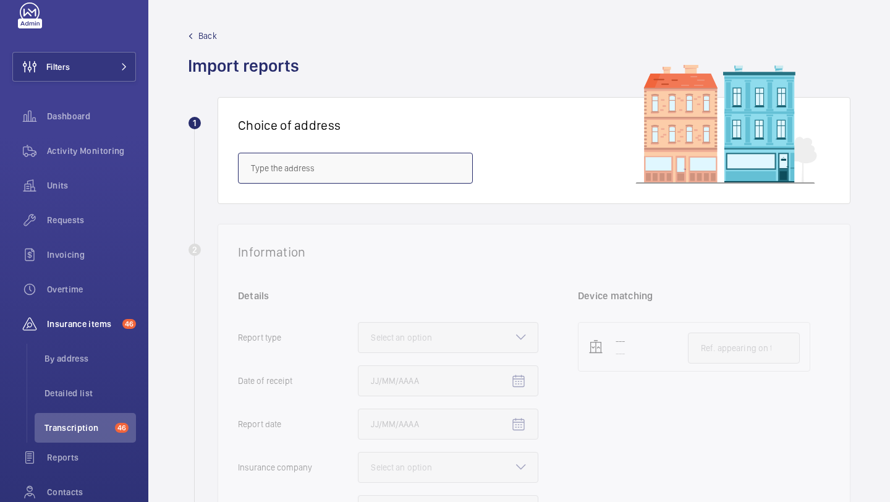
click at [360, 164] on input "text" at bounding box center [355, 168] width 235 height 31
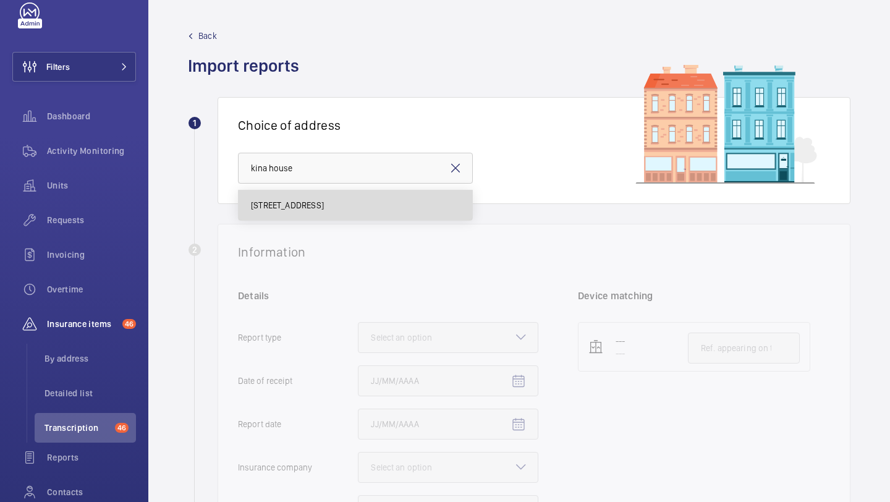
click at [353, 198] on mat-option "7 Kina House - 7 Kina House, LONDON E6 1HJ" at bounding box center [356, 205] width 234 height 30
type input "7 Kina House - 7 Kina House, LONDON E6 1HJ"
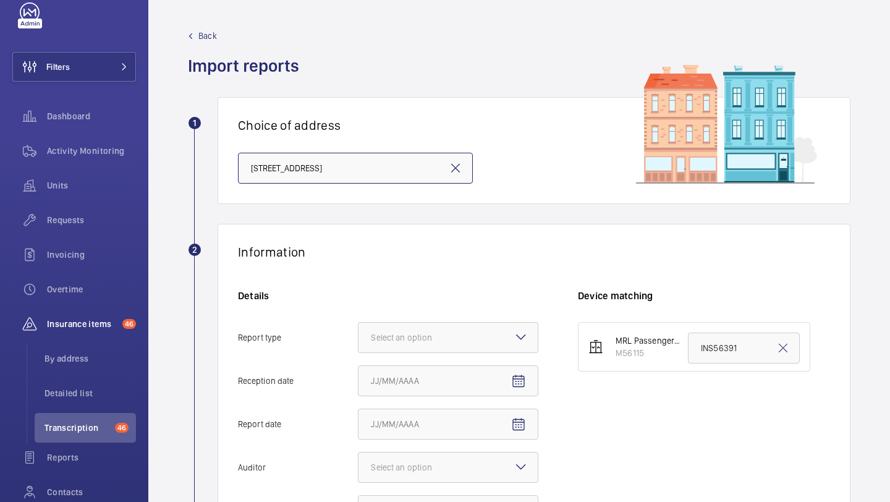
scroll to position [73, 0]
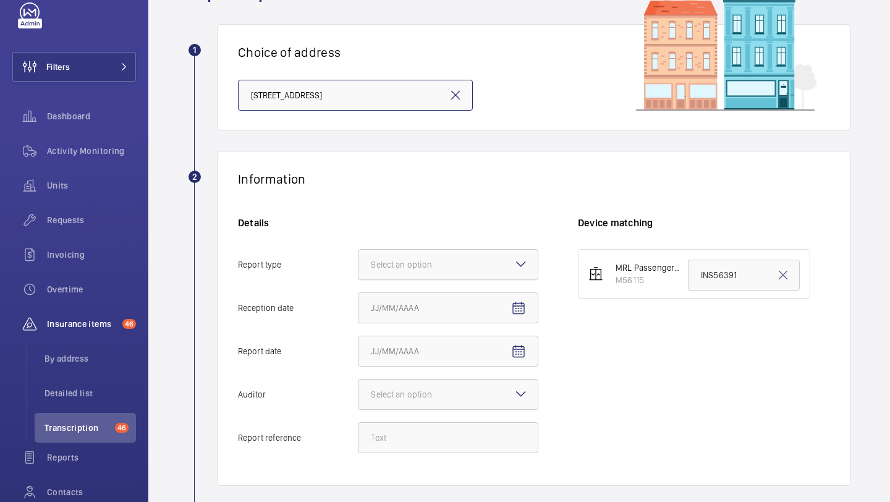
click at [407, 265] on div "Select an option" at bounding box center [417, 264] width 92 height 12
click at [358, 265] on input "Report type Select an option" at bounding box center [358, 265] width 0 height 30
click at [403, 298] on span "Insurance company" at bounding box center [448, 302] width 154 height 12
click at [358, 279] on input "Report type Select an option Insurance company Consultant" at bounding box center [358, 265] width 0 height 30
click at [518, 308] on mat-icon "Open calendar" at bounding box center [518, 308] width 15 height 15
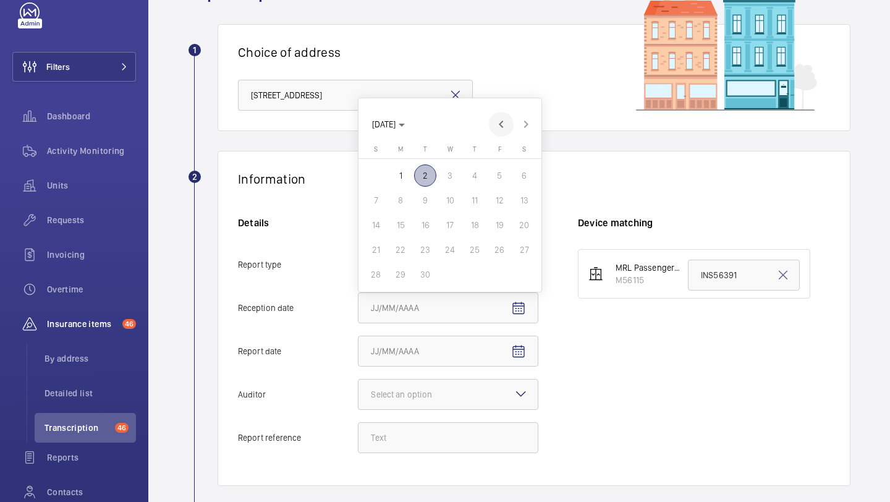
click at [499, 122] on span "Previous month" at bounding box center [501, 124] width 25 height 25
click at [521, 114] on mat-calendar "AUG 2025 AUG 2025 Sunday S Monday M Tuesday T Wednesday W Thursday T Friday F S…" at bounding box center [449, 183] width 183 height 218
click at [525, 107] on span "Next month" at bounding box center [525, 99] width 25 height 25
click at [408, 179] on span "1" at bounding box center [400, 175] width 22 height 22
type input "9/1/2025"
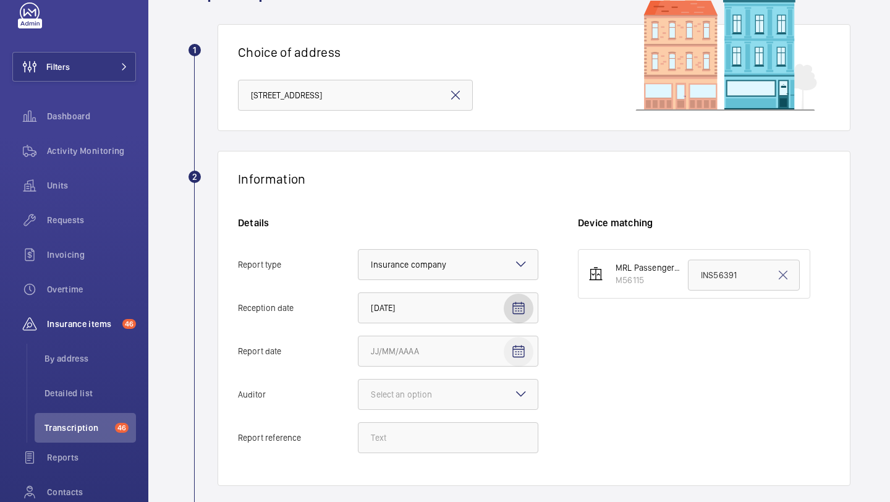
click at [521, 342] on span "Open calendar" at bounding box center [519, 352] width 30 height 30
click at [503, 166] on span "Previous month" at bounding box center [501, 167] width 25 height 25
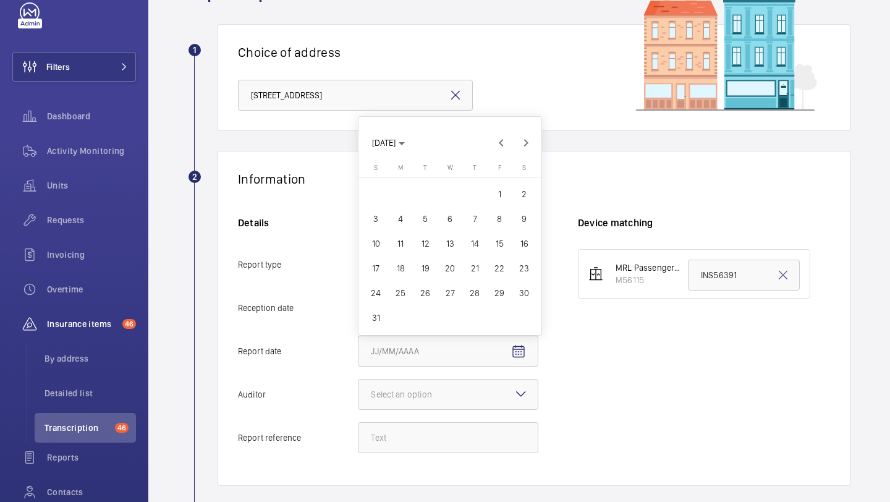
click at [498, 292] on span "29" at bounding box center [499, 293] width 22 height 22
type input "8/29/2025"
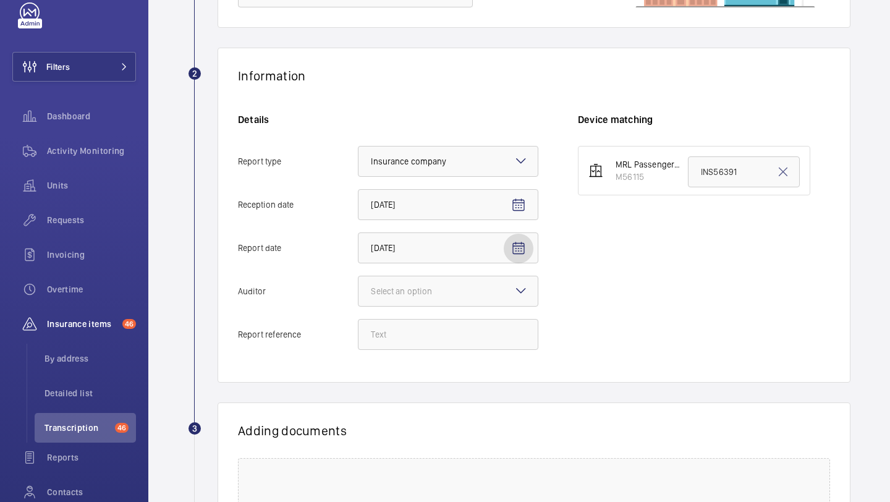
scroll to position [228, 0]
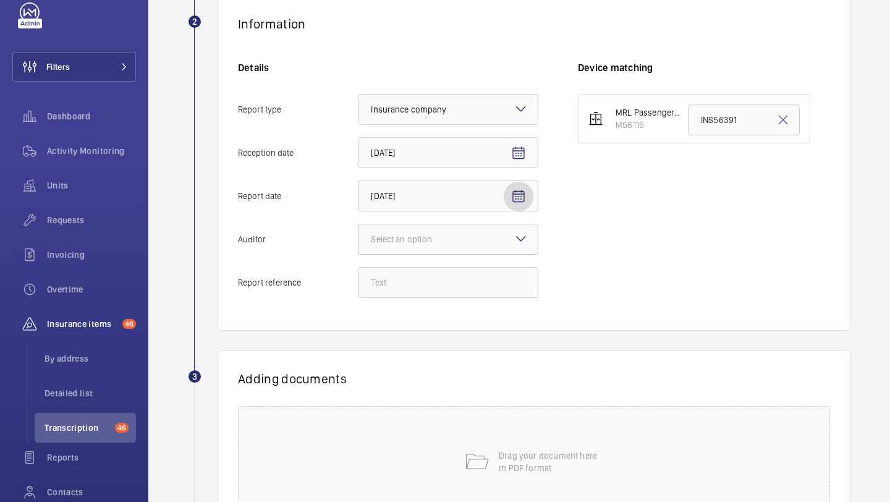
click at [423, 243] on div "Select an option" at bounding box center [417, 239] width 92 height 12
click at [358, 243] on input "Auditor Select an option" at bounding box center [358, 239] width 0 height 30
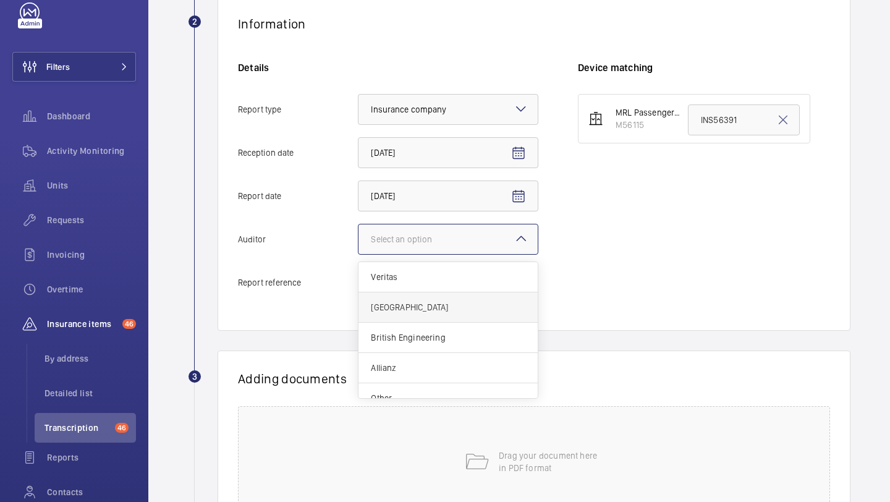
scroll to position [15, 0]
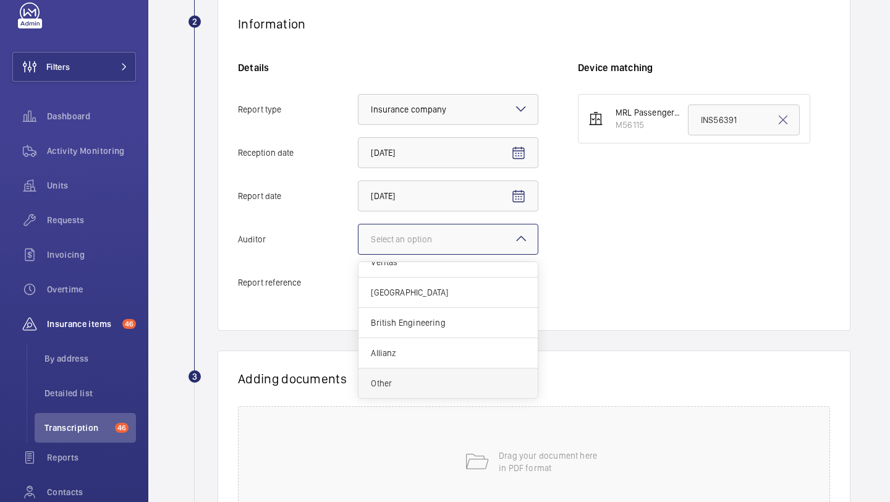
click at [390, 382] on span "Other" at bounding box center [448, 383] width 154 height 12
click at [358, 254] on input "Auditor Select an option Veritas Zurich British Engineering Allianz Other" at bounding box center [358, 239] width 0 height 30
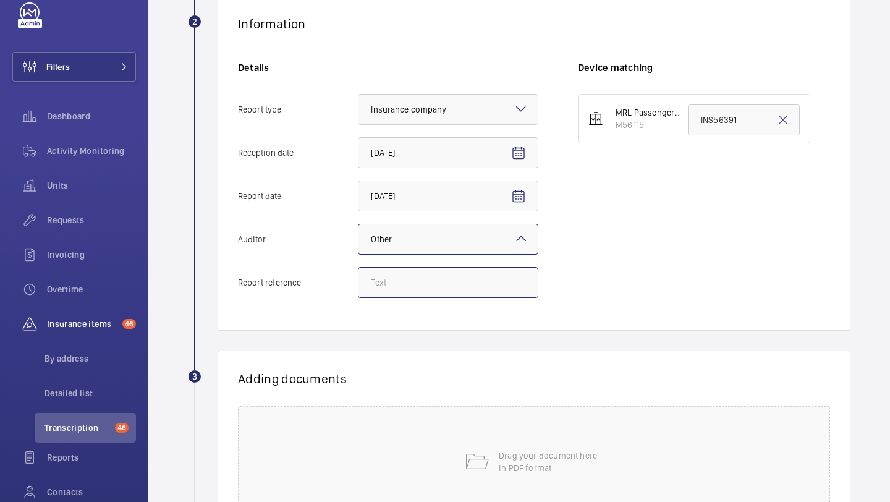
click at [401, 285] on input "Report reference" at bounding box center [448, 282] width 180 height 31
paste input "INS66483"
type input "INS66483"
click at [463, 412] on div "Drag your document here in PDF format" at bounding box center [534, 461] width 592 height 111
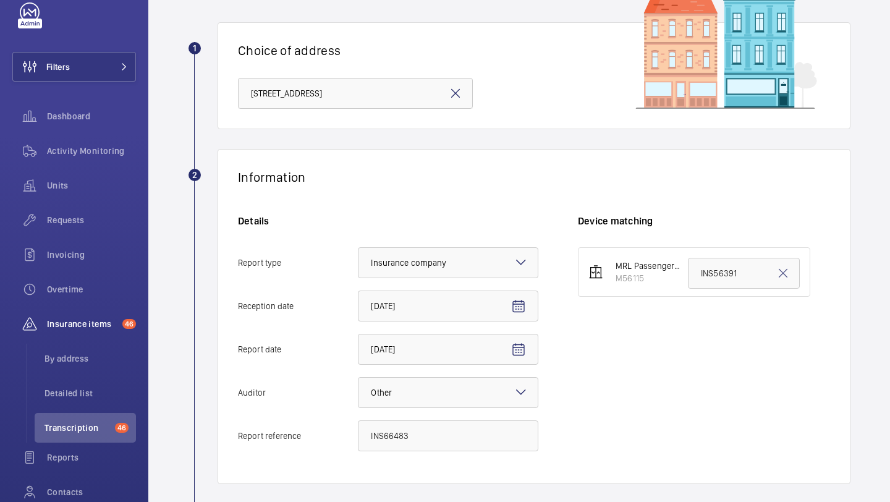
scroll to position [79, 0]
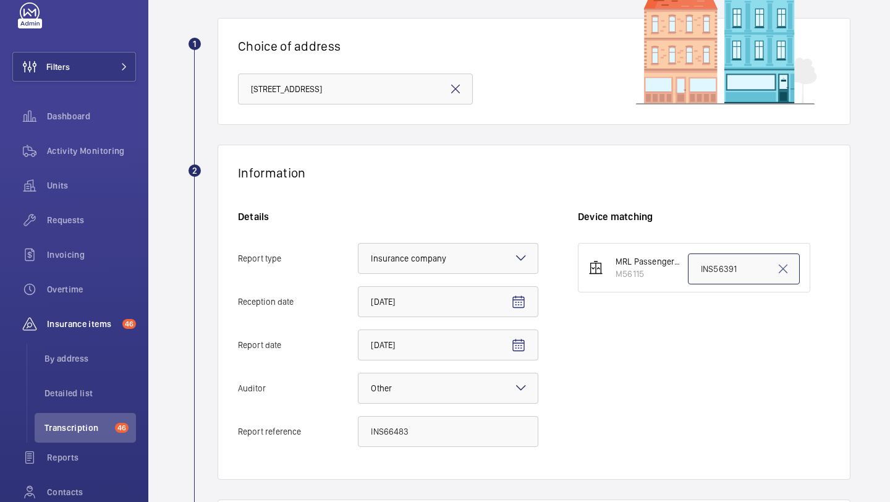
click at [723, 266] on input "INS56391" at bounding box center [744, 268] width 112 height 31
paste input "66483"
type input "INS66483"
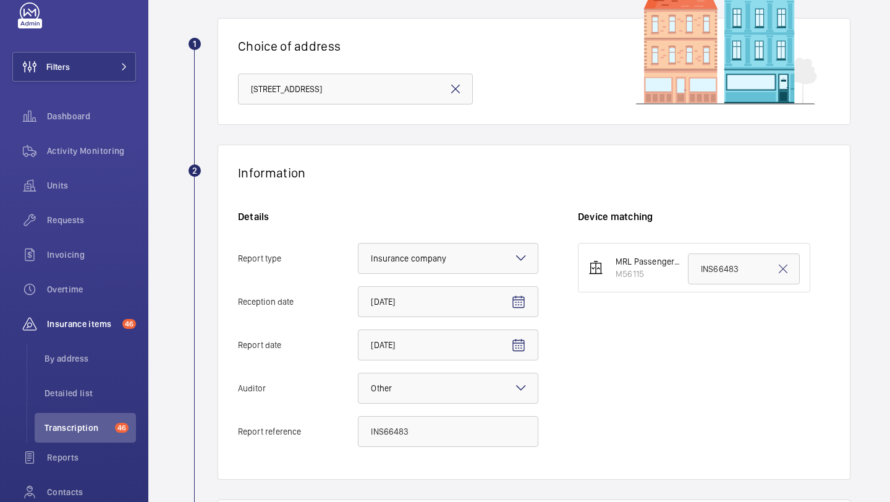
click at [531, 150] on div "Information Details Report type Select an option × Insurance company × Receptio…" at bounding box center [533, 312] width 633 height 335
click at [424, 432] on input "INS66483" at bounding box center [448, 431] width 180 height 31
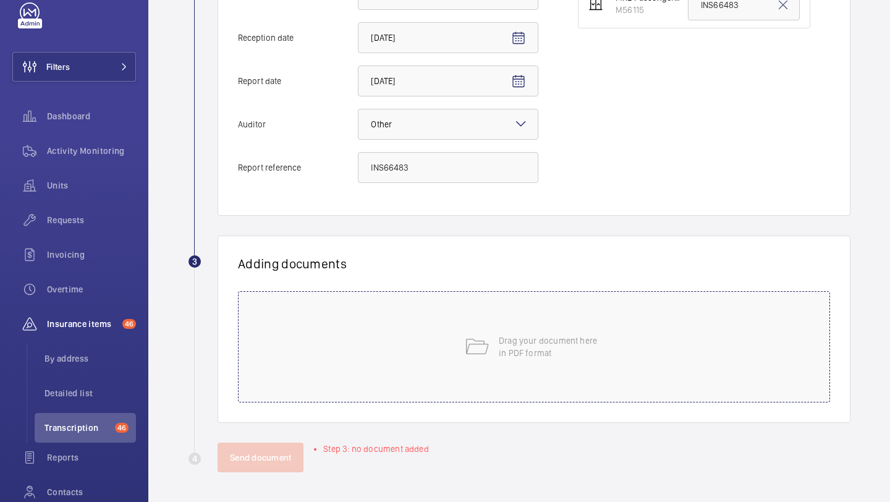
click at [452, 303] on div "Drag your document here in PDF format" at bounding box center [534, 346] width 592 height 111
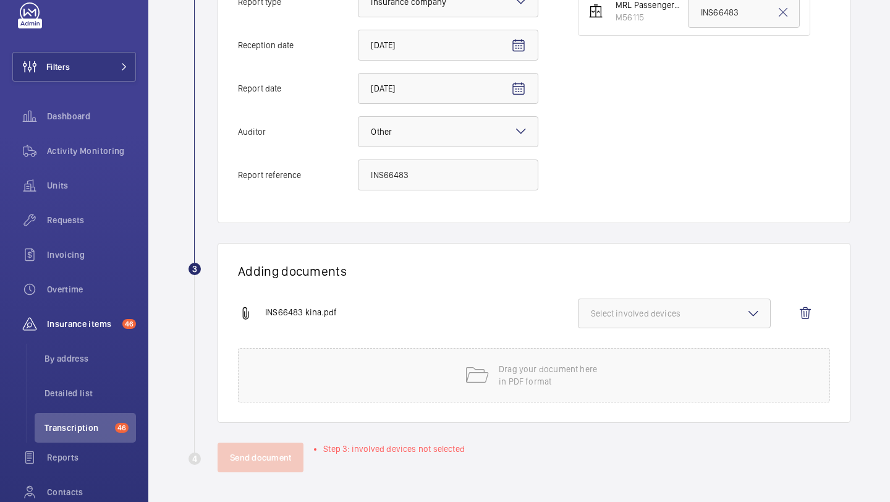
click at [631, 315] on span "Select involved devices" at bounding box center [674, 313] width 167 height 12
click at [626, 348] on span "M56115" at bounding box center [675, 352] width 128 height 12
click at [609, 348] on input "M56115" at bounding box center [596, 352] width 25 height 25
checkbox input "true"
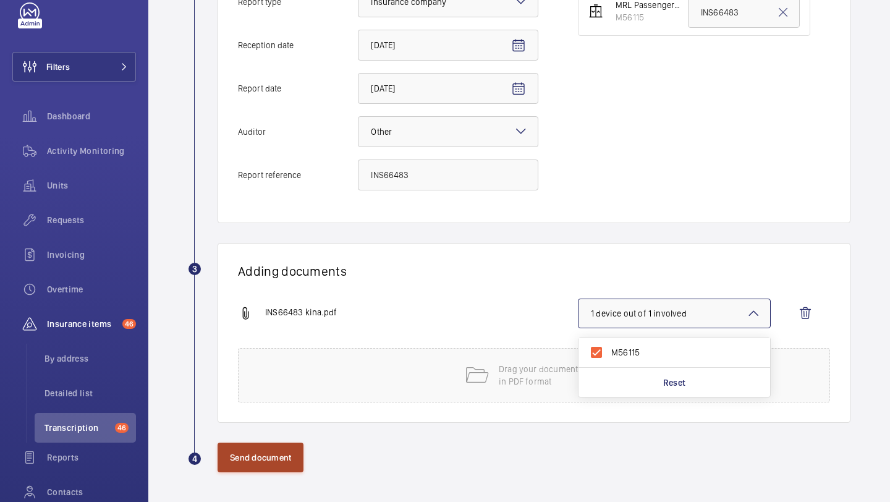
click at [248, 460] on button "Send document" at bounding box center [260, 457] width 86 height 30
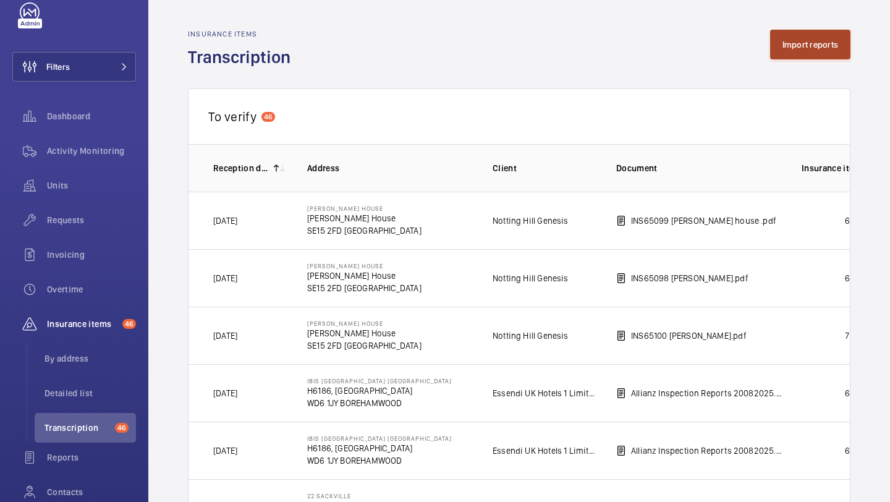
click at [832, 32] on button "Import reports" at bounding box center [810, 45] width 81 height 30
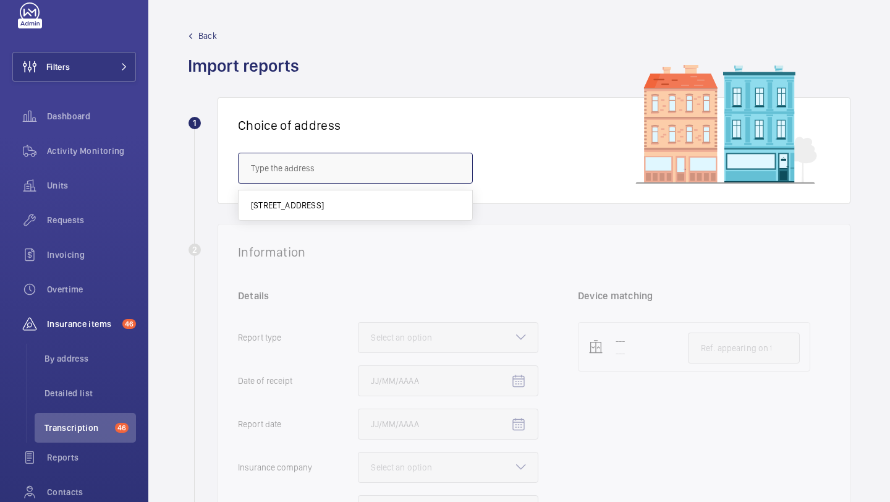
click at [297, 168] on input "text" at bounding box center [355, 168] width 235 height 31
paste input "23-29 MADDOX STREET"
click at [346, 164] on input "23-29 MADDOX STREET" at bounding box center [355, 168] width 235 height 31
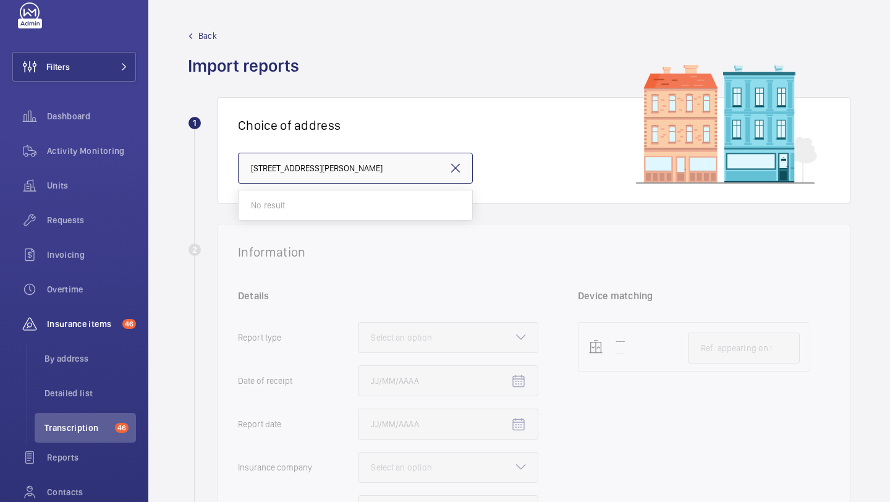
paste input "W1S 1QH"
click at [346, 178] on input "W1S 1QH" at bounding box center [355, 168] width 235 height 31
type input "W1S 1QH"
click at [450, 166] on mat-icon at bounding box center [455, 168] width 15 height 15
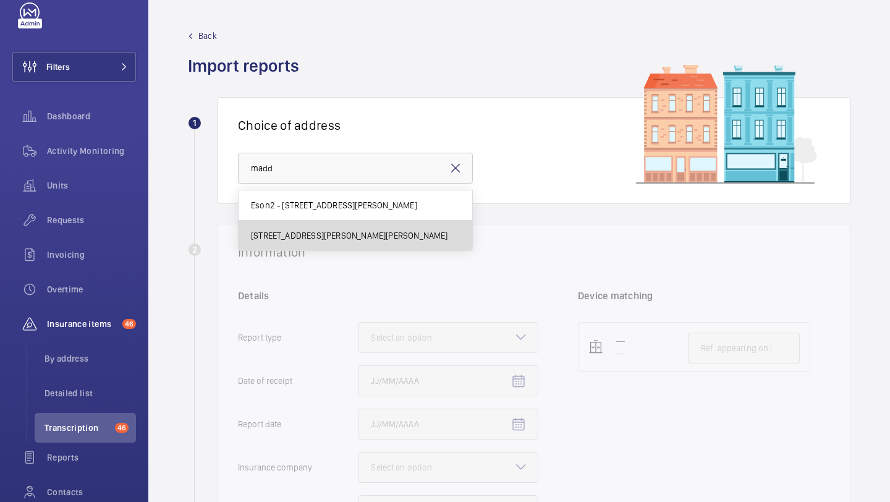
click at [447, 231] on span "25 Maddox Street - Maddox Street, LONDON W1S 2QN" at bounding box center [349, 235] width 197 height 12
type input "25 Maddox Street - Maddox Street, LONDON W1S 2QN"
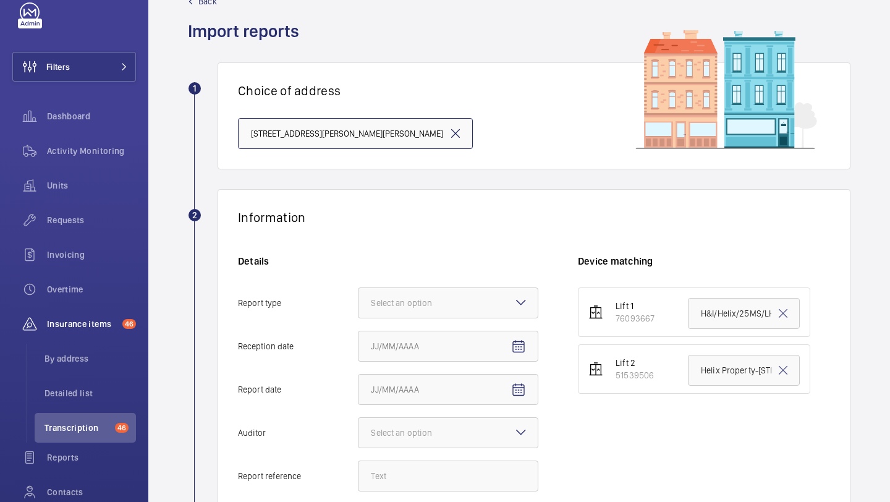
scroll to position [38, 0]
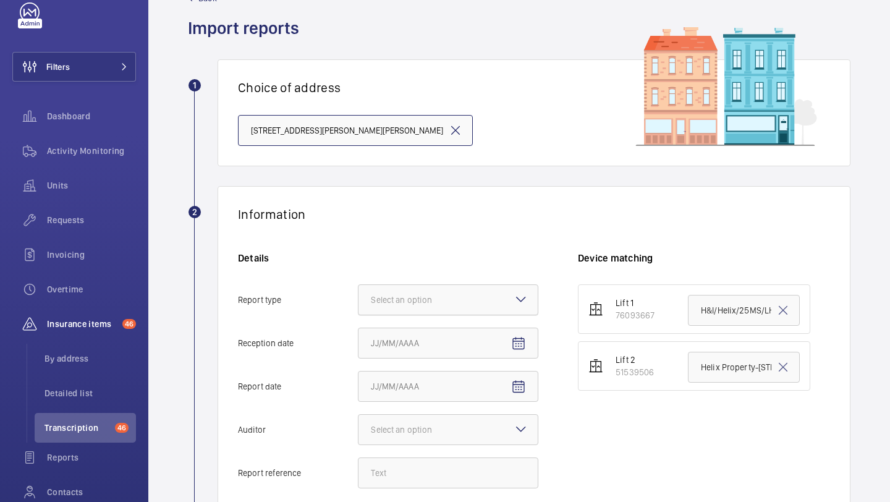
click at [405, 307] on div at bounding box center [447, 300] width 179 height 30
click at [358, 307] on input "Report type Select an option" at bounding box center [358, 300] width 0 height 30
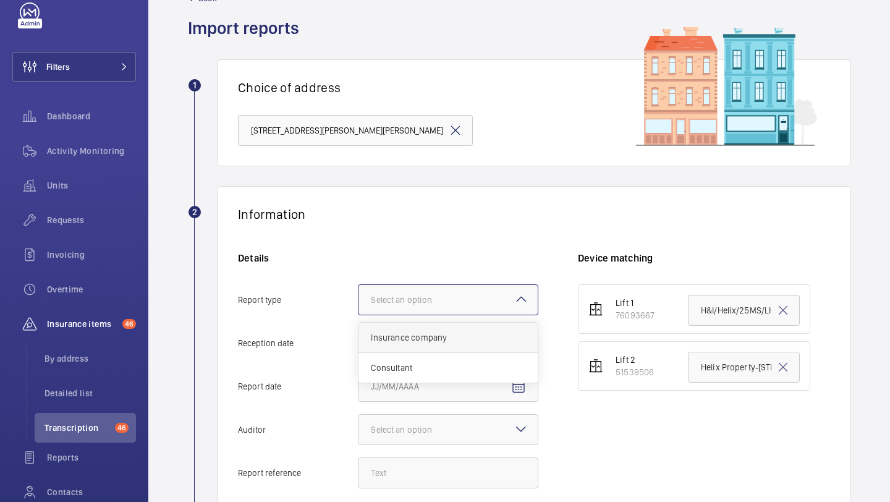
click at [402, 334] on span "Insurance company" at bounding box center [448, 337] width 154 height 12
click at [358, 315] on input "Report type Select an option Insurance company Consultant" at bounding box center [358, 300] width 0 height 30
click at [505, 329] on span "Open calendar" at bounding box center [519, 344] width 30 height 30
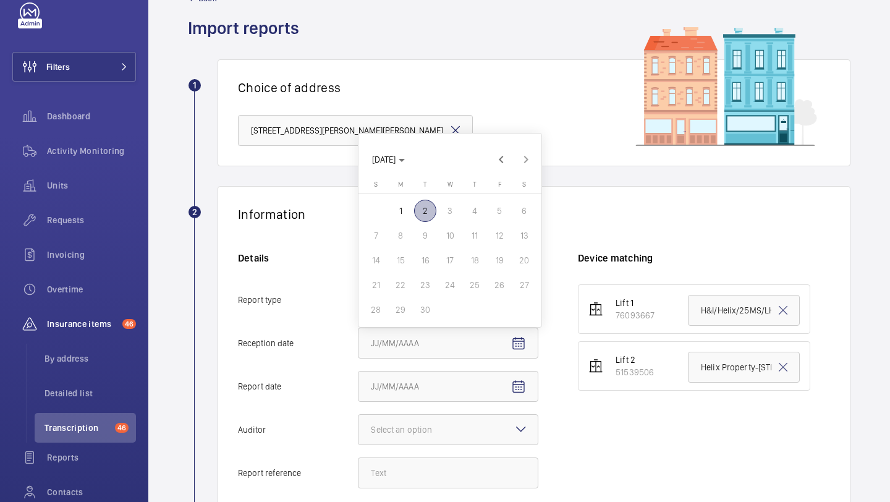
click at [407, 211] on span "1" at bounding box center [400, 211] width 22 height 22
type input "9/1/2025"
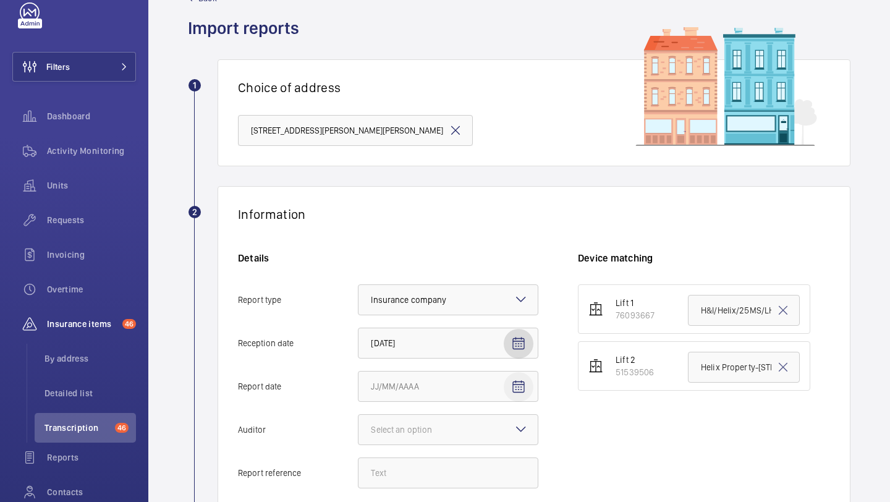
click at [519, 378] on span "Open calendar" at bounding box center [519, 387] width 30 height 30
click at [404, 257] on span "1" at bounding box center [400, 254] width 22 height 22
type input "9/1/2025"
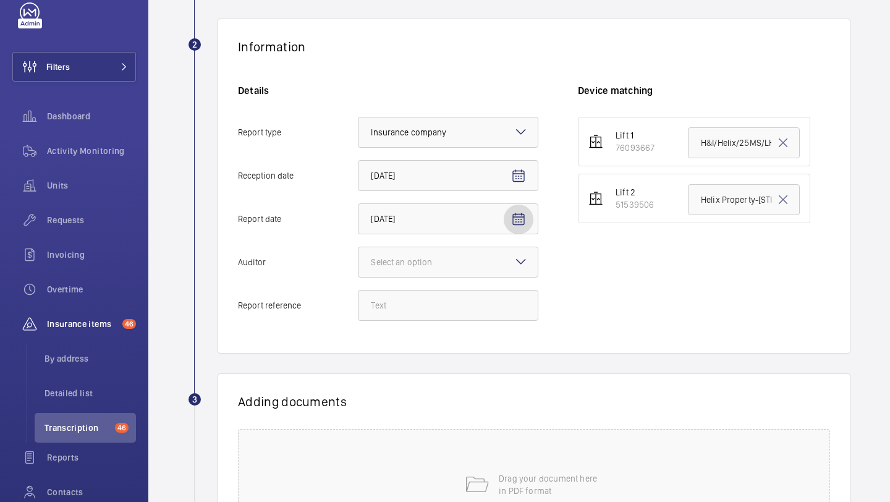
scroll to position [208, 0]
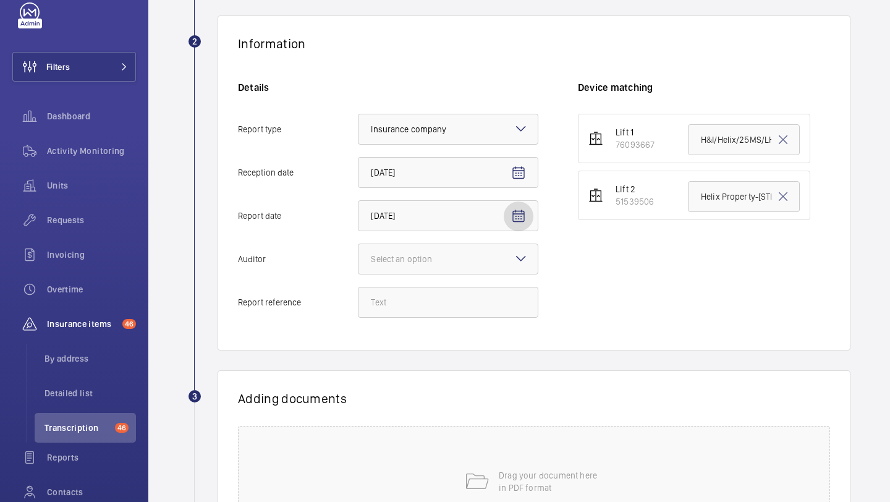
click at [404, 257] on div "Select an option" at bounding box center [417, 259] width 92 height 12
click at [358, 257] on input "Auditor Select an option" at bounding box center [358, 259] width 0 height 30
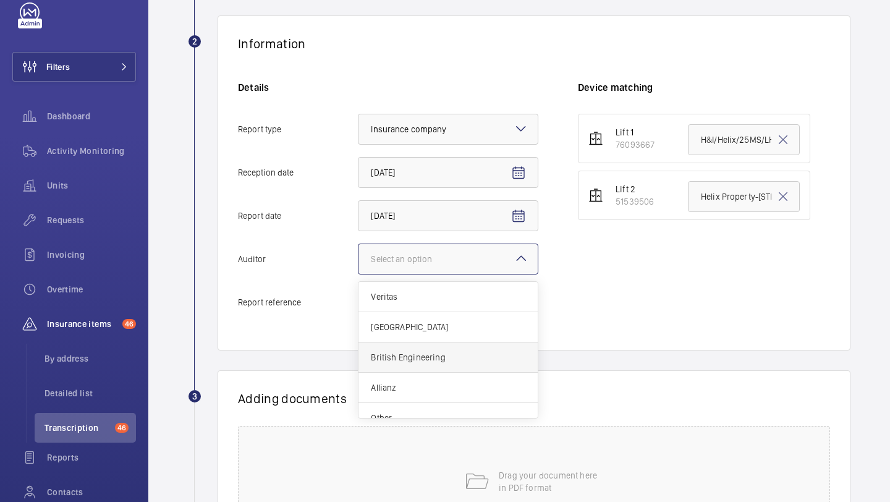
scroll to position [15, 0]
click at [438, 361] on div "Allianz" at bounding box center [447, 373] width 179 height 30
click at [358, 274] on input "Auditor Select an option Veritas Zurich British Engineering Allianz Other" at bounding box center [358, 259] width 0 height 30
click at [403, 304] on input "Report reference" at bounding box center [448, 302] width 180 height 31
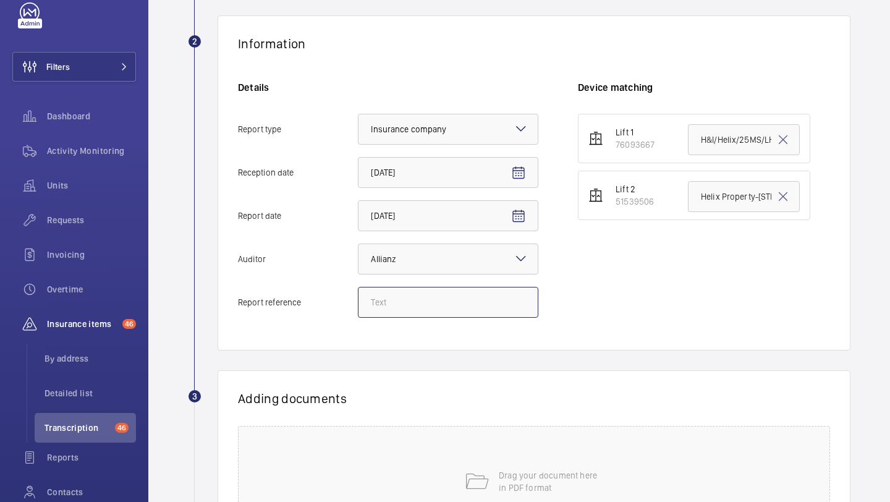
paste input "E33554029087"
type input "E33554029087"
click at [719, 138] on input "H&I/Helix/25MS/LH/31-03-2025" at bounding box center [744, 139] width 112 height 31
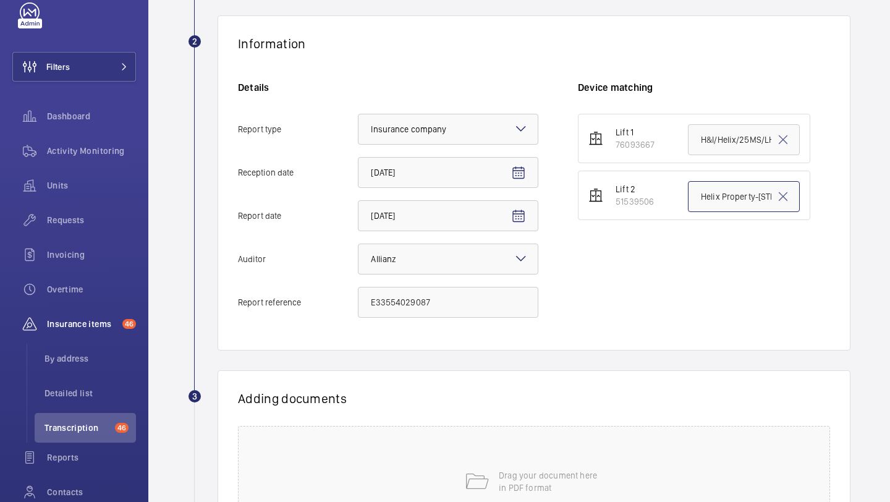
click at [726, 190] on input "Helix Property-25 Maddox St-Right Hand-31.03.2025" at bounding box center [744, 196] width 112 height 31
paste input "E33554029087"
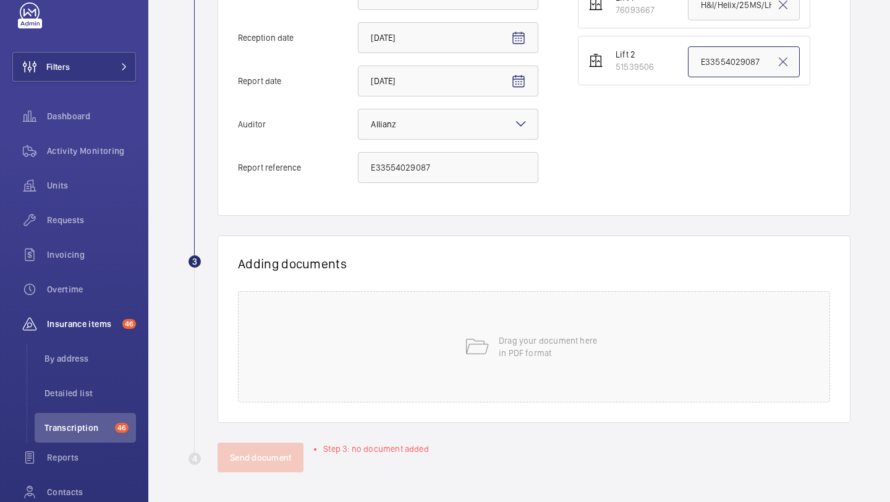
type input "E33554029087"
click at [463, 338] on div "Drag your document here in PDF format" at bounding box center [534, 346] width 592 height 111
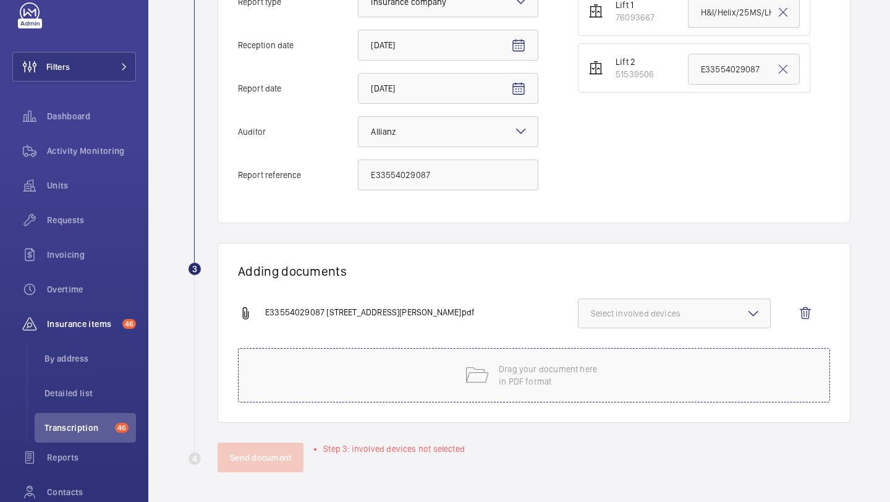
scroll to position [336, 0]
click at [642, 324] on button "Select involved devices" at bounding box center [674, 313] width 193 height 30
click at [612, 374] on label "51539506" at bounding box center [664, 382] width 173 height 30
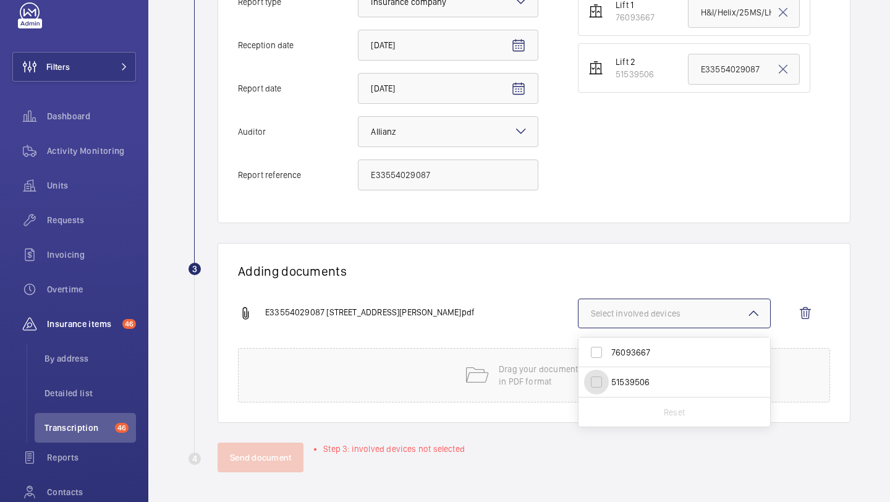
click at [609, 374] on input "51539506" at bounding box center [596, 381] width 25 height 25
checkbox input "true"
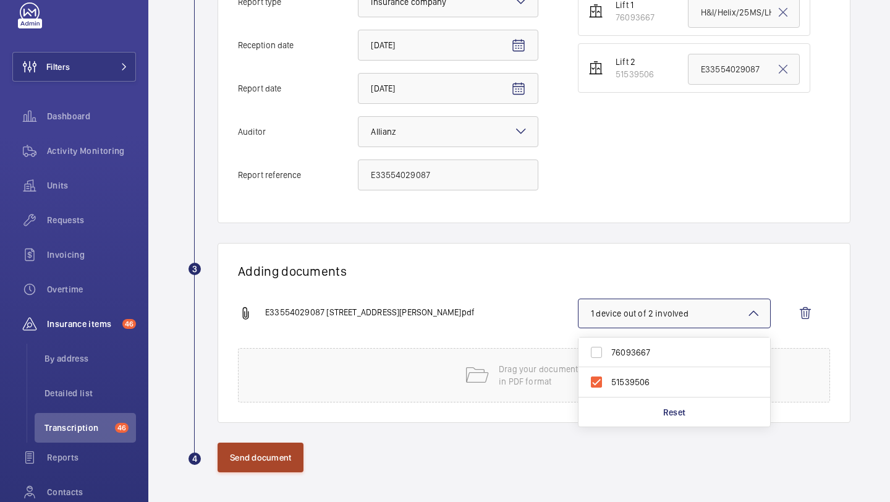
click at [261, 454] on button "Send document" at bounding box center [260, 457] width 86 height 30
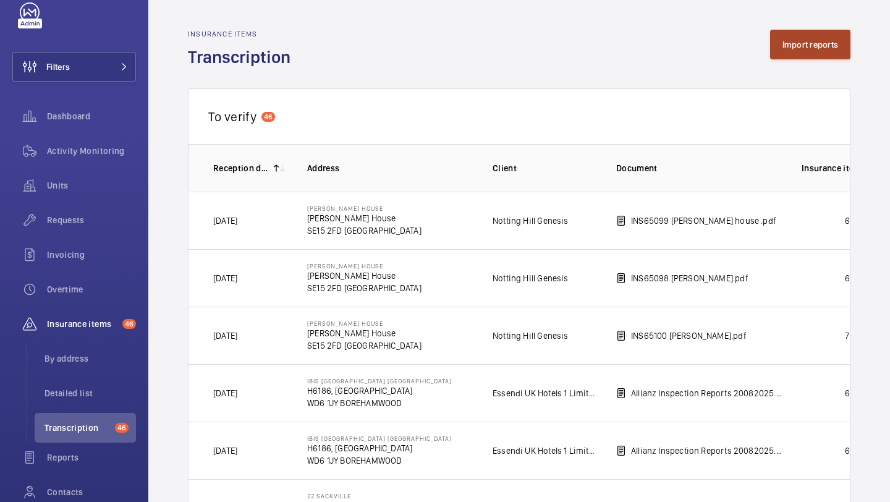
click at [801, 45] on button "Import reports" at bounding box center [810, 45] width 81 height 30
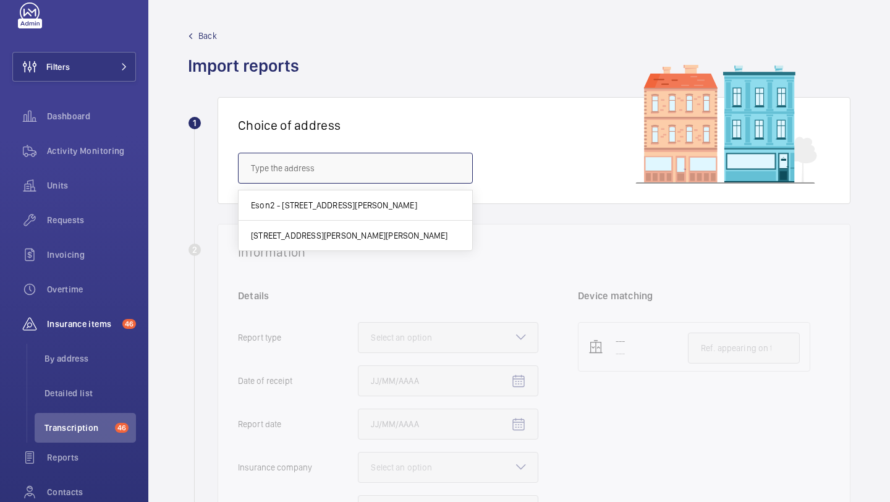
click at [352, 172] on input "text" at bounding box center [355, 168] width 235 height 31
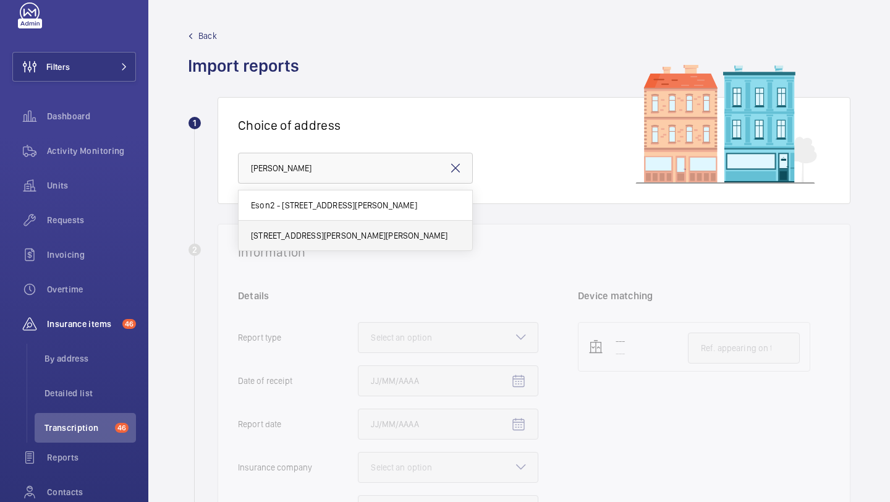
click at [361, 235] on span "25 Maddox Street - Maddox Street, LONDON W1S 2QN" at bounding box center [349, 235] width 197 height 12
type input "25 Maddox Street - Maddox Street, LONDON W1S 2QN"
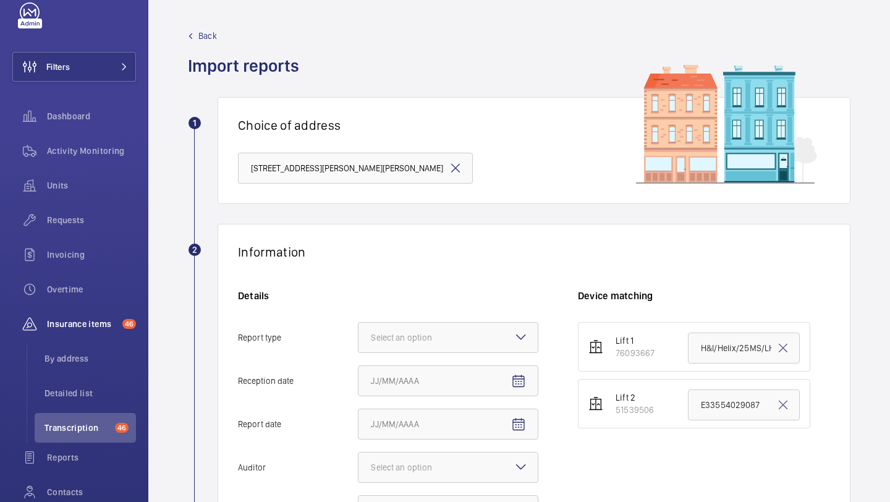
click at [431, 358] on div "Details Report type Select an option Reception date Report date Auditor Select …" at bounding box center [408, 413] width 340 height 249
click at [431, 344] on div at bounding box center [447, 338] width 179 height 30
click at [358, 344] on input "Report type Select an option" at bounding box center [358, 338] width 0 height 30
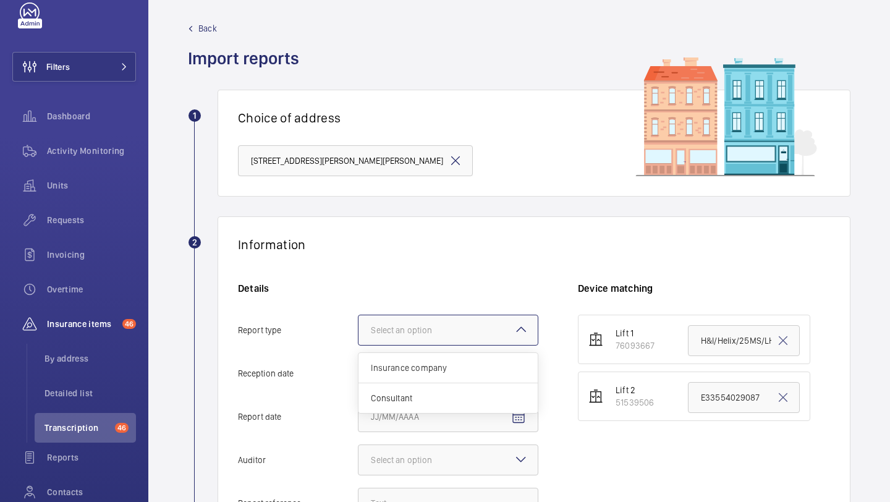
click at [426, 364] on span "Insurance company" at bounding box center [448, 367] width 154 height 12
click at [358, 345] on input "Report type Select an option Insurance company Consultant" at bounding box center [358, 330] width 0 height 30
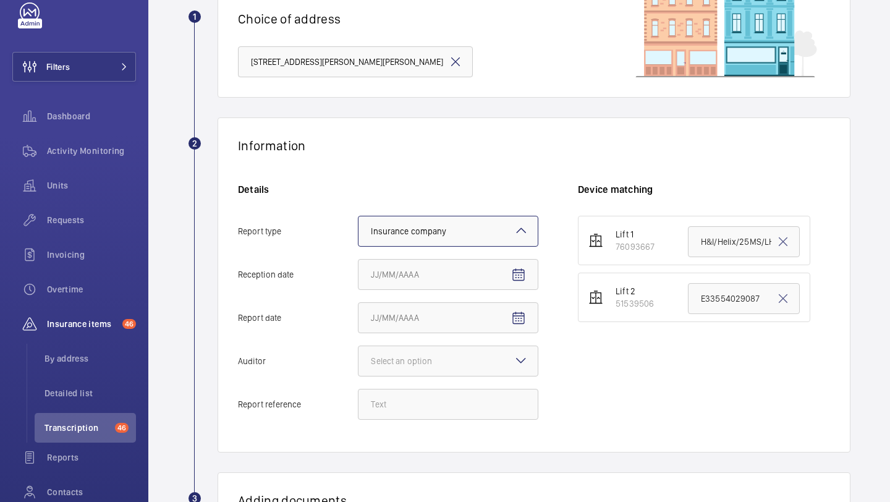
scroll to position [183, 0]
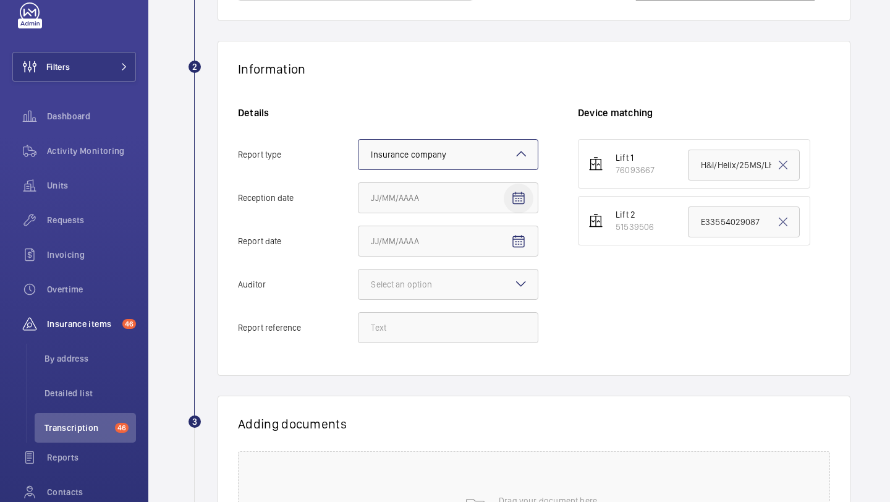
click at [506, 190] on span "Open calendar" at bounding box center [519, 199] width 30 height 30
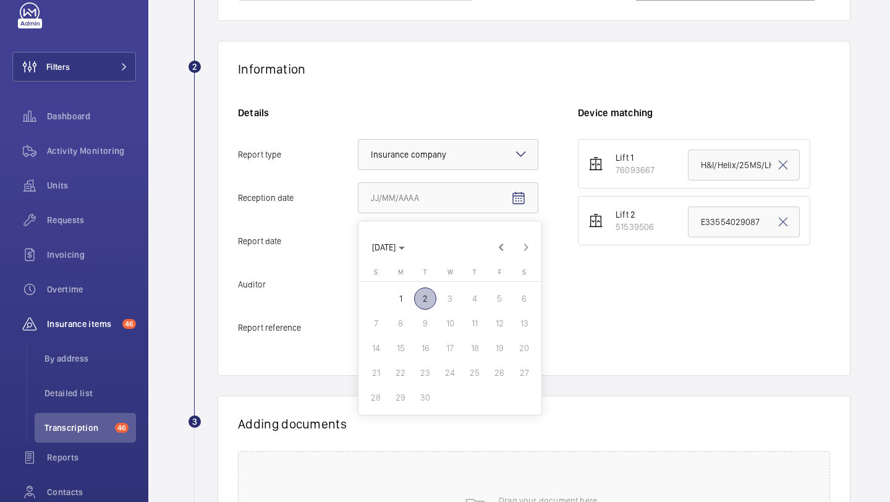
click at [405, 302] on span "1" at bounding box center [400, 298] width 22 height 22
type input "9/1/2025"
click at [513, 247] on mat-icon "Open calendar" at bounding box center [518, 241] width 15 height 15
click at [401, 348] on span "1" at bounding box center [400, 342] width 22 height 22
type input "9/1/2025"
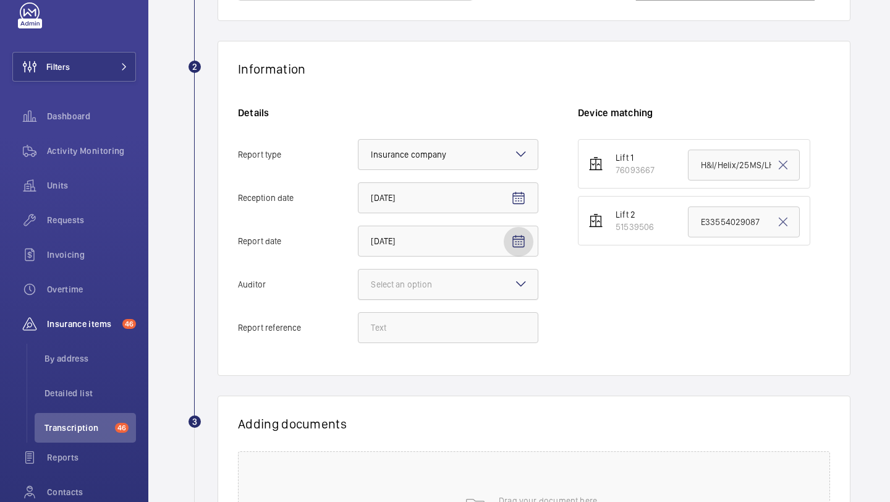
click at [479, 275] on div at bounding box center [447, 284] width 179 height 30
click at [358, 275] on input "Auditor Select an option" at bounding box center [358, 284] width 0 height 30
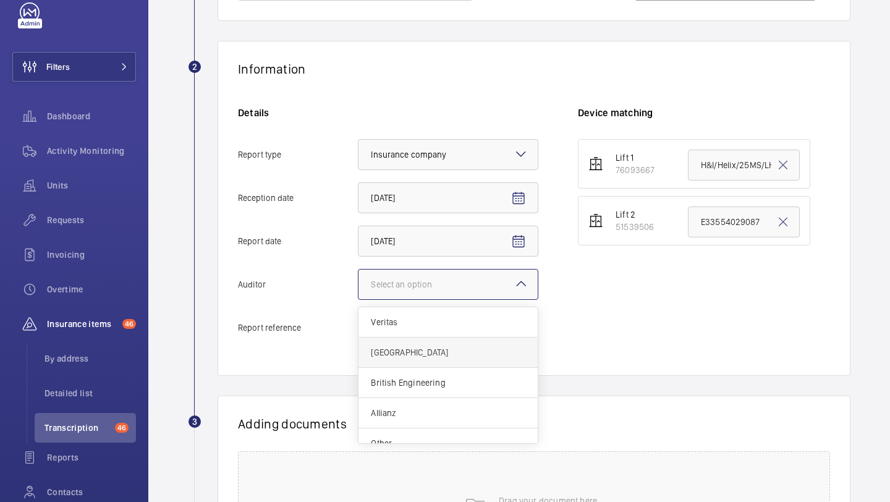
scroll to position [15, 0]
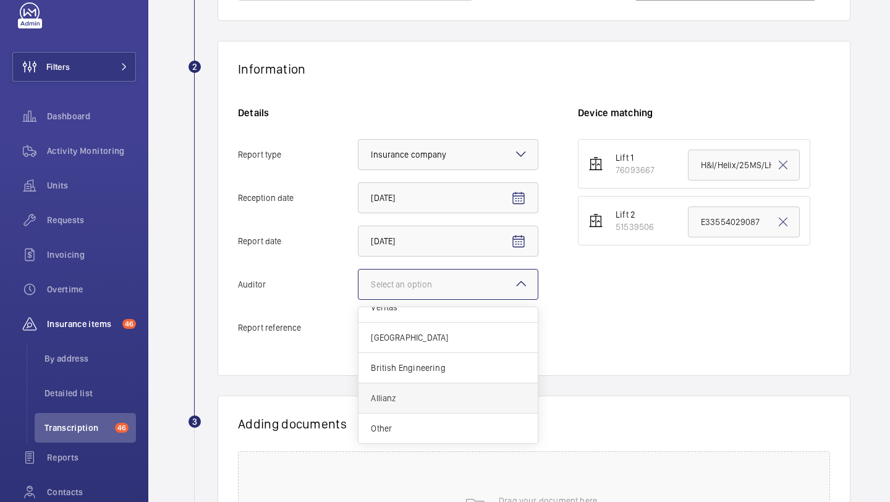
click at [433, 392] on span "Allianz" at bounding box center [448, 398] width 154 height 12
click at [358, 299] on input "Auditor Select an option Veritas Zurich British Engineering Allianz Other" at bounding box center [358, 284] width 0 height 30
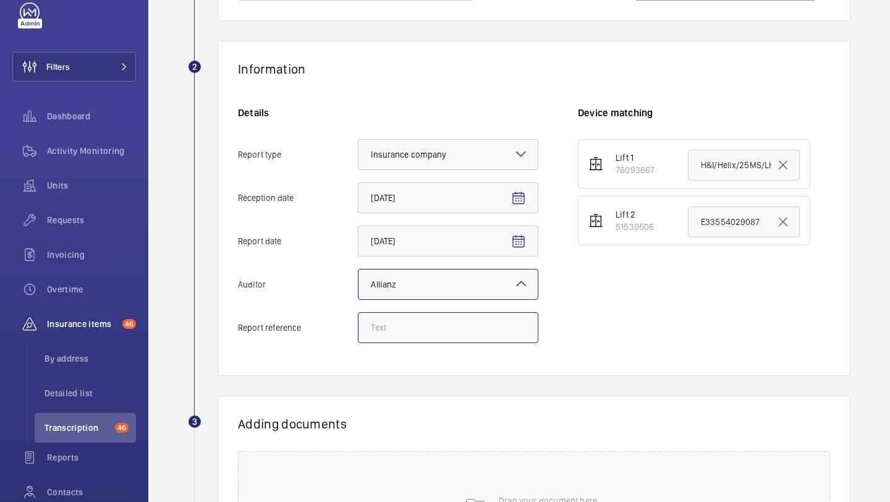
click at [438, 335] on input "Report reference" at bounding box center [448, 327] width 180 height 31
paste input "E33554029088"
type input "E33554029088"
click at [737, 161] on input "H&I/Helix/25MS/LH/31-03-2025" at bounding box center [744, 165] width 112 height 31
click at [736, 161] on input "H&I/Helix/25MS/LH/31-03-2025" at bounding box center [744, 165] width 112 height 31
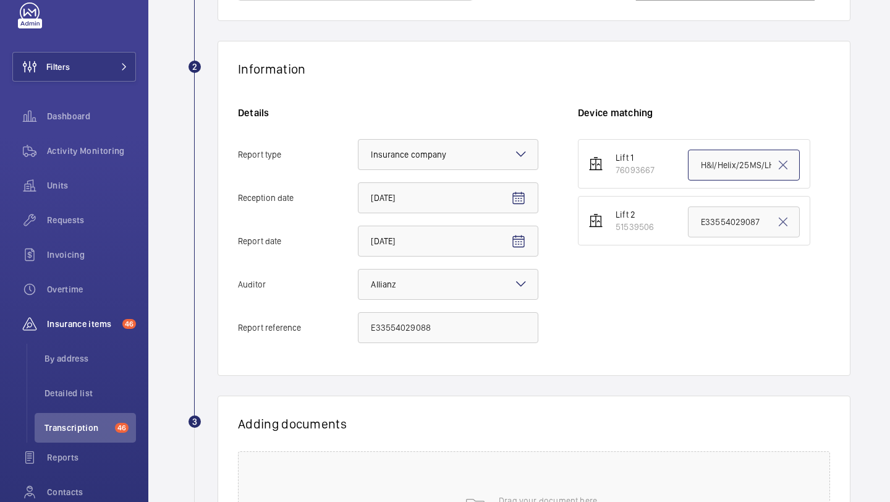
click at [736, 161] on input "H&I/Helix/25MS/LH/31-03-2025" at bounding box center [744, 165] width 112 height 31
paste input "E33554029088"
type input "E33554029088"
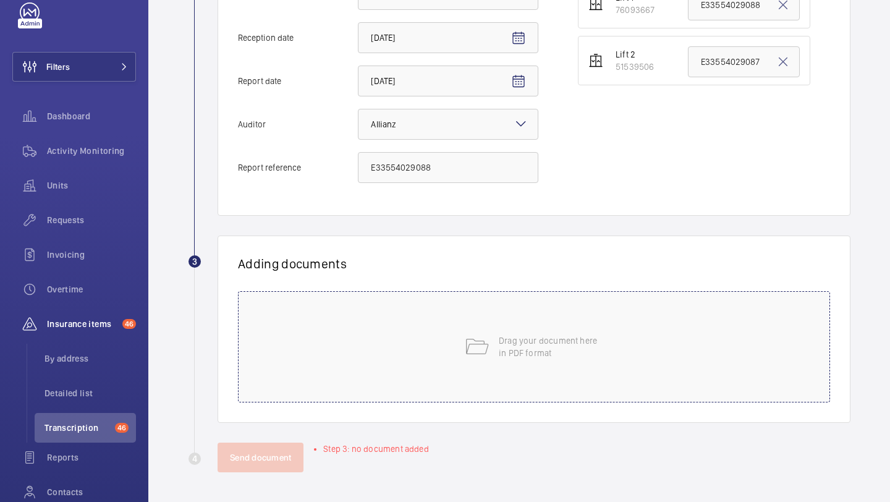
click at [490, 322] on div "Drag your document here in PDF format" at bounding box center [534, 346] width 592 height 111
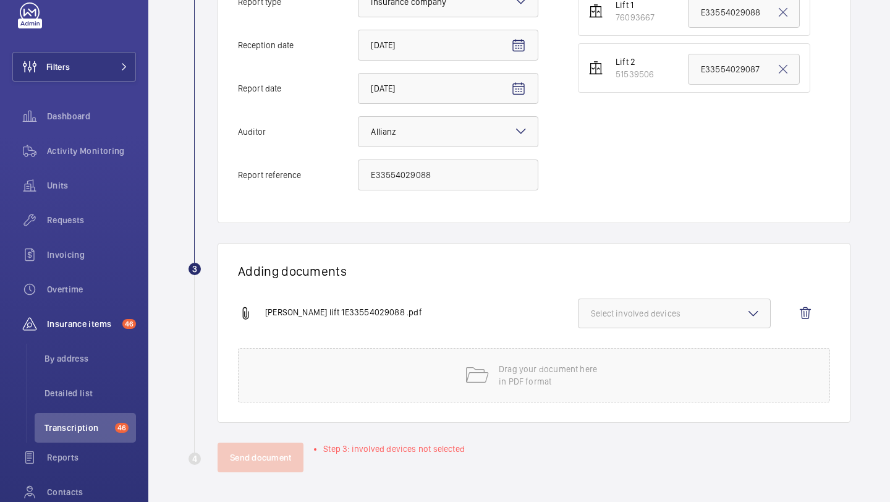
scroll to position [336, 0]
click at [659, 314] on span "Select involved devices" at bounding box center [674, 313] width 167 height 12
click at [643, 353] on span "76093667" at bounding box center [675, 352] width 128 height 12
click at [609, 353] on input "76093667" at bounding box center [596, 352] width 25 height 25
checkbox input "true"
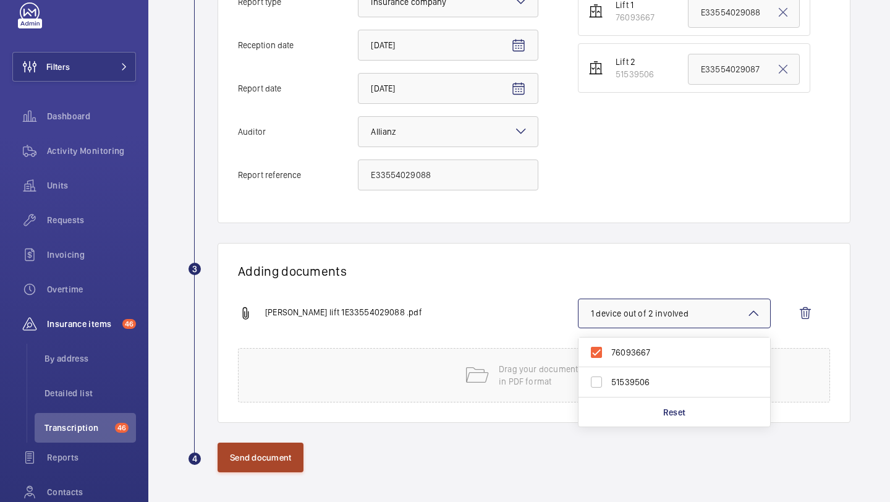
click at [266, 459] on button "Send document" at bounding box center [260, 457] width 86 height 30
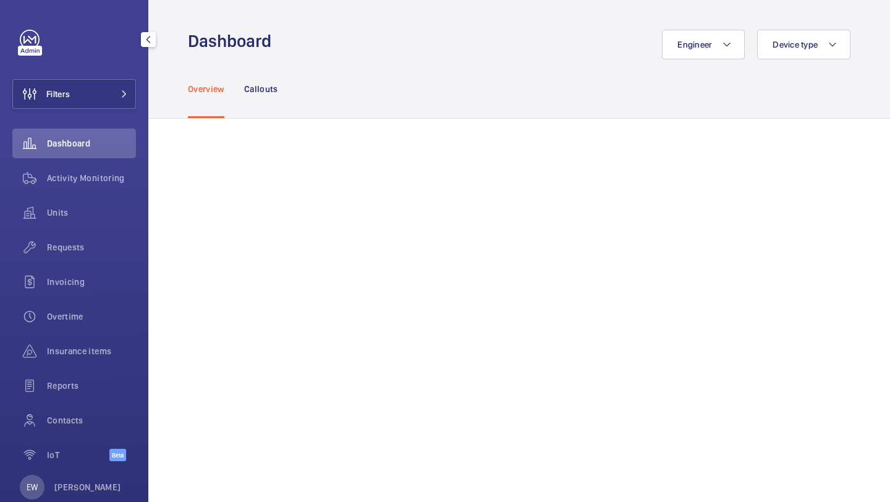
click at [95, 97] on button "Filters" at bounding box center [74, 94] width 124 height 30
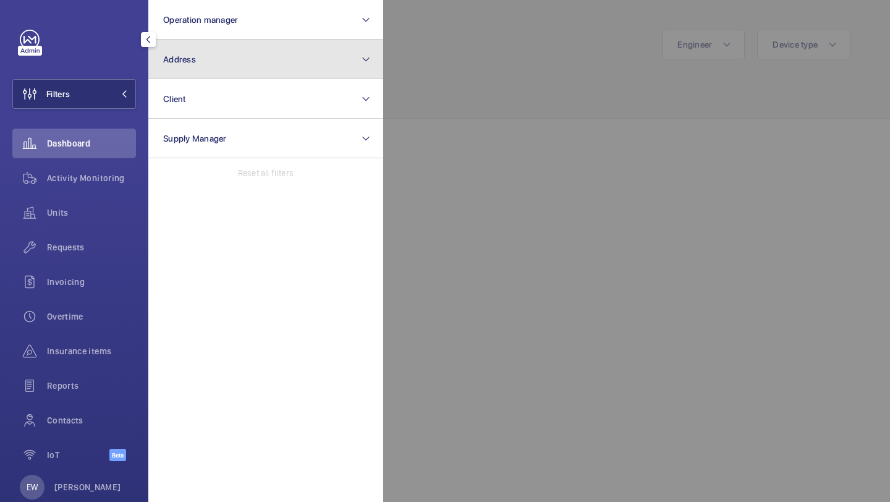
click at [193, 49] on button "Address" at bounding box center [265, 60] width 235 height 40
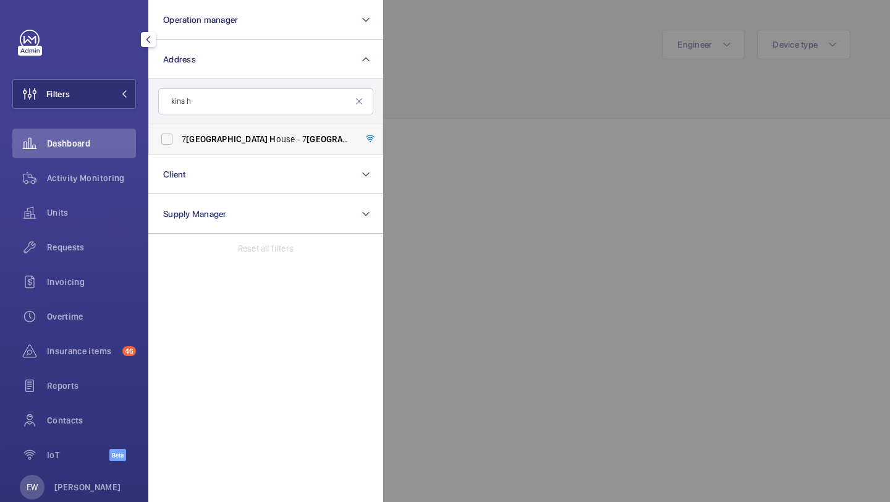
type input "kina h"
click at [217, 125] on label "7 Kina H ouse - 7 Kina H ouse, LONDON E6 1 H J" at bounding box center [256, 139] width 215 height 30
click at [179, 127] on input "7 Kina H ouse - 7 Kina H ouse, LONDON E6 1 H J" at bounding box center [166, 139] width 25 height 25
checkbox input "true"
click at [124, 231] on div "Units" at bounding box center [74, 215] width 124 height 35
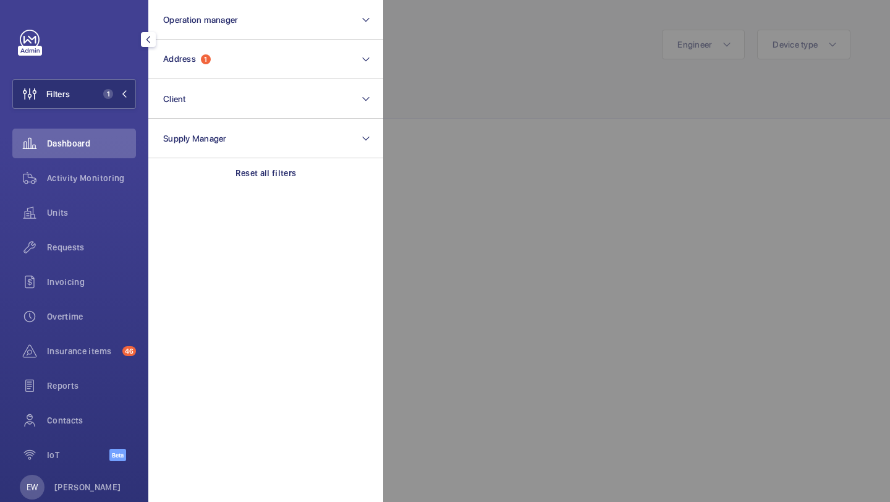
click at [120, 251] on span "Requests" at bounding box center [91, 247] width 89 height 12
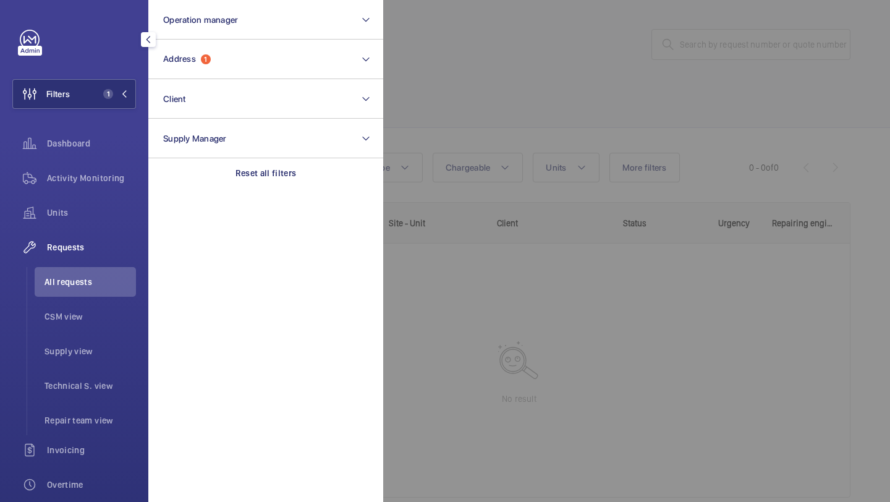
click at [471, 93] on div at bounding box center [828, 251] width 890 height 502
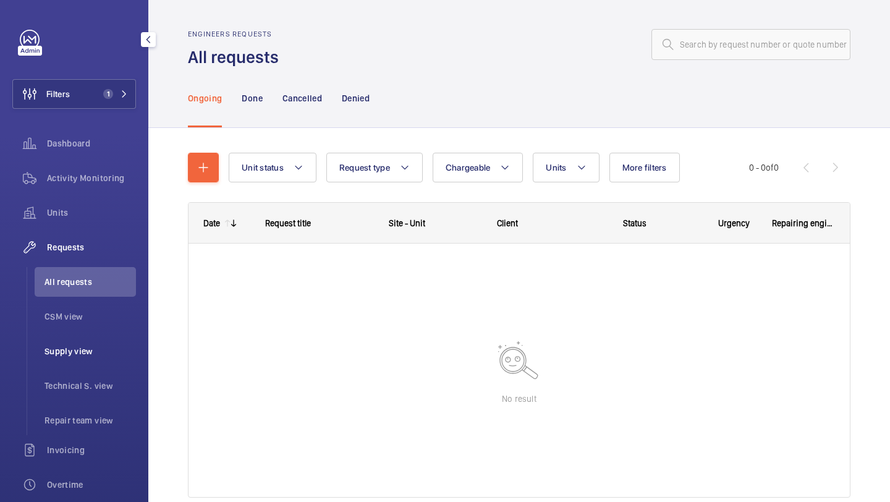
click at [81, 344] on li "Supply view" at bounding box center [85, 351] width 101 height 30
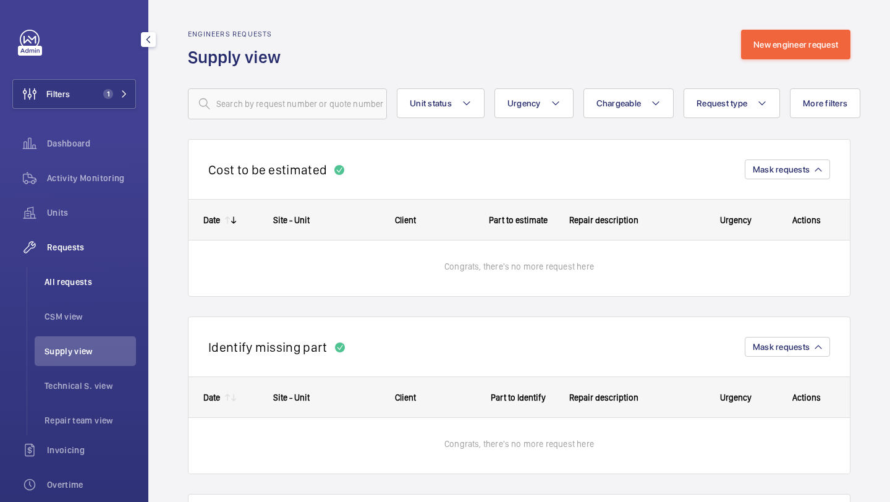
click at [64, 288] on li "All requests" at bounding box center [85, 282] width 101 height 30
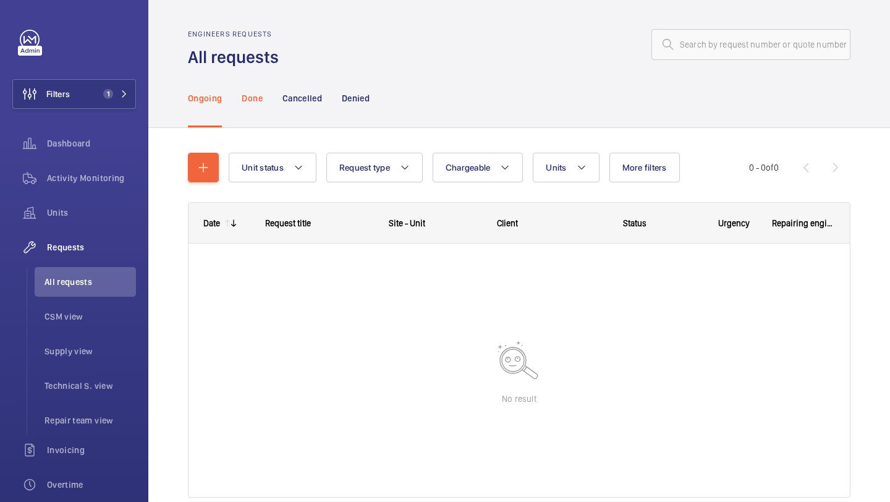
click at [259, 96] on p "Done" at bounding box center [252, 98] width 20 height 12
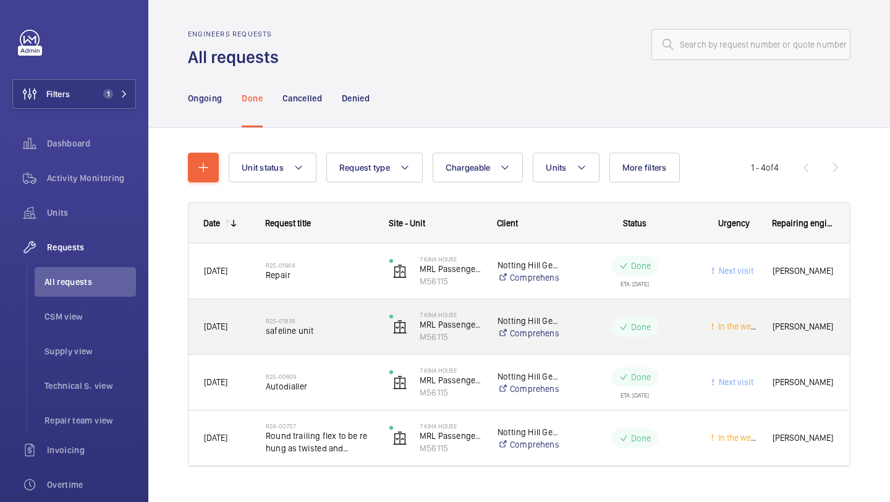
click at [339, 337] on div "R25-01839 safeline unit" at bounding box center [320, 327] width 108 height 36
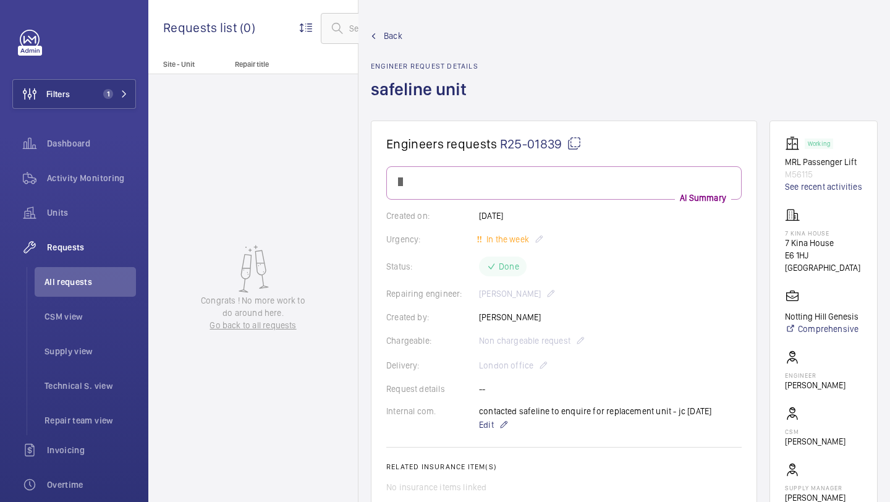
scroll to position [44, 0]
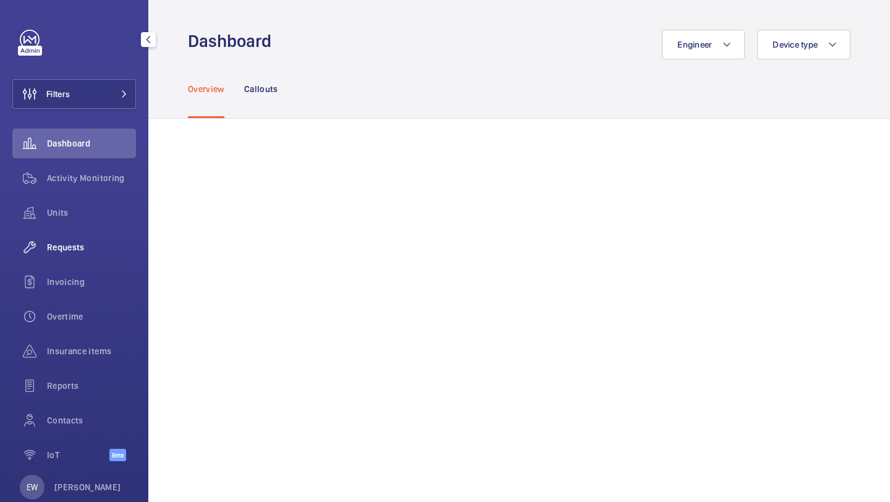
click at [67, 244] on span "Requests" at bounding box center [91, 247] width 89 height 12
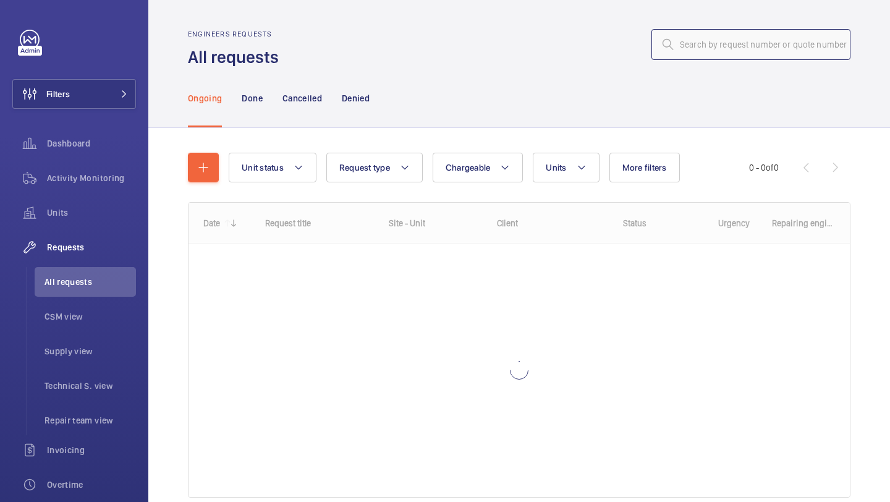
click at [714, 48] on input "text" at bounding box center [750, 44] width 199 height 31
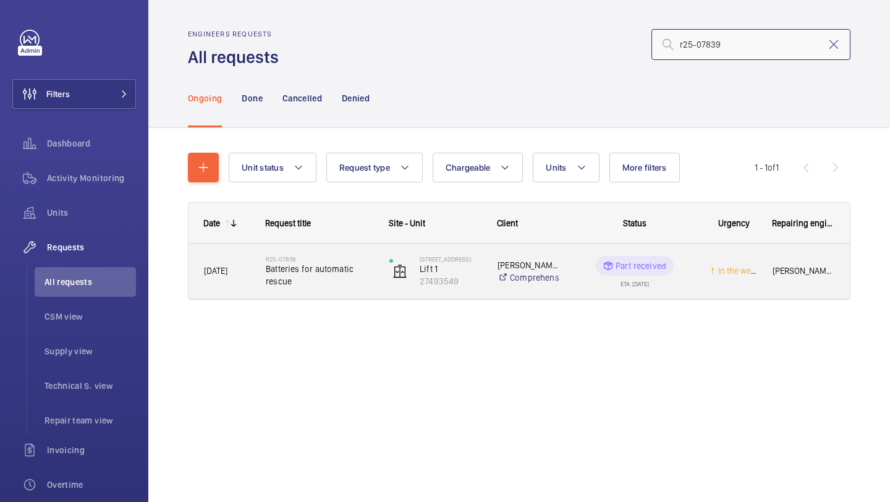
type input "r25-07839"
click at [297, 268] on span "Batteries for automatic rescue" at bounding box center [320, 275] width 108 height 25
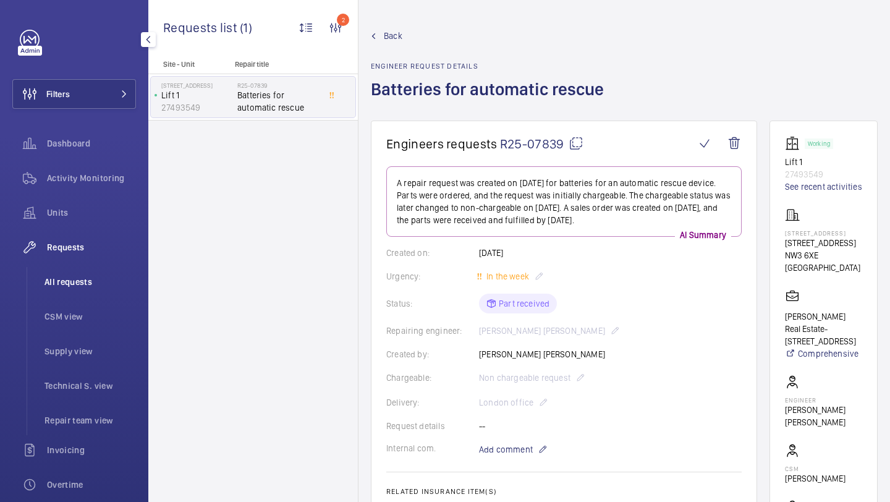
click at [128, 279] on span "All requests" at bounding box center [89, 282] width 91 height 12
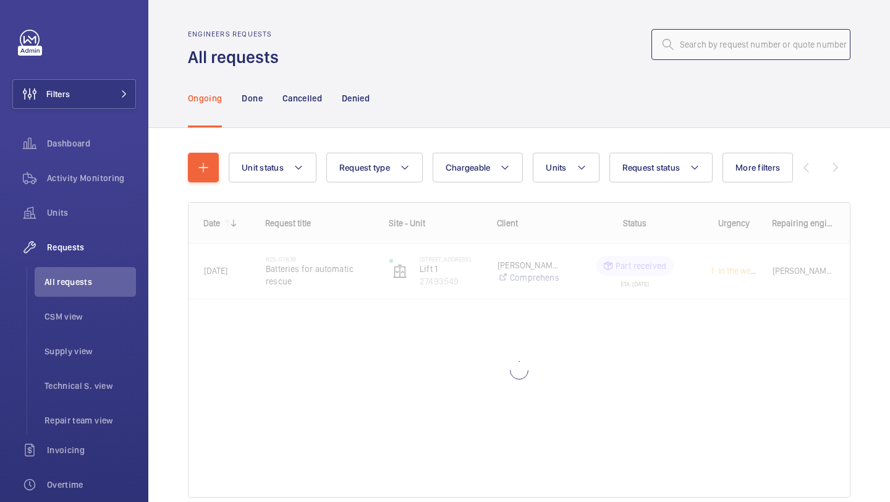
click at [699, 48] on input "text" at bounding box center [750, 44] width 199 height 31
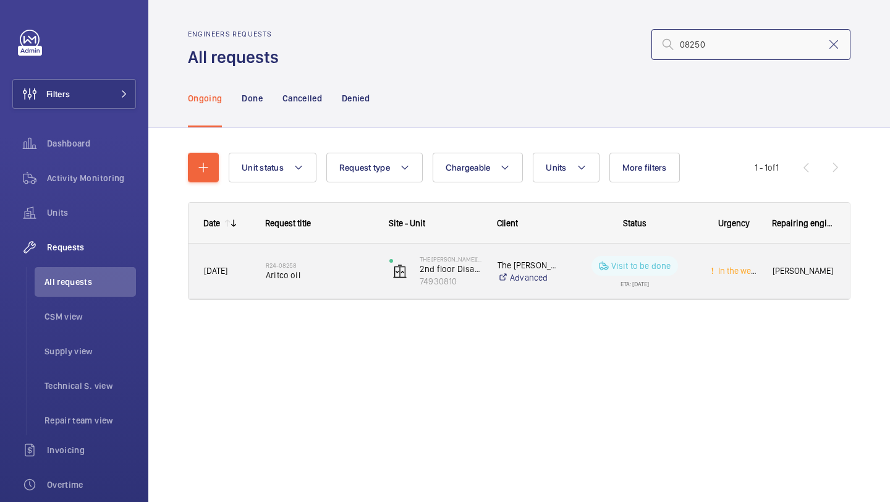
type input "08250"
click at [317, 274] on span "Aritco oil" at bounding box center [320, 275] width 108 height 12
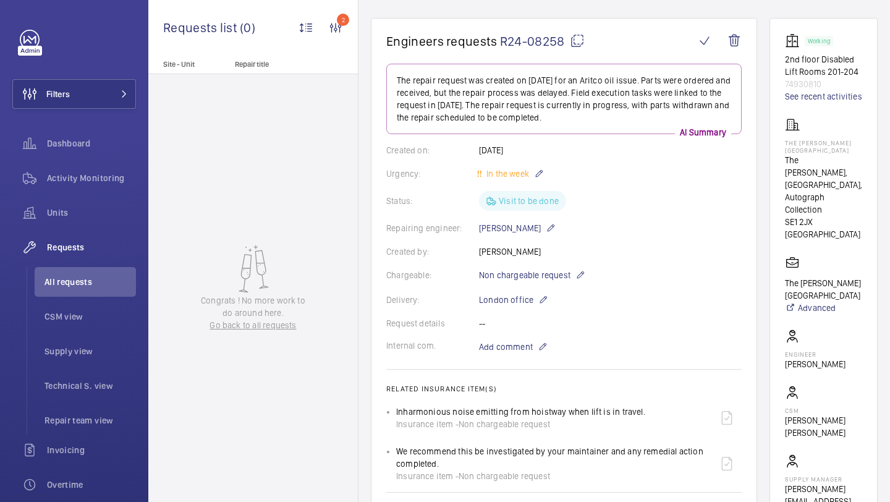
scroll to position [99, 0]
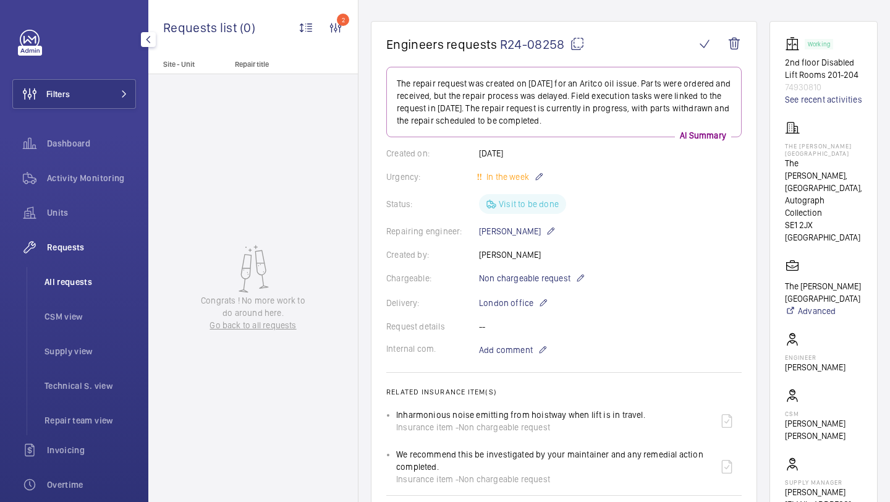
click at [116, 280] on span "All requests" at bounding box center [89, 282] width 91 height 12
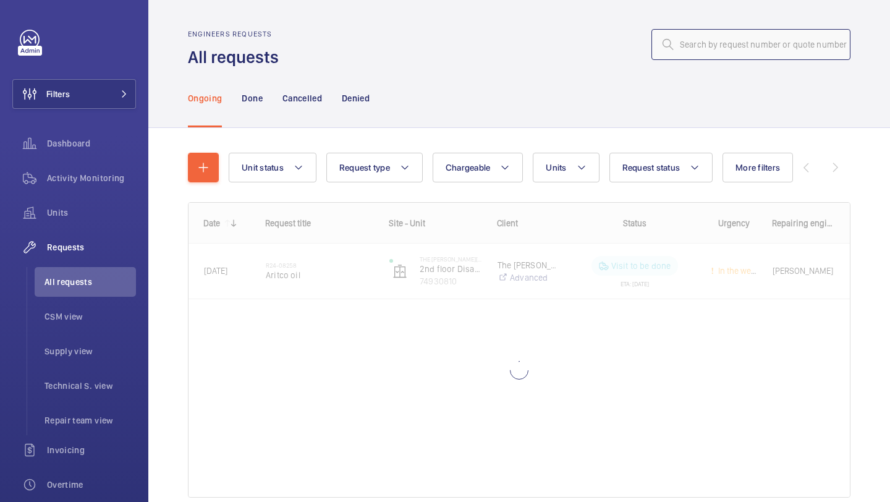
click at [778, 36] on input "text" at bounding box center [750, 44] width 199 height 31
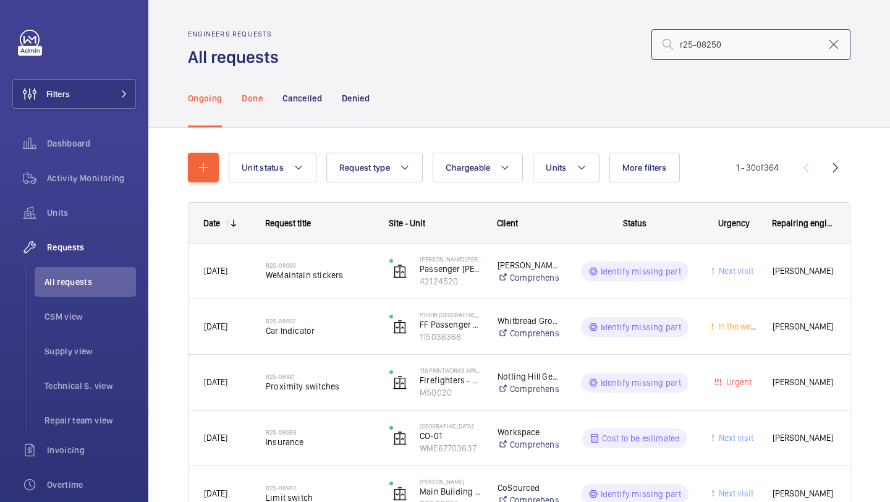
type input "r25-08250"
click at [258, 105] on div "Done" at bounding box center [252, 98] width 20 height 59
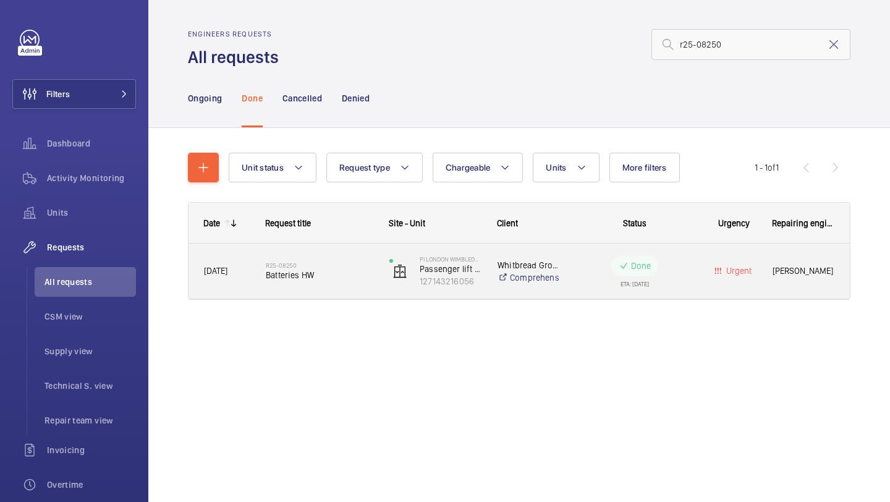
click at [332, 282] on div "R25-08250 Batteries HW" at bounding box center [320, 271] width 108 height 36
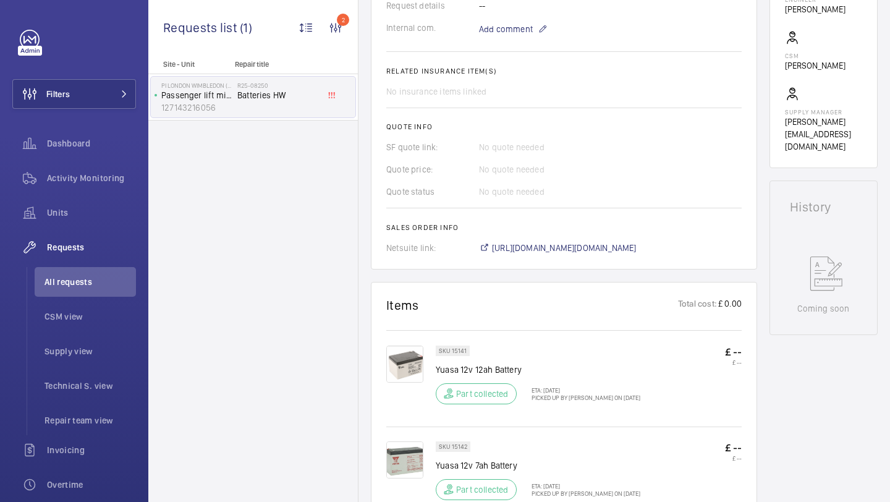
scroll to position [435, 0]
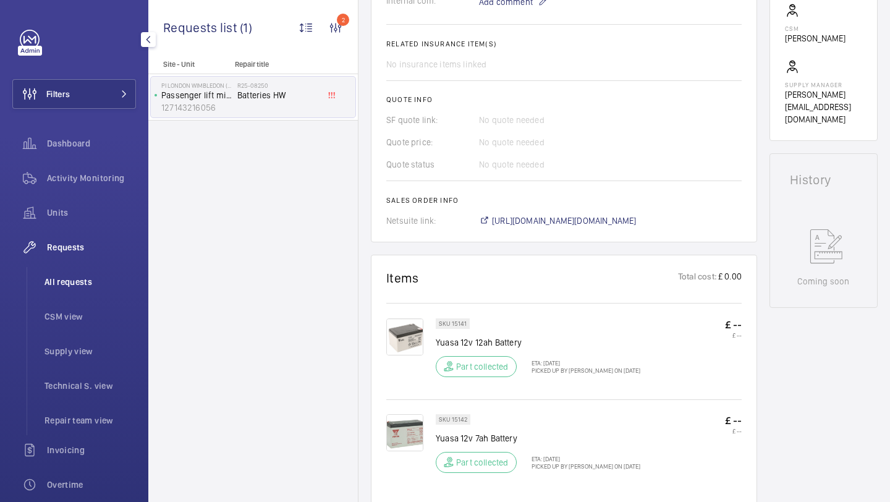
click at [70, 282] on span "All requests" at bounding box center [89, 282] width 91 height 12
